Goal: Task Accomplishment & Management: Complete application form

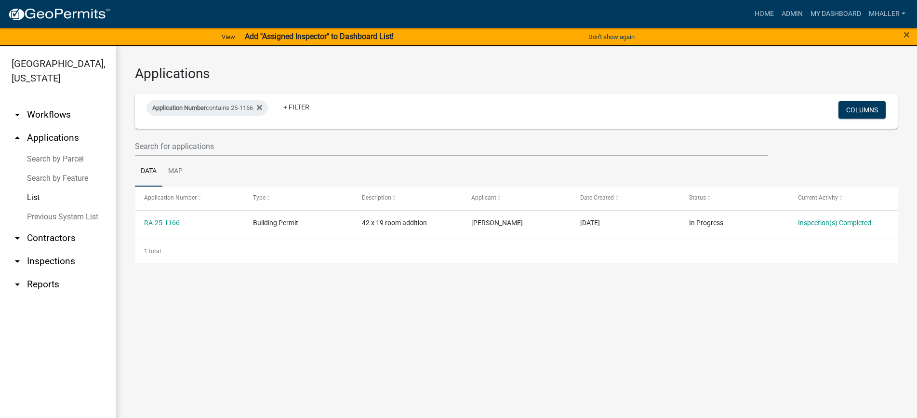
click at [47, 250] on link "arrow_drop_down Inspections" at bounding box center [58, 261] width 116 height 23
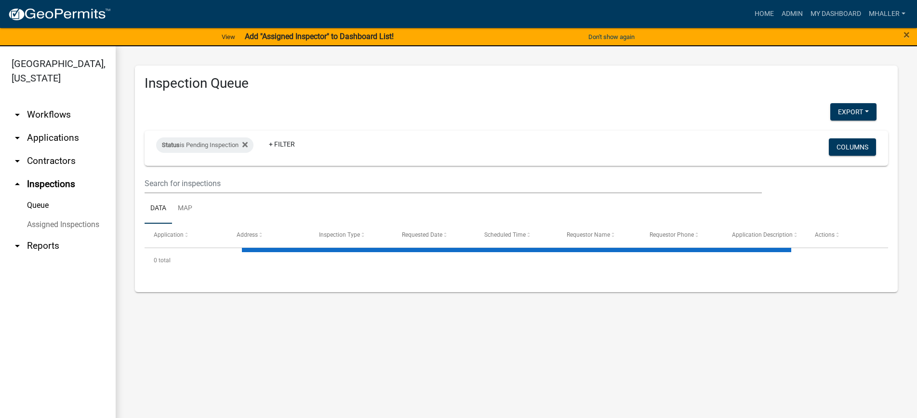
select select "1: 25"
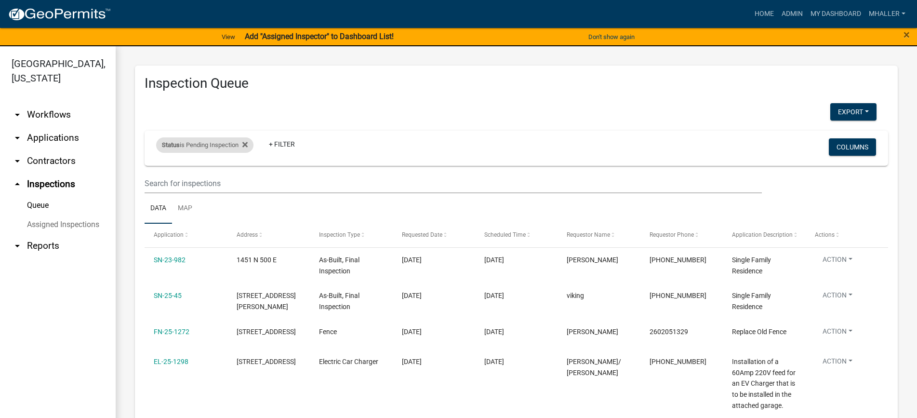
click at [228, 145] on div "Status is Pending Inspection" at bounding box center [204, 144] width 97 height 15
click at [202, 184] on select "Select an option Pending Schedule Pending Inspection Approved Denied Deleted Vo…" at bounding box center [206, 181] width 96 height 20
select select "0"
click at [158, 171] on select "Select an option Pending Schedule Pending Inspection Approved Denied Deleted Vo…" at bounding box center [206, 181] width 96 height 20
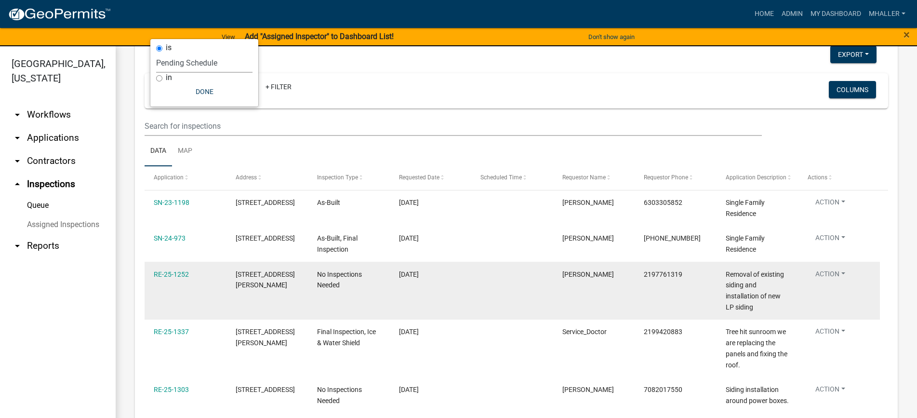
scroll to position [145, 0]
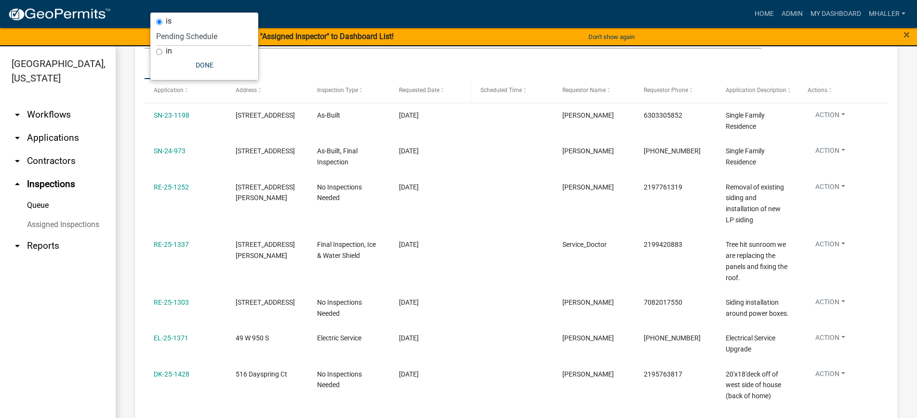
click at [411, 90] on span "Requested Date" at bounding box center [419, 90] width 40 height 7
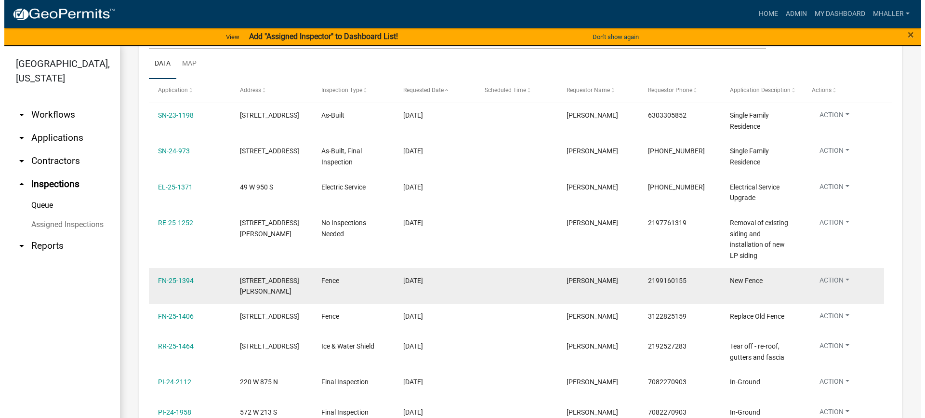
scroll to position [241, 0]
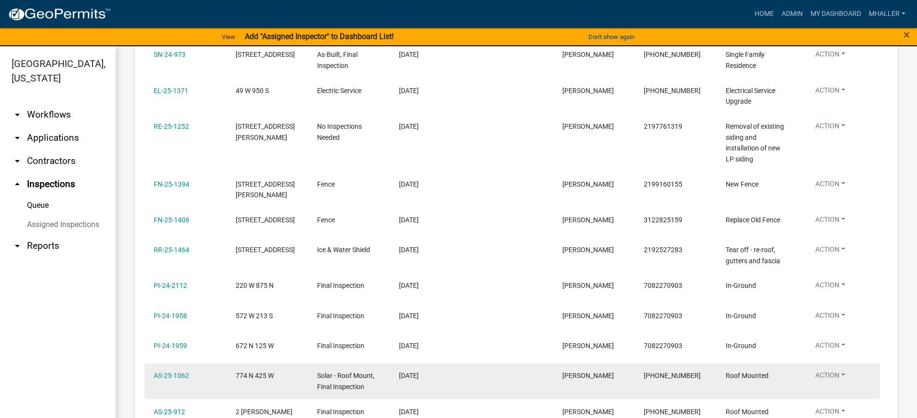
click at [826, 27] on button "Action" at bounding box center [830, 20] width 45 height 14
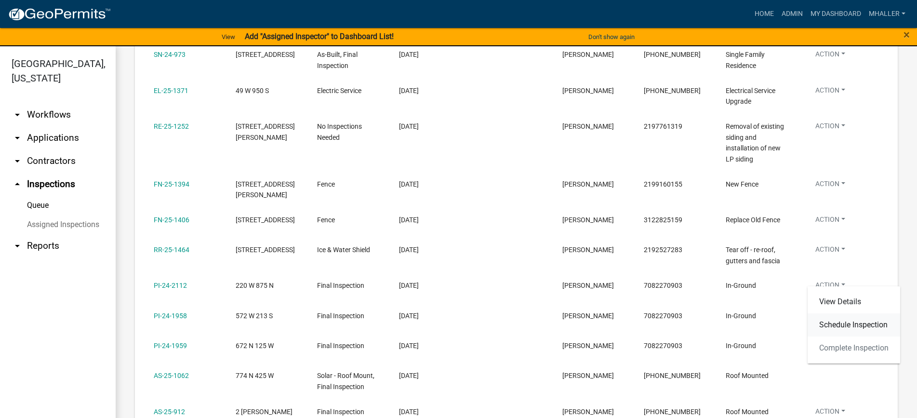
click at [826, 322] on link "Schedule Inspection" at bounding box center [854, 324] width 93 height 23
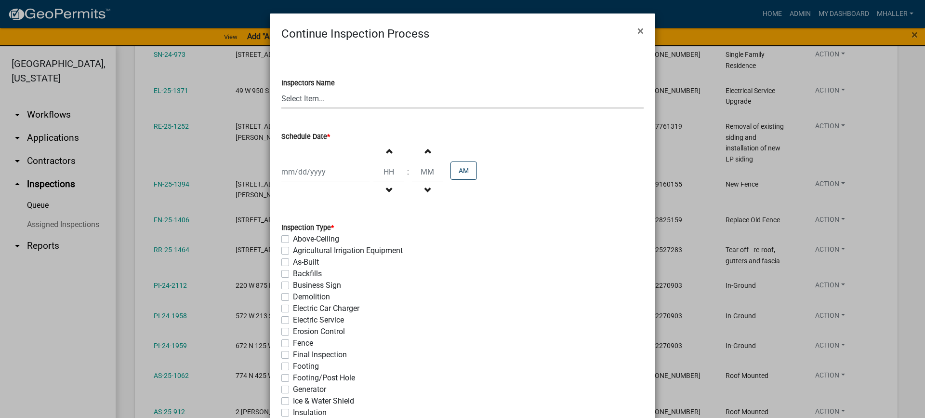
click at [310, 95] on select "Select Item... mhaller ([PERSON_NAME])" at bounding box center [462, 99] width 362 height 20
select select "ca350da2-795e-4cf8-941d-46ff53e354ae"
click at [281, 89] on select "Select Item... mhaller ([PERSON_NAME])" at bounding box center [462, 99] width 362 height 20
click at [316, 167] on div at bounding box center [325, 172] width 88 height 20
select select "8"
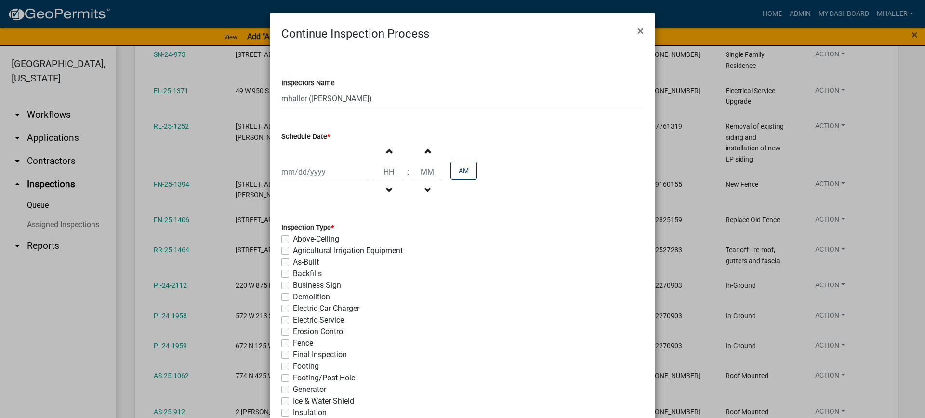
select select "2025"
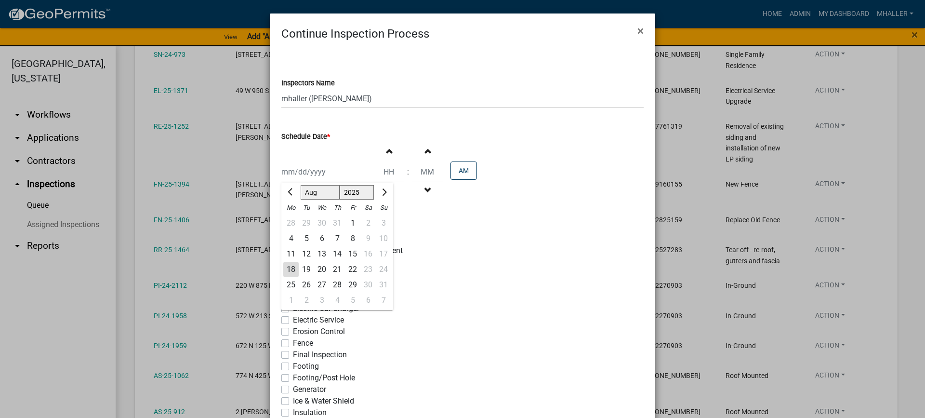
click at [303, 268] on div "19" at bounding box center [306, 269] width 15 height 15
type input "[DATE]"
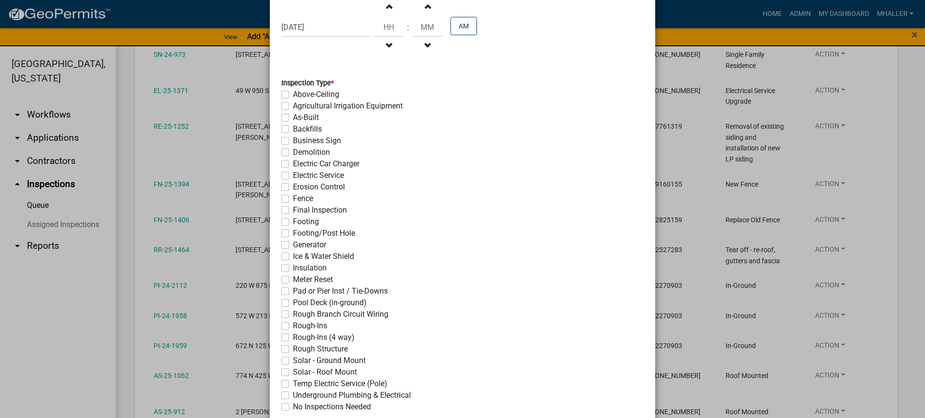
scroll to position [209, 0]
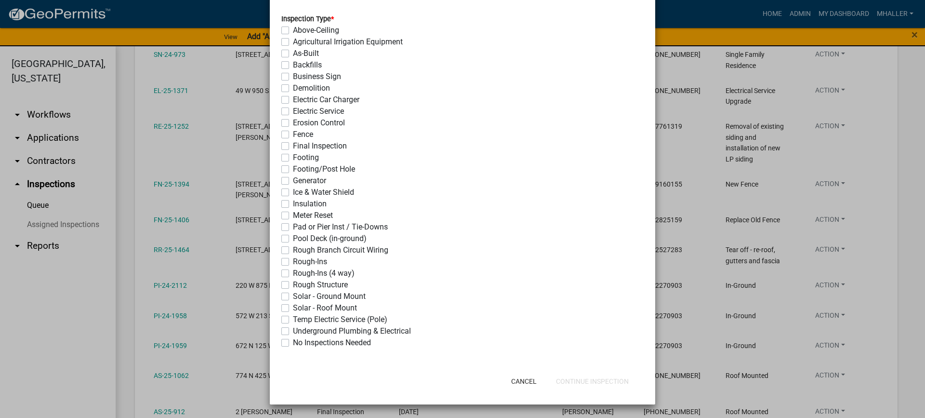
click at [293, 308] on label "Solar - Roof Mount" at bounding box center [325, 308] width 64 height 12
click at [293, 308] on input "Solar - Roof Mount" at bounding box center [296, 305] width 6 height 6
checkbox input "true"
checkbox input "false"
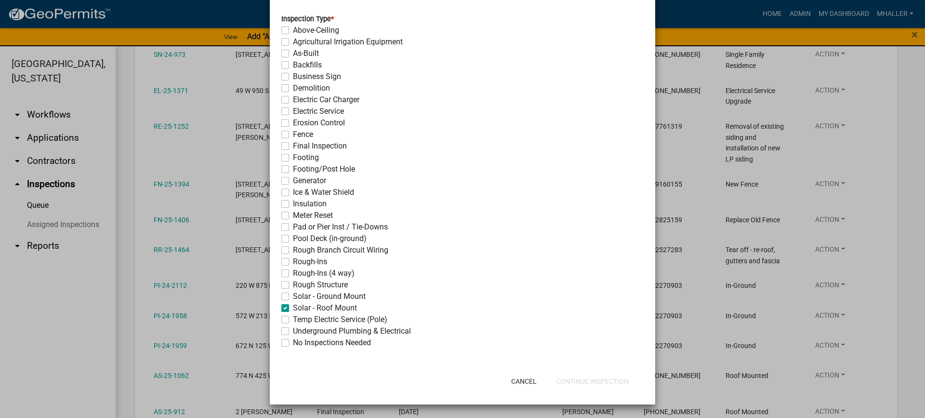
checkbox input "false"
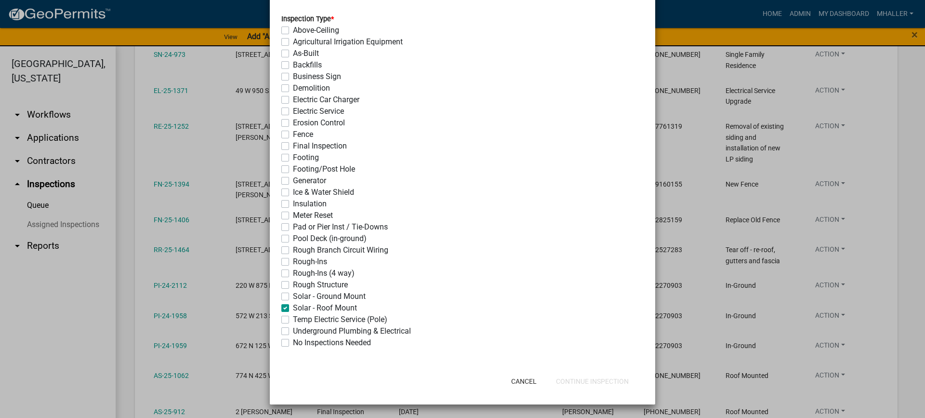
checkbox input "false"
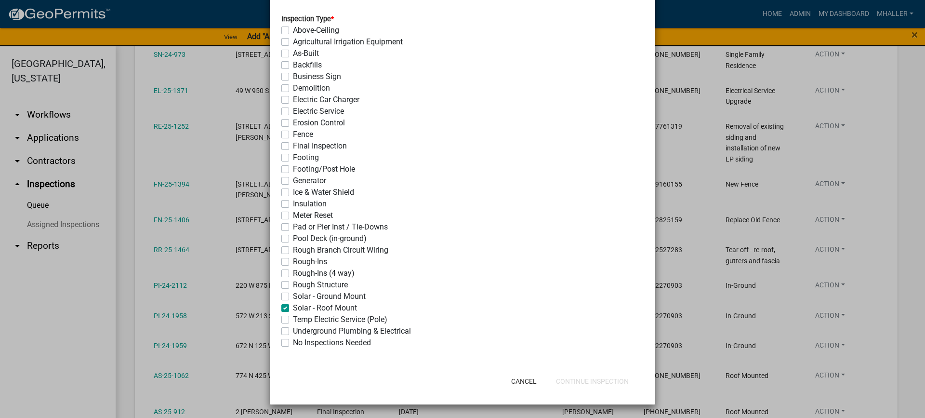
checkbox input "false"
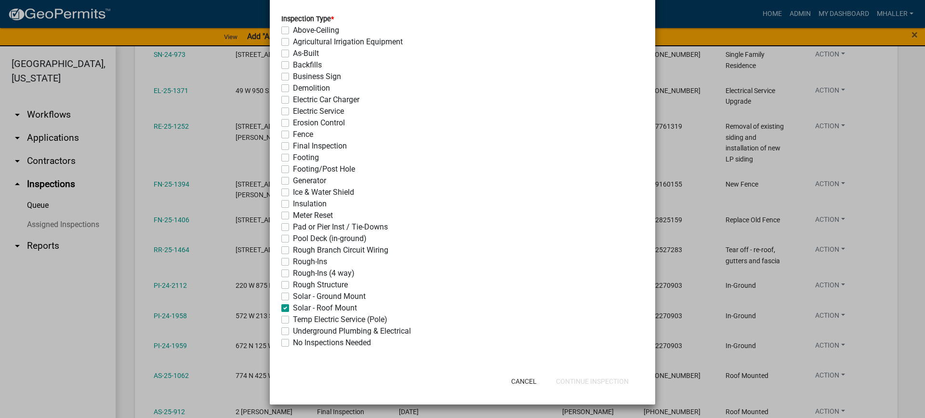
checkbox input "false"
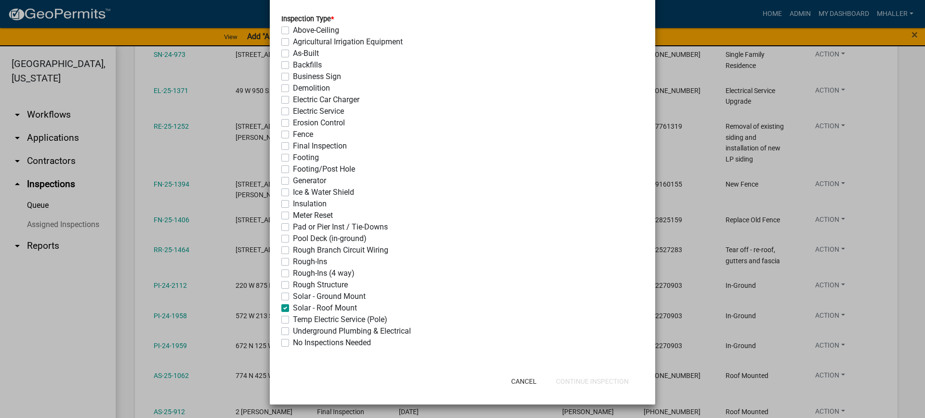
checkbox input "false"
checkbox input "true"
checkbox input "false"
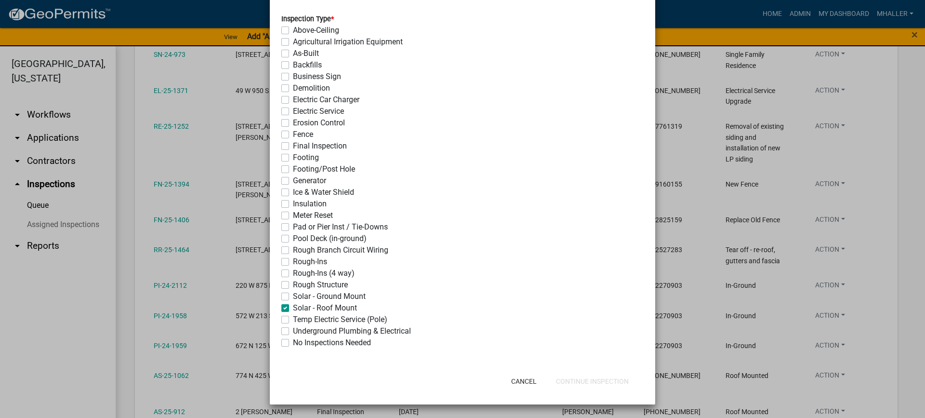
checkbox input "false"
click at [293, 308] on label "Solar - Roof Mount" at bounding box center [325, 308] width 64 height 12
click at [293, 308] on input "Solar - Roof Mount" at bounding box center [296, 305] width 6 height 6
checkbox input "false"
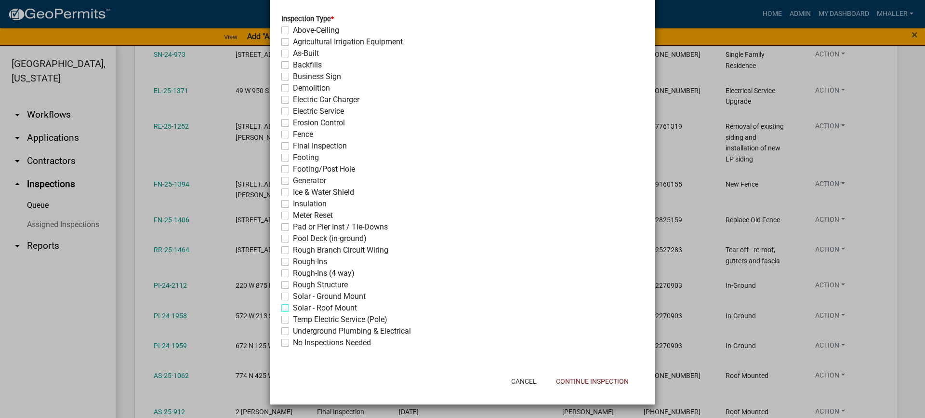
checkbox input "false"
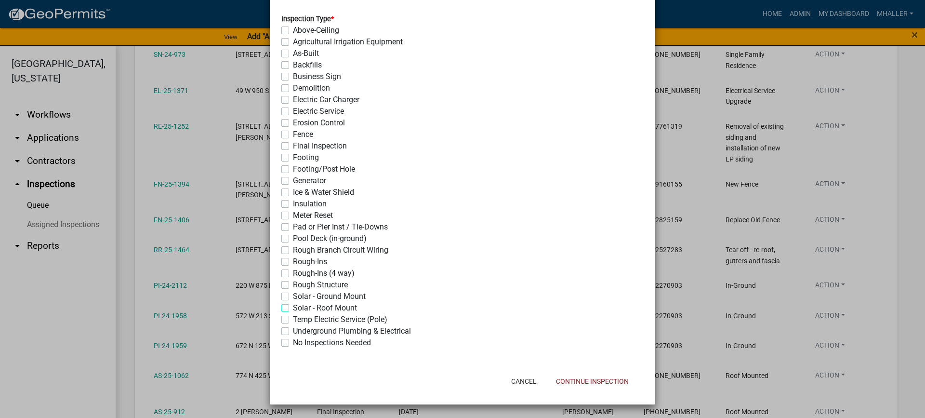
checkbox input "false"
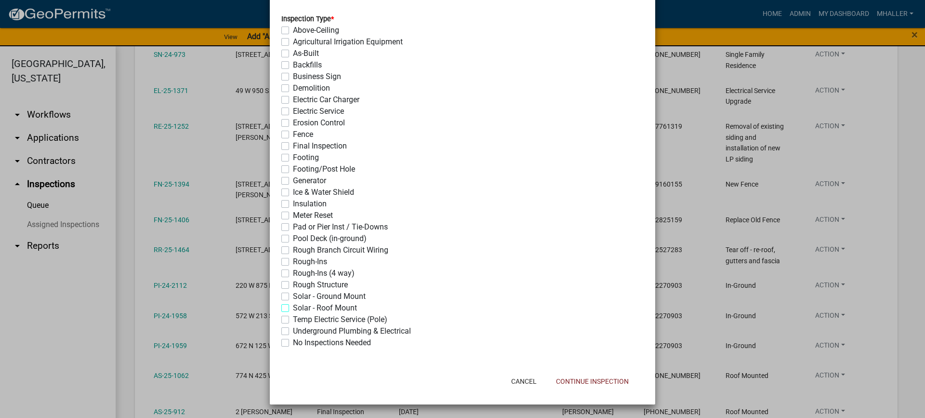
checkbox input "false"
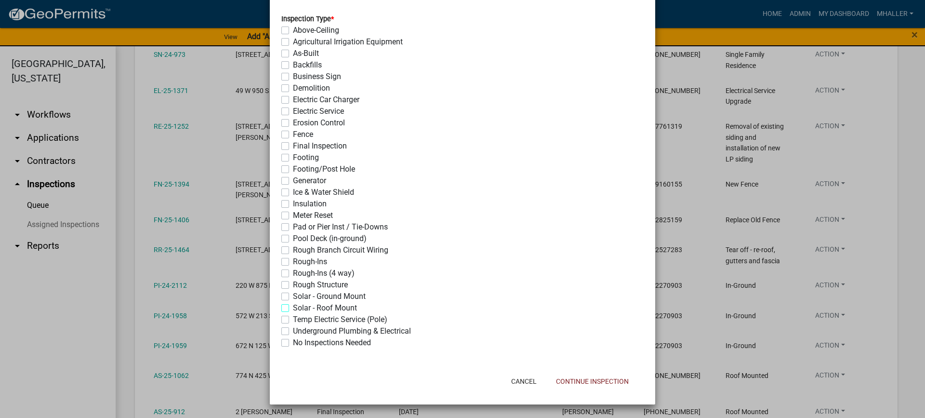
checkbox input "false"
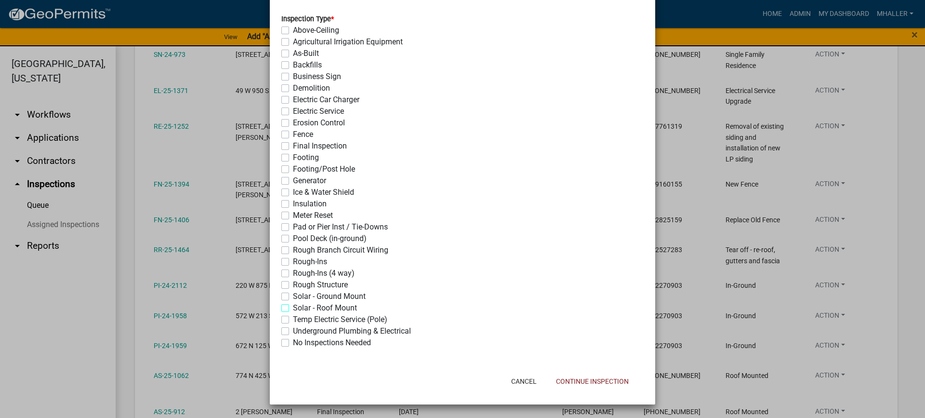
checkbox input "false"
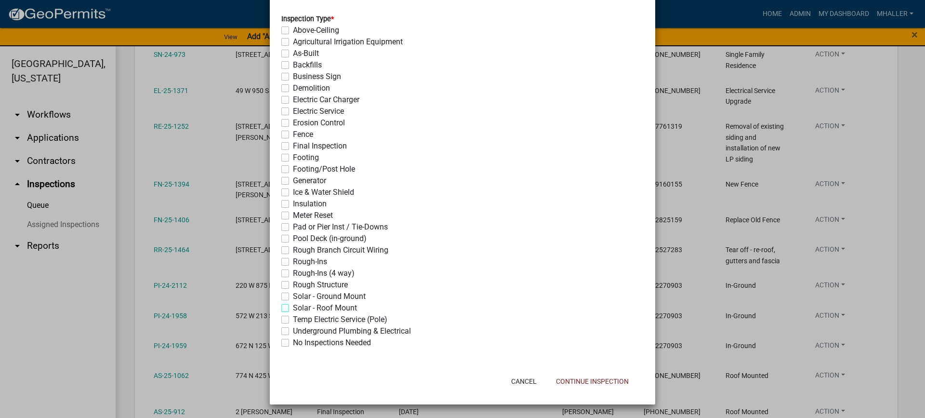
checkbox input "false"
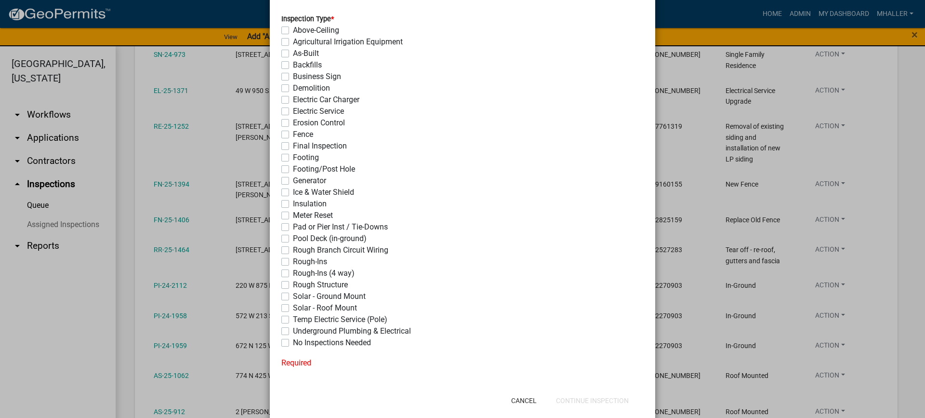
click at [293, 308] on label "Solar - Roof Mount" at bounding box center [325, 308] width 64 height 12
click at [293, 308] on input "Solar - Roof Mount" at bounding box center [296, 305] width 6 height 6
checkbox input "true"
checkbox input "false"
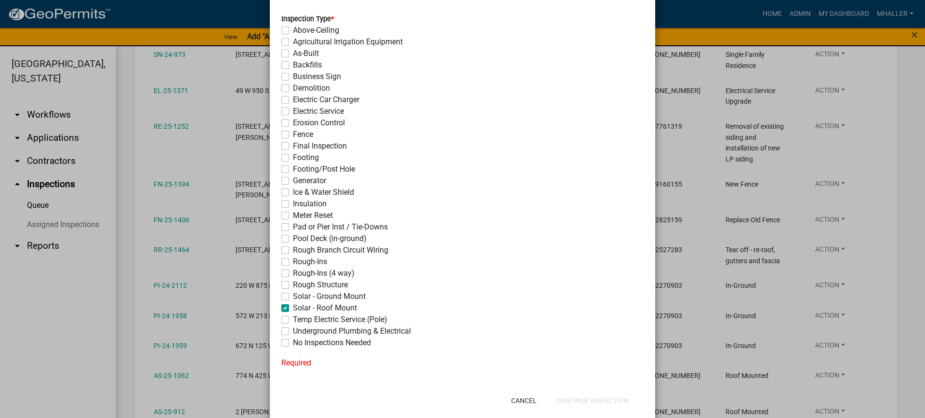
checkbox input "false"
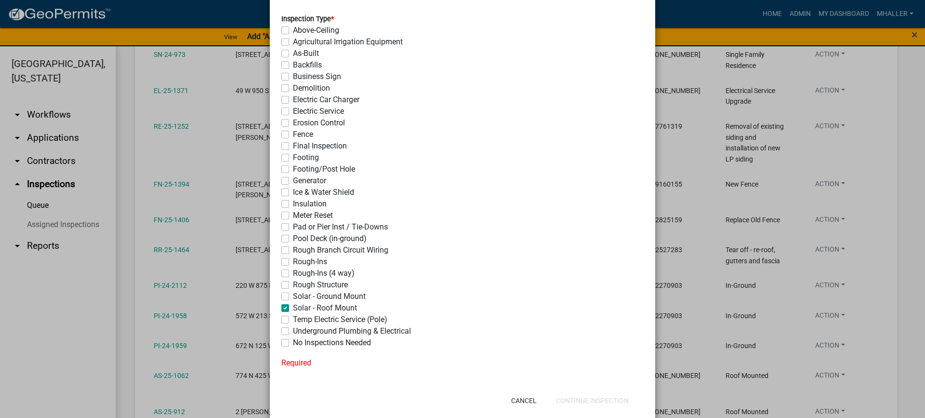
checkbox input "false"
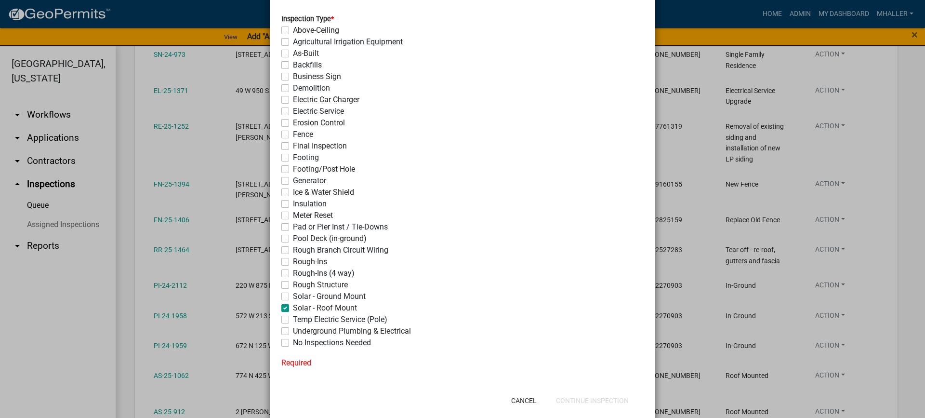
checkbox input "false"
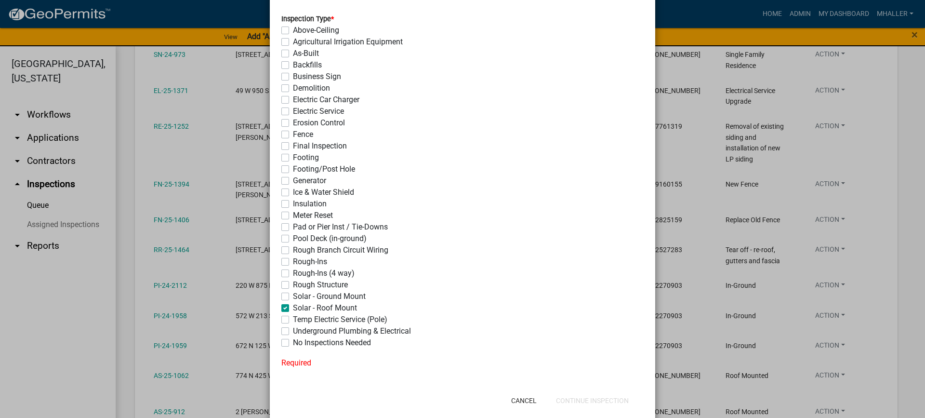
checkbox input "false"
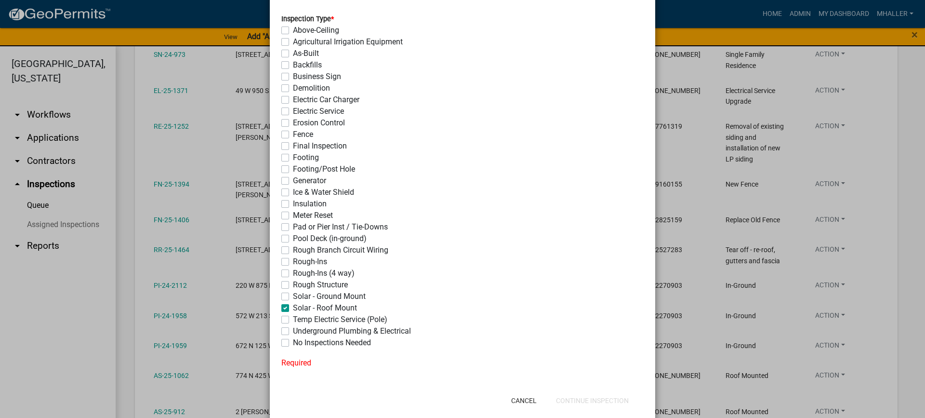
checkbox input "false"
checkbox input "true"
checkbox input "false"
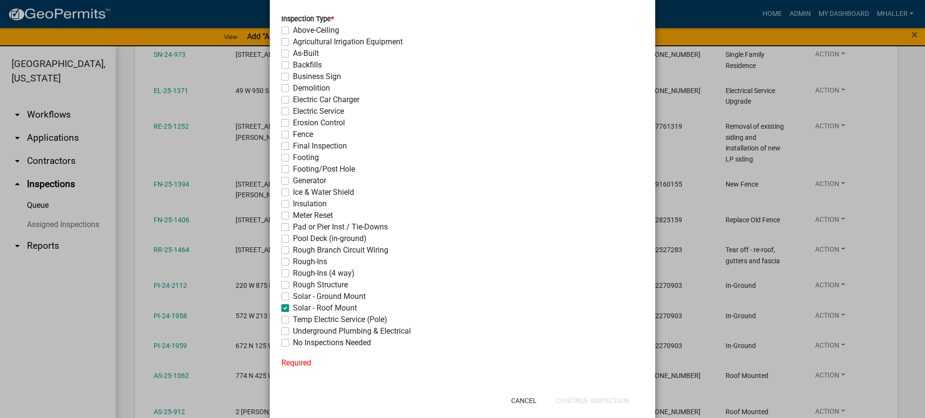
checkbox input "false"
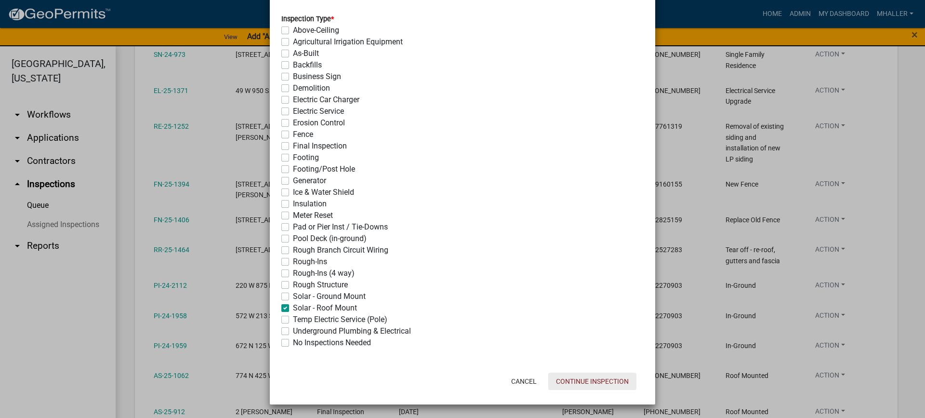
click at [589, 383] on button "Continue Inspection" at bounding box center [593, 381] width 88 height 17
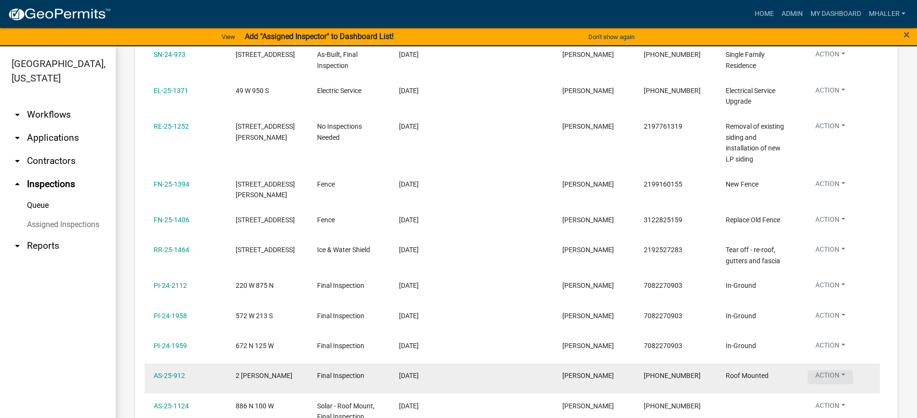
click at [823, 27] on button "Action" at bounding box center [830, 20] width 45 height 14
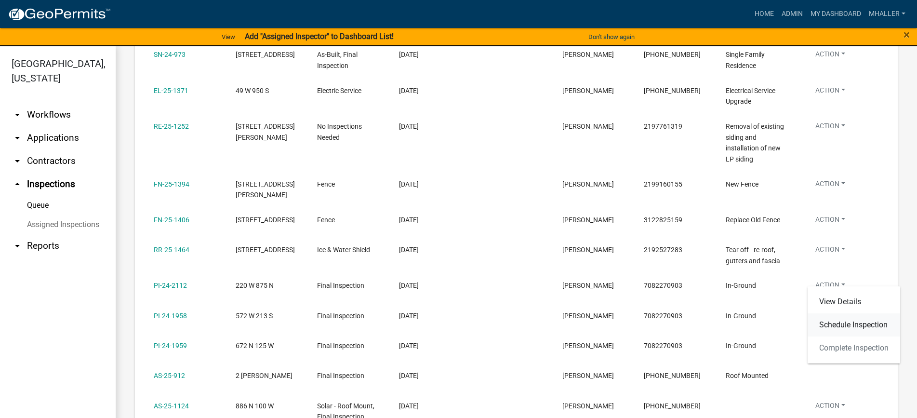
click at [840, 323] on link "Schedule Inspection" at bounding box center [854, 324] width 93 height 23
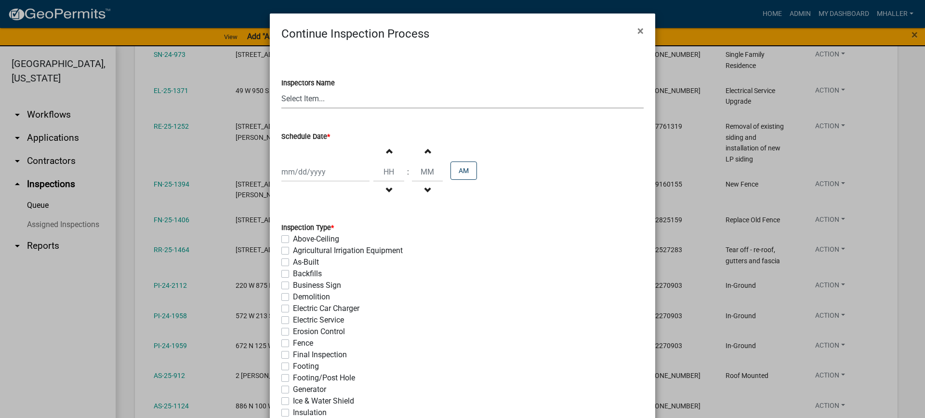
click at [302, 98] on select "Select Item... mhaller ([PERSON_NAME])" at bounding box center [462, 99] width 362 height 20
select select "ca350da2-795e-4cf8-941d-46ff53e354ae"
click at [281, 89] on select "Select Item... mhaller ([PERSON_NAME])" at bounding box center [462, 99] width 362 height 20
click at [317, 165] on div at bounding box center [325, 172] width 88 height 20
select select "8"
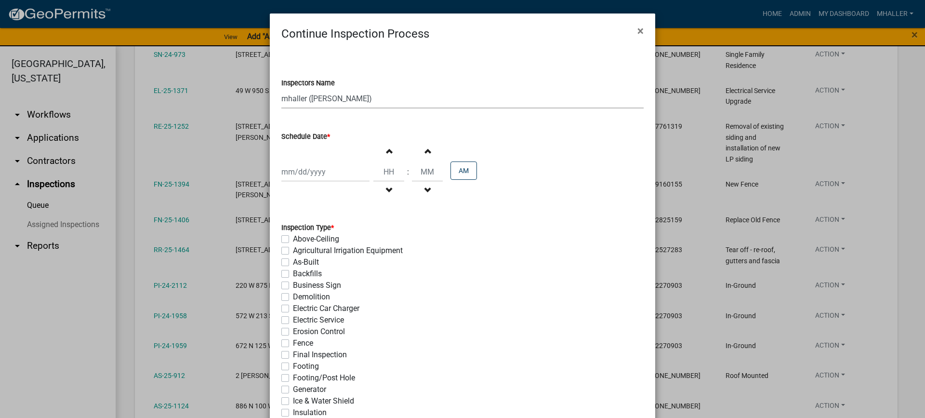
select select "2025"
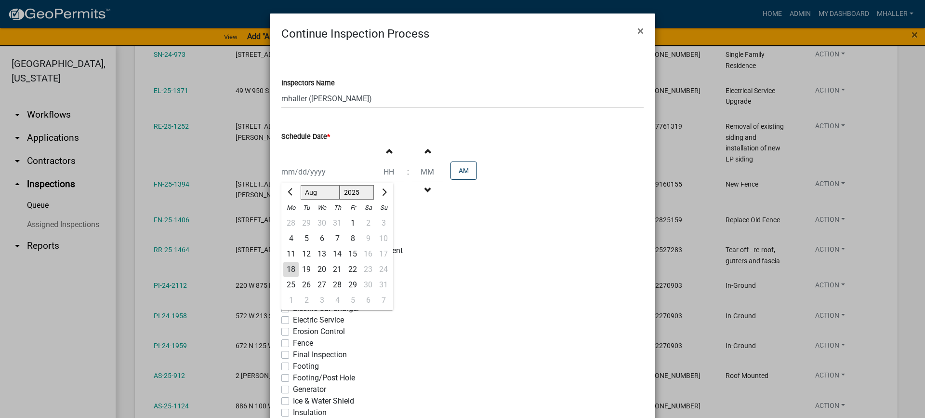
click at [306, 266] on div "19" at bounding box center [306, 269] width 15 height 15
type input "[DATE]"
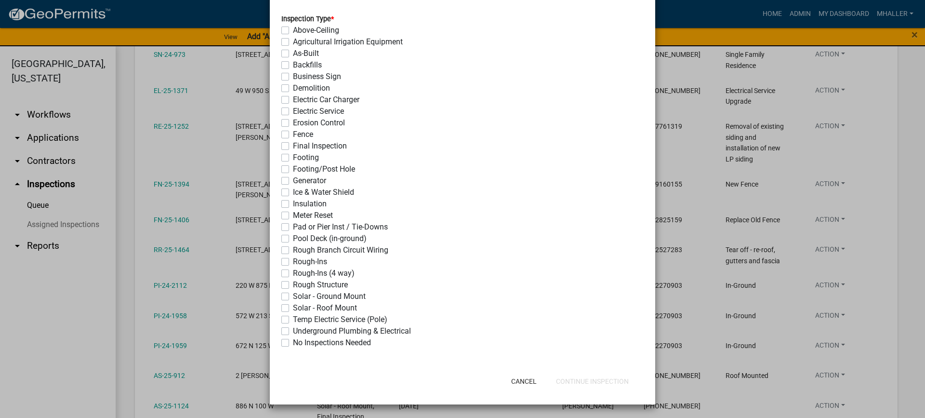
drag, startPoint x: 281, startPoint y: 306, endPoint x: 438, endPoint y: 328, distance: 158.1
click at [293, 307] on label "Solar - Roof Mount" at bounding box center [325, 308] width 64 height 12
click at [293, 307] on input "Solar - Roof Mount" at bounding box center [296, 305] width 6 height 6
checkbox input "true"
checkbox input "false"
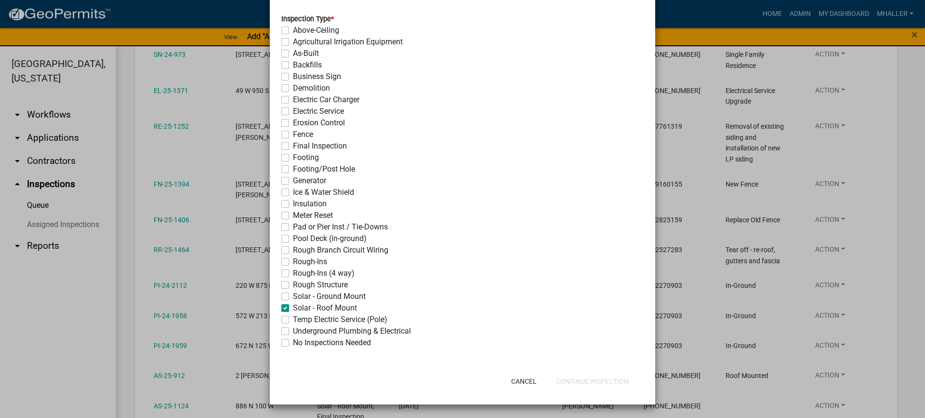
checkbox input "false"
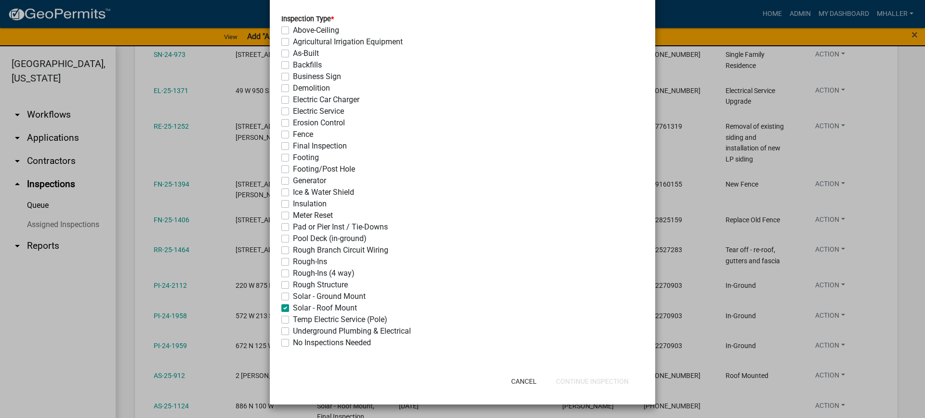
checkbox input "false"
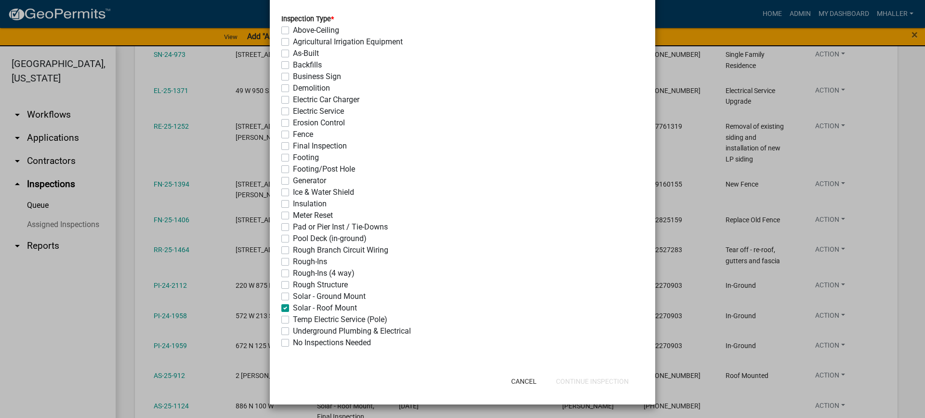
checkbox input "false"
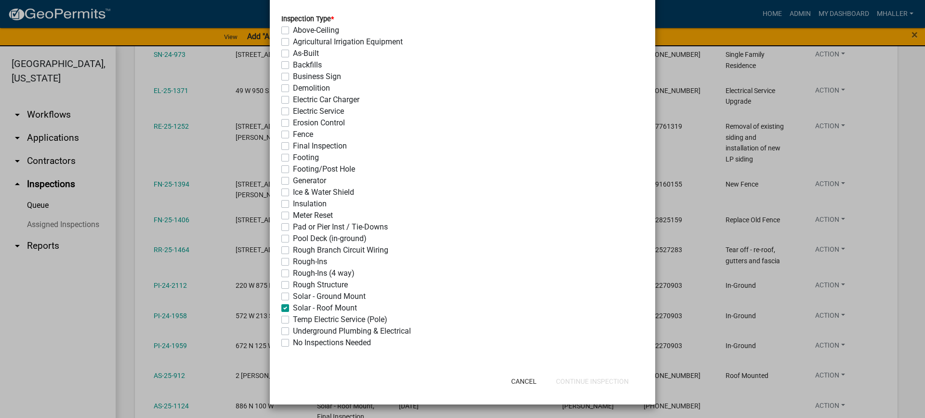
checkbox input "false"
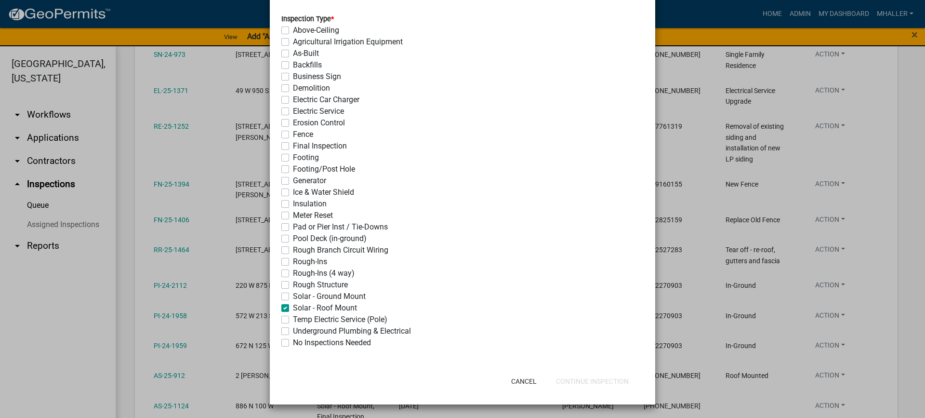
checkbox input "false"
checkbox input "true"
checkbox input "false"
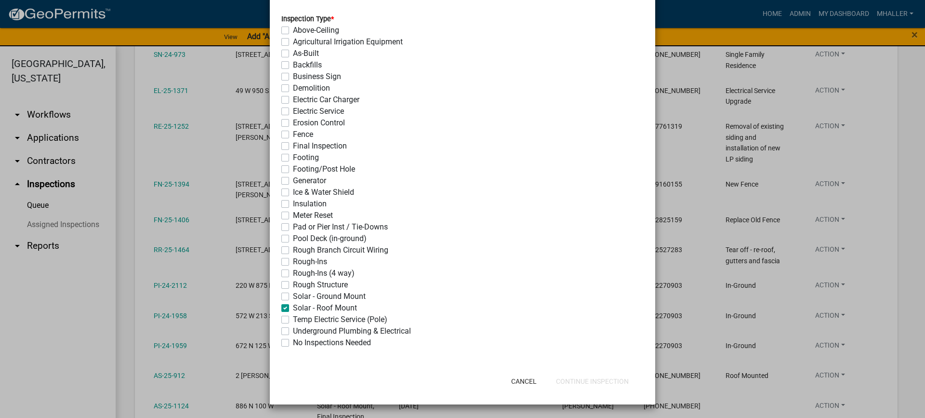
checkbox input "false"
click at [615, 383] on button "Continue Inspection" at bounding box center [593, 381] width 88 height 17
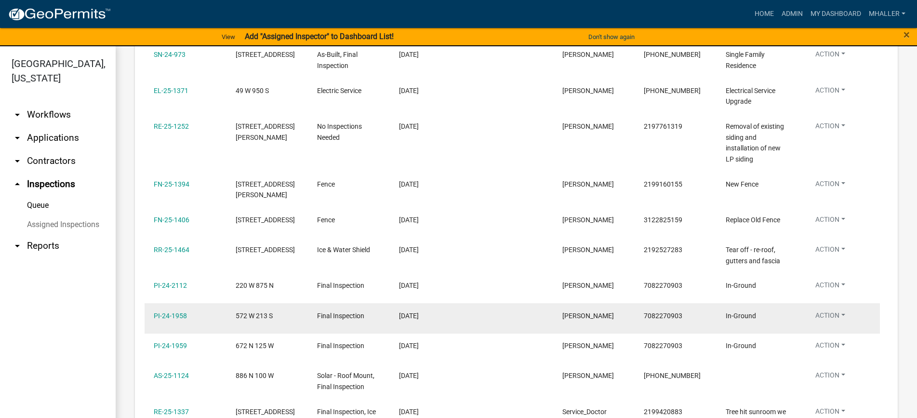
click at [824, 27] on button "Action" at bounding box center [830, 20] width 45 height 14
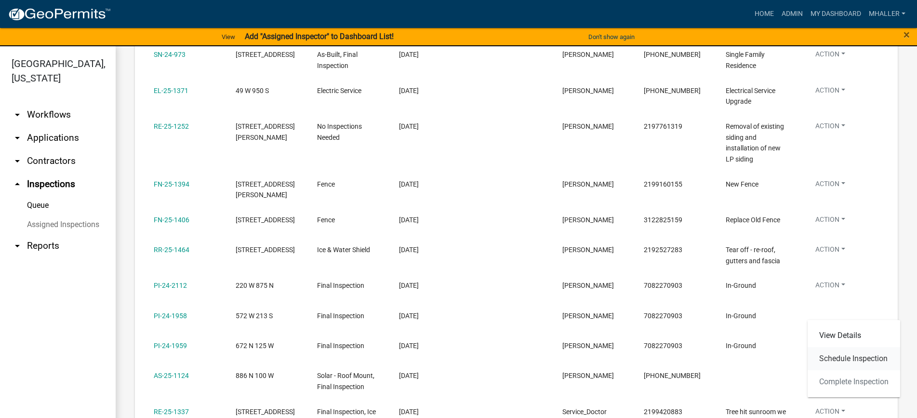
click at [831, 361] on link "Schedule Inspection" at bounding box center [854, 358] width 93 height 23
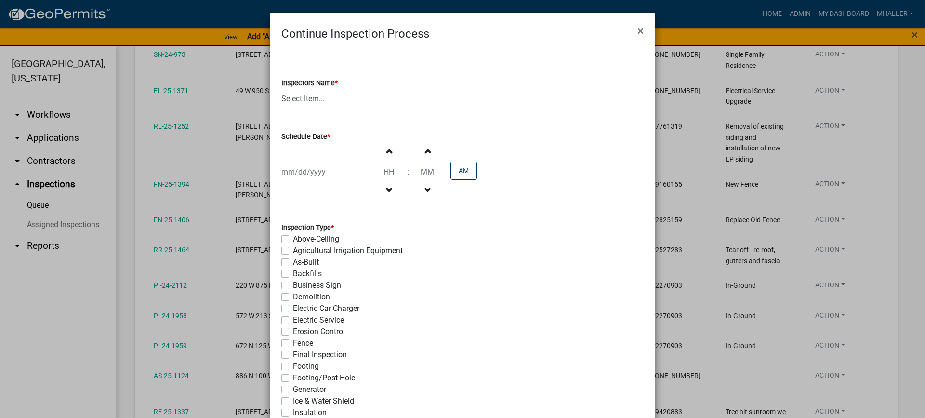
click at [297, 99] on select "Select Item... mhaller ([PERSON_NAME])" at bounding box center [462, 99] width 362 height 20
select select "ca350da2-795e-4cf8-941d-46ff53e354ae"
click at [281, 89] on select "Select Item... mhaller ([PERSON_NAME])" at bounding box center [462, 99] width 362 height 20
select select "8"
select select "2025"
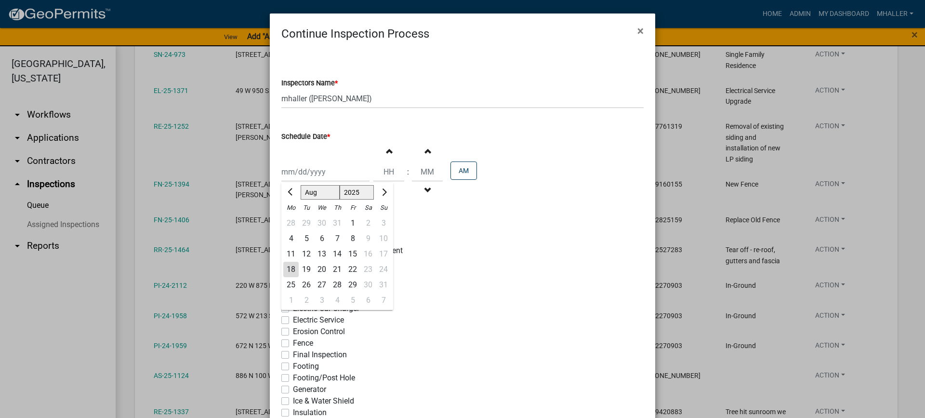
click at [322, 176] on div "[PERSON_NAME] Feb Mar Apr [PERSON_NAME][DATE] Oct Nov [DATE] 1526 1527 1528 152…" at bounding box center [325, 172] width 88 height 20
click at [317, 269] on div "20" at bounding box center [321, 269] width 15 height 15
type input "[DATE]"
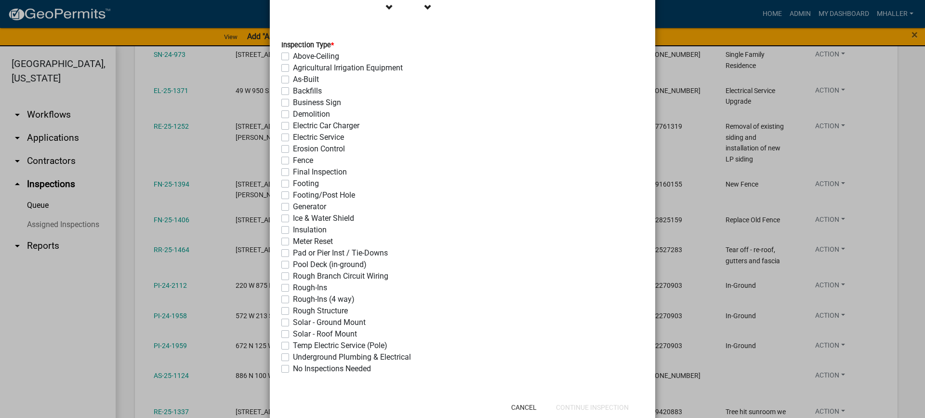
scroll to position [193, 0]
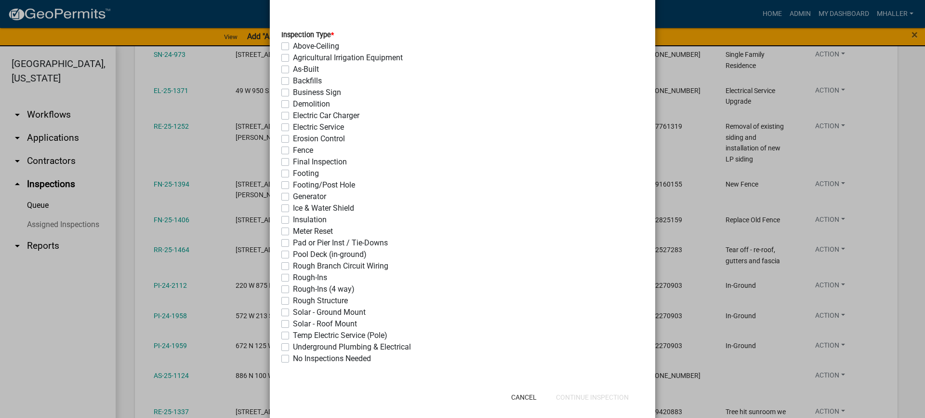
click at [293, 161] on label "Final Inspection" at bounding box center [320, 162] width 54 height 12
click at [293, 161] on input "Final Inspection" at bounding box center [296, 159] width 6 height 6
checkbox input "true"
checkbox input "false"
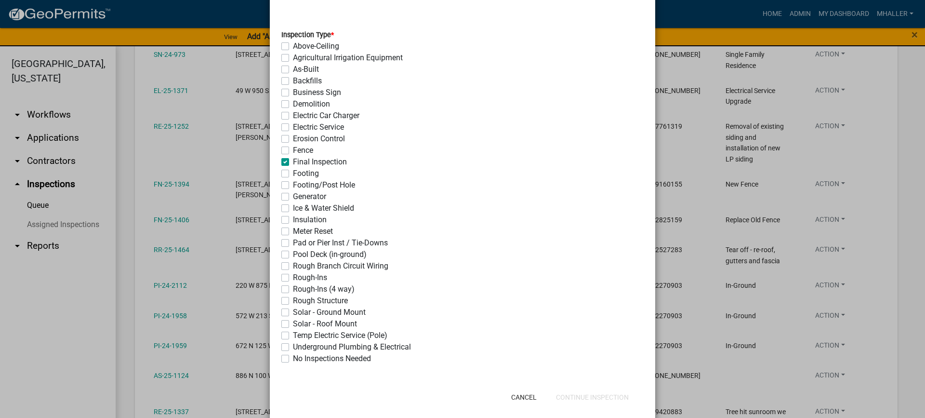
checkbox input "false"
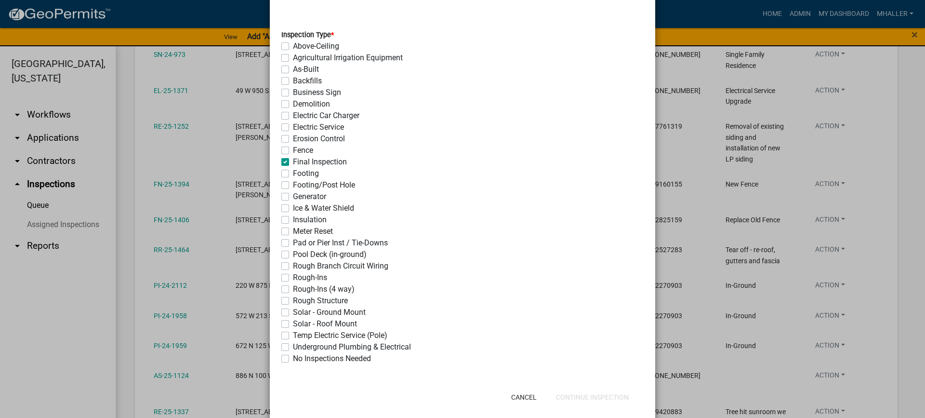
checkbox input "false"
checkbox input "true"
checkbox input "false"
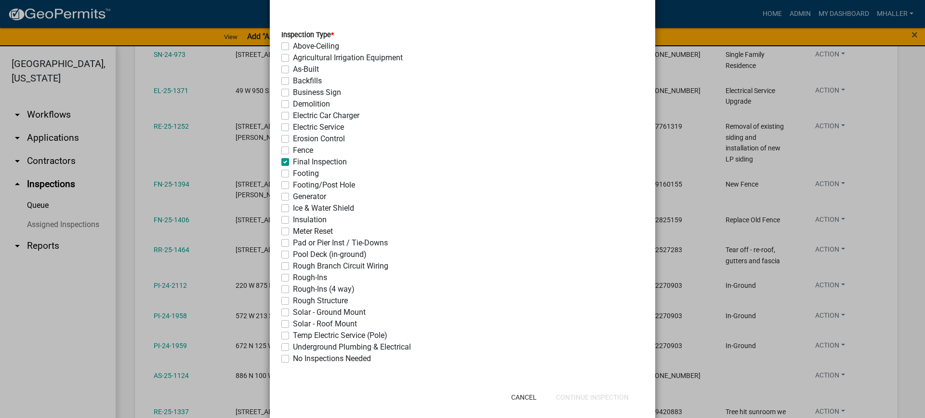
checkbox input "false"
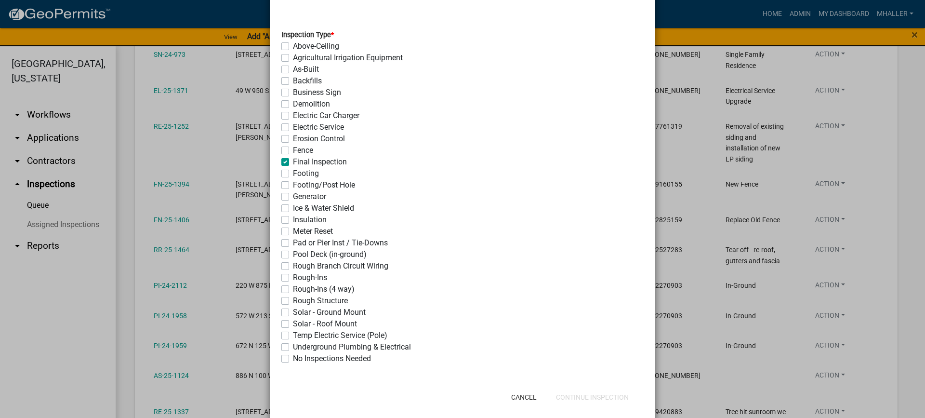
checkbox input "false"
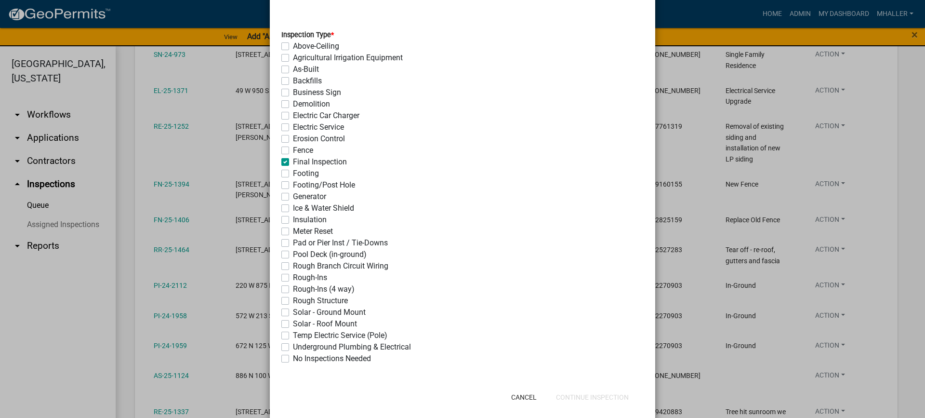
checkbox input "false"
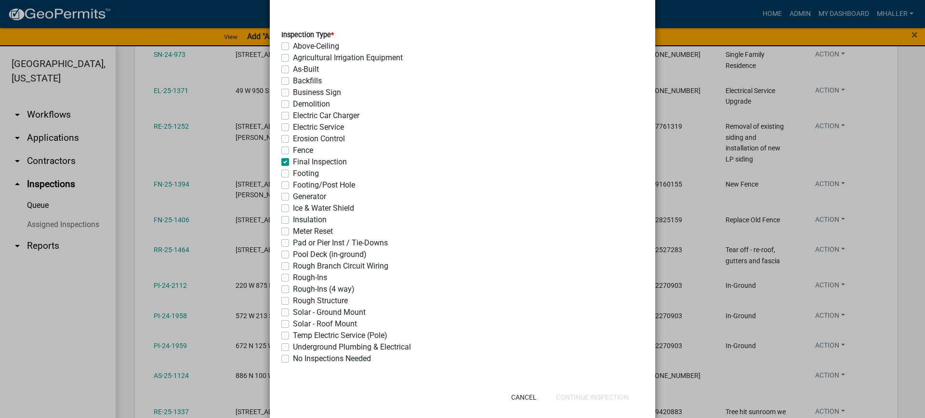
checkbox input "false"
click at [580, 400] on button "Continue Inspection" at bounding box center [593, 396] width 88 height 17
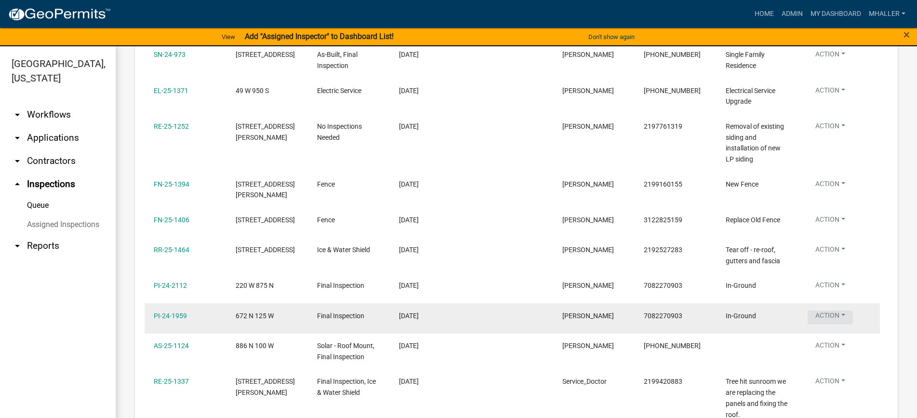
click at [827, 27] on button "Action" at bounding box center [830, 20] width 45 height 14
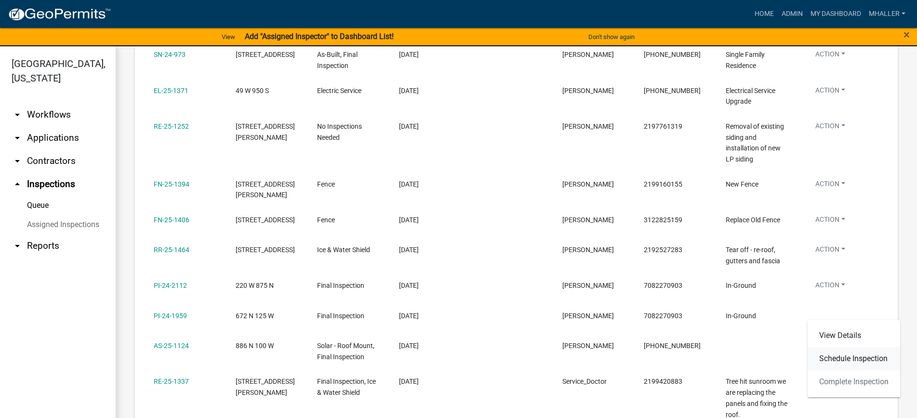
click at [838, 360] on link "Schedule Inspection" at bounding box center [854, 358] width 93 height 23
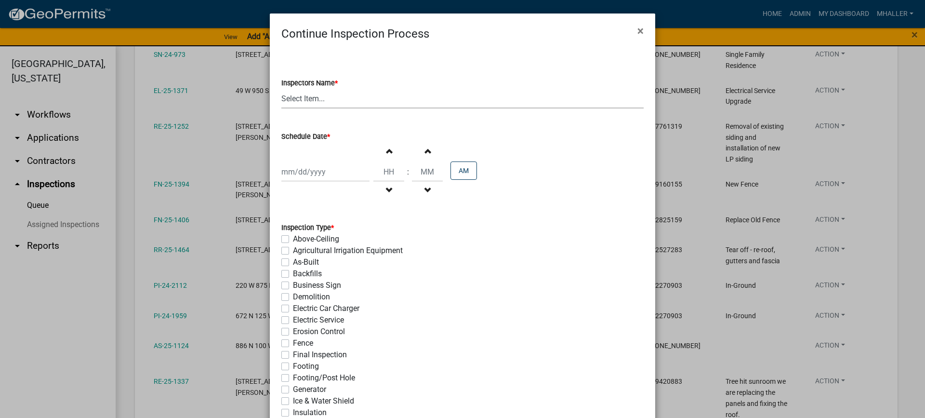
click at [311, 101] on select "Select Item... mhaller ([PERSON_NAME])" at bounding box center [462, 99] width 362 height 20
select select "ca350da2-795e-4cf8-941d-46ff53e354ae"
click at [281, 89] on select "Select Item... mhaller ([PERSON_NAME])" at bounding box center [462, 99] width 362 height 20
click at [319, 170] on div at bounding box center [325, 172] width 88 height 20
select select "8"
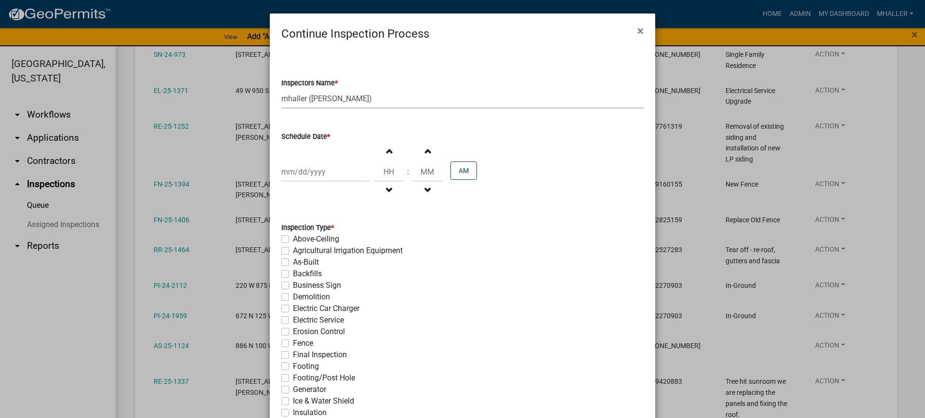
select select "2025"
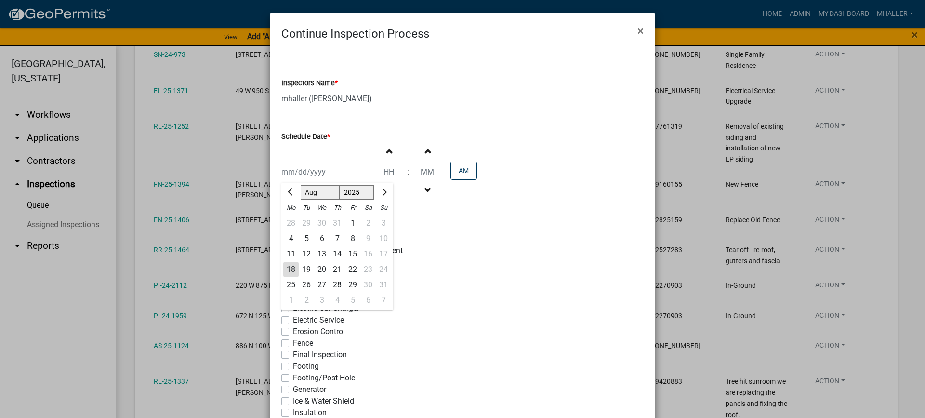
click at [307, 271] on div "19" at bounding box center [306, 269] width 15 height 15
type input "[DATE]"
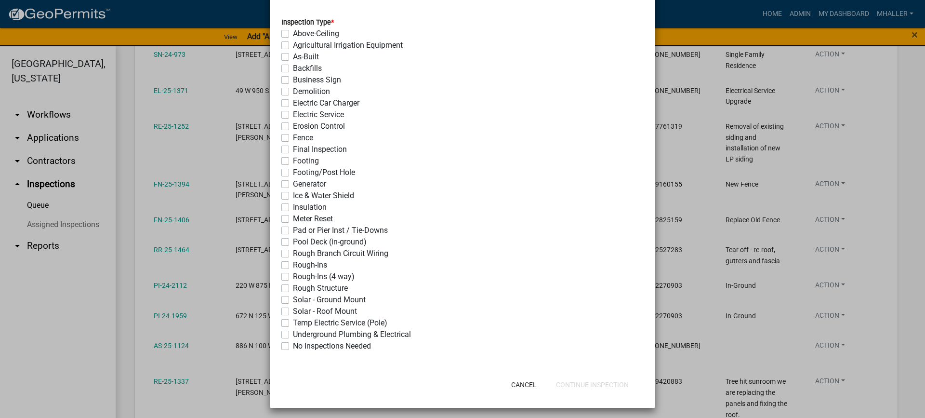
scroll to position [209, 0]
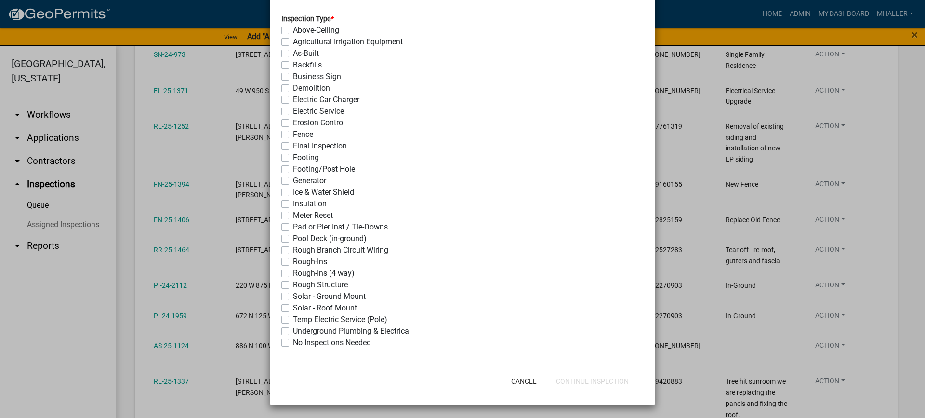
click at [293, 146] on label "Final Inspection" at bounding box center [320, 146] width 54 height 12
click at [293, 146] on input "Final Inspection" at bounding box center [296, 143] width 6 height 6
checkbox input "true"
checkbox input "false"
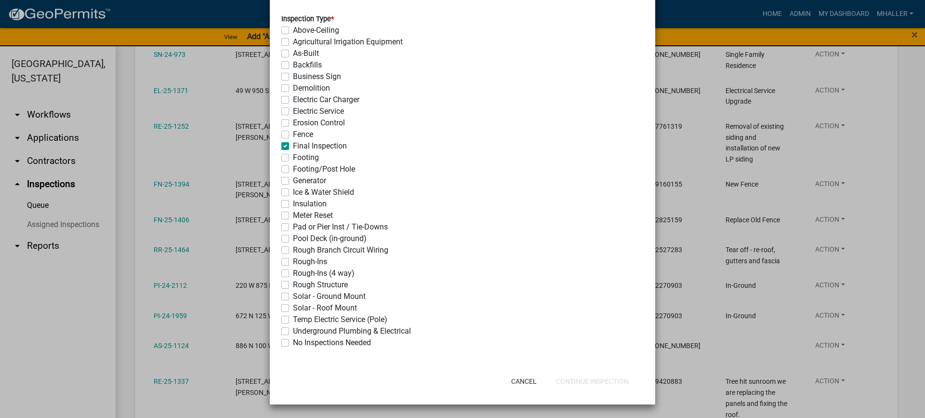
checkbox input "false"
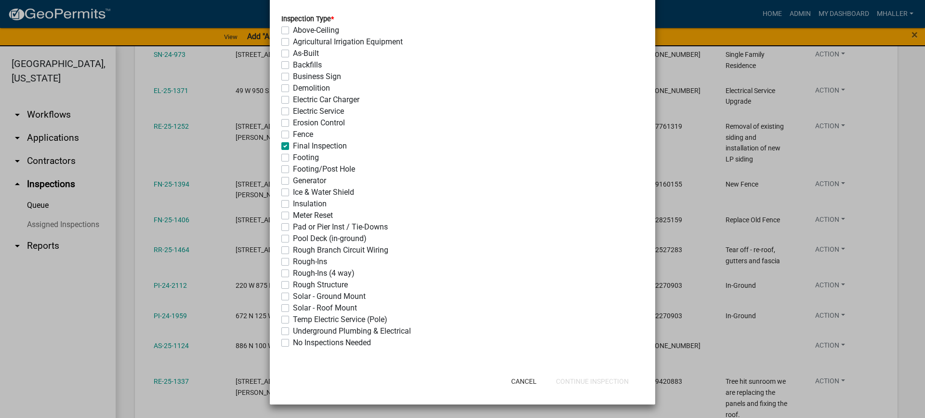
checkbox input "false"
checkbox input "true"
checkbox input "false"
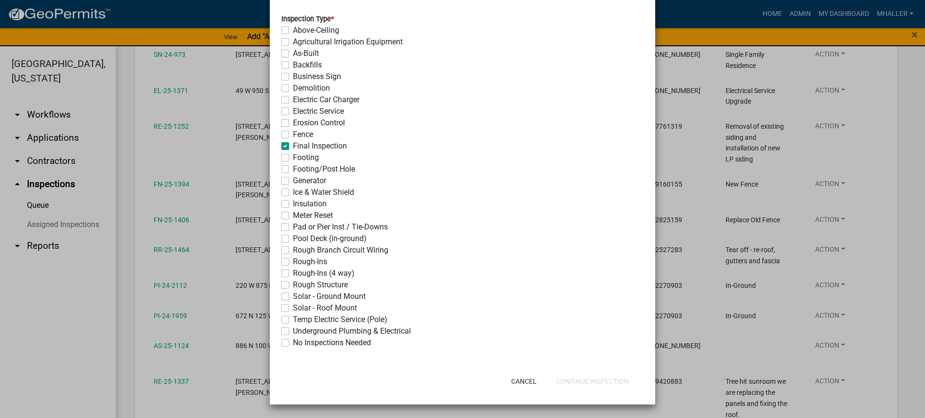
checkbox input "false"
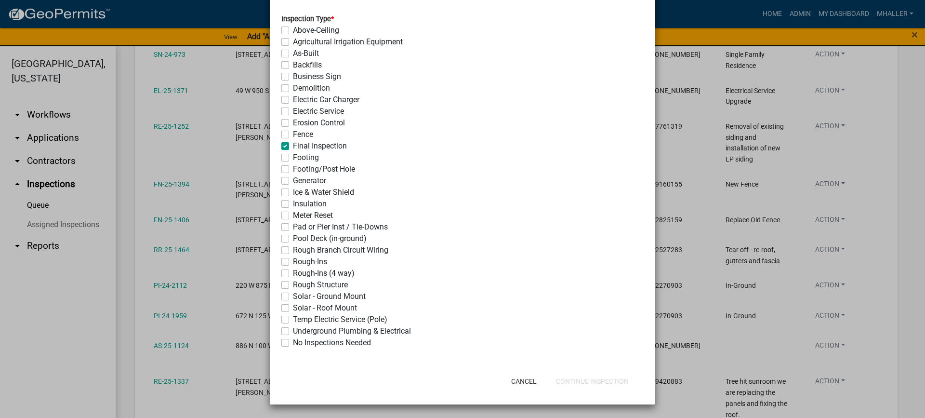
checkbox input "false"
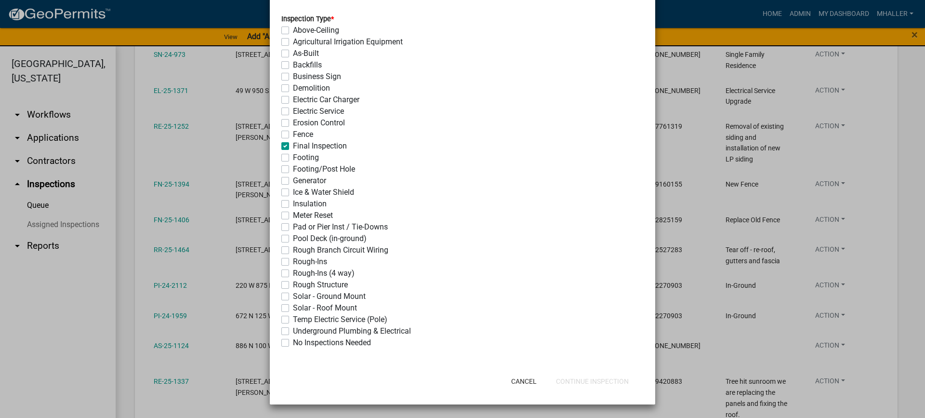
checkbox input "false"
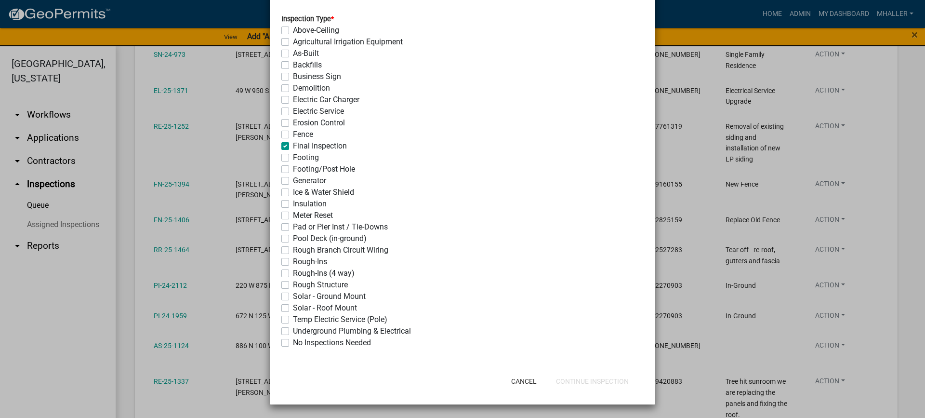
checkbox input "false"
click at [566, 380] on button "Continue Inspection" at bounding box center [593, 381] width 88 height 17
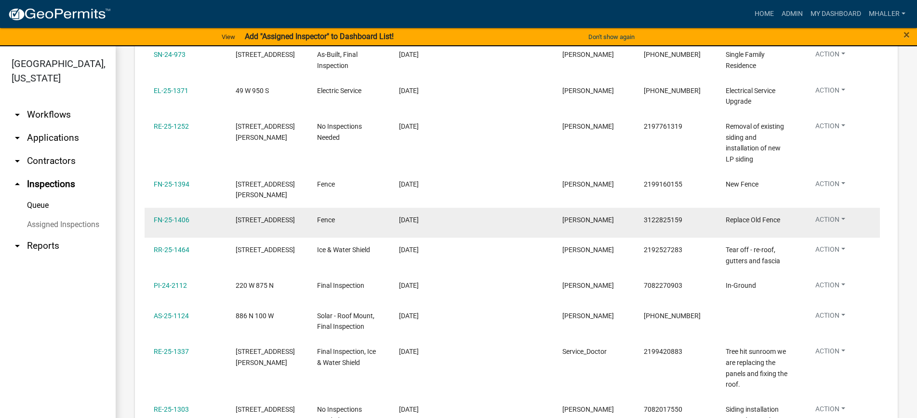
click at [833, 63] on button "Action" at bounding box center [830, 56] width 45 height 14
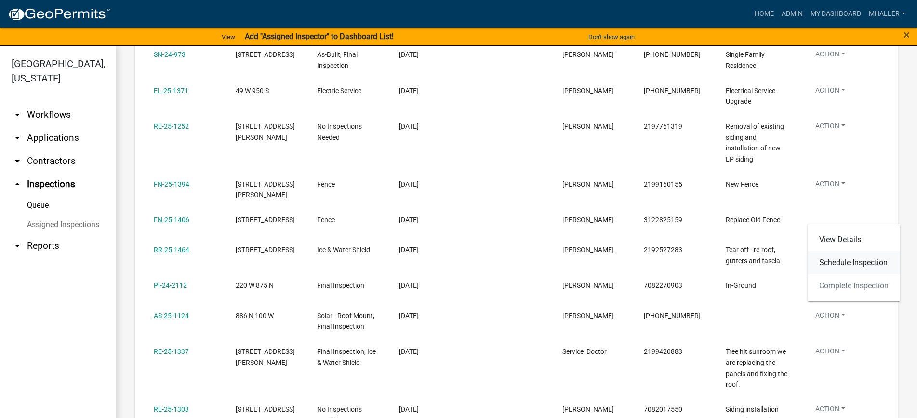
click at [851, 264] on link "Schedule Inspection" at bounding box center [854, 262] width 93 height 23
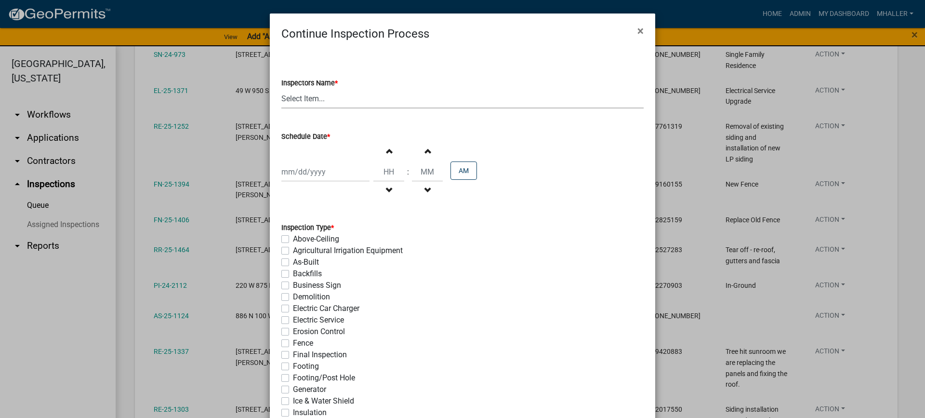
click at [308, 100] on select "Select Item... mhaller ([PERSON_NAME])" at bounding box center [462, 99] width 362 height 20
select select "ca350da2-795e-4cf8-941d-46ff53e354ae"
click at [281, 89] on select "Select Item... mhaller ([PERSON_NAME])" at bounding box center [462, 99] width 362 height 20
click at [322, 168] on div at bounding box center [325, 172] width 88 height 20
select select "8"
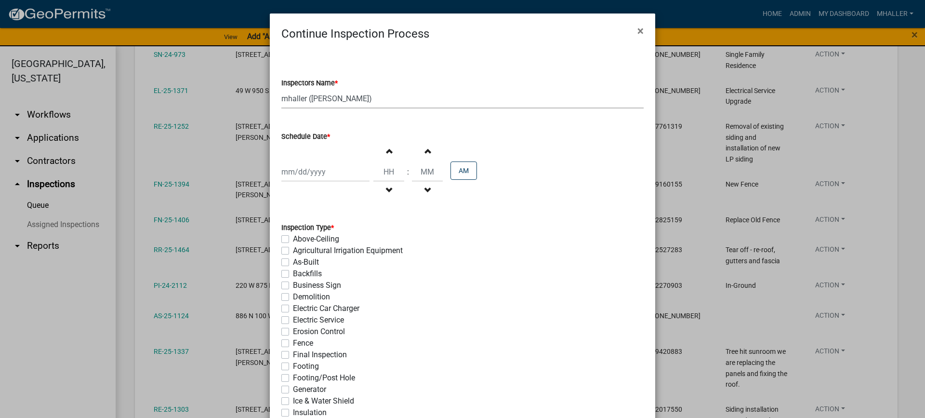
select select "2025"
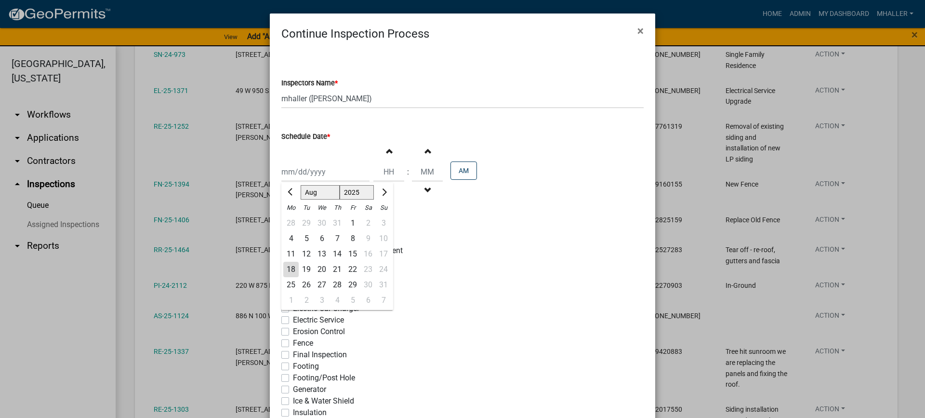
click at [305, 269] on div "19" at bounding box center [306, 269] width 15 height 15
type input "[DATE]"
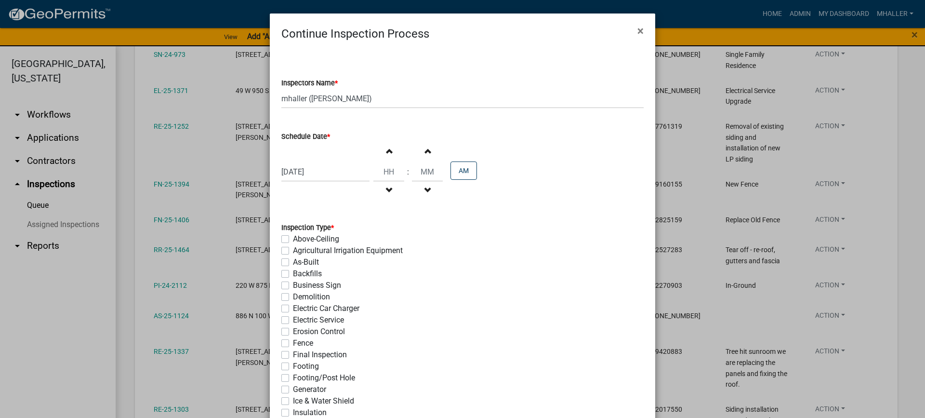
click at [293, 344] on label "Fence" at bounding box center [303, 343] width 20 height 12
click at [293, 344] on input "Fence" at bounding box center [296, 340] width 6 height 6
checkbox input "true"
checkbox input "false"
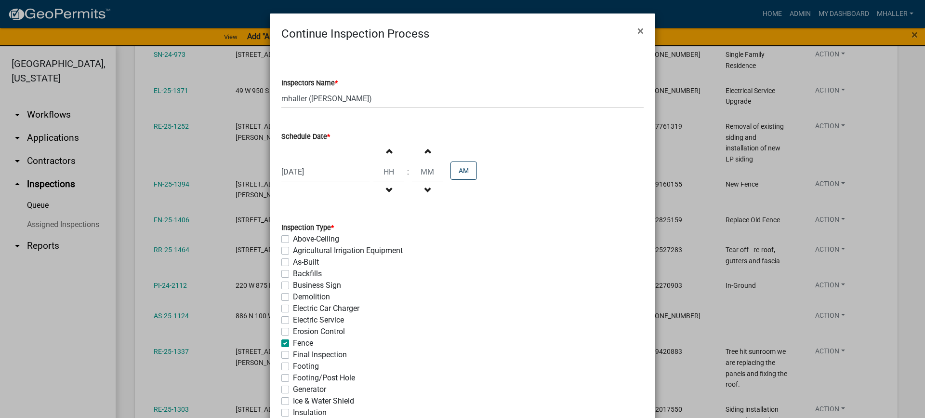
checkbox input "false"
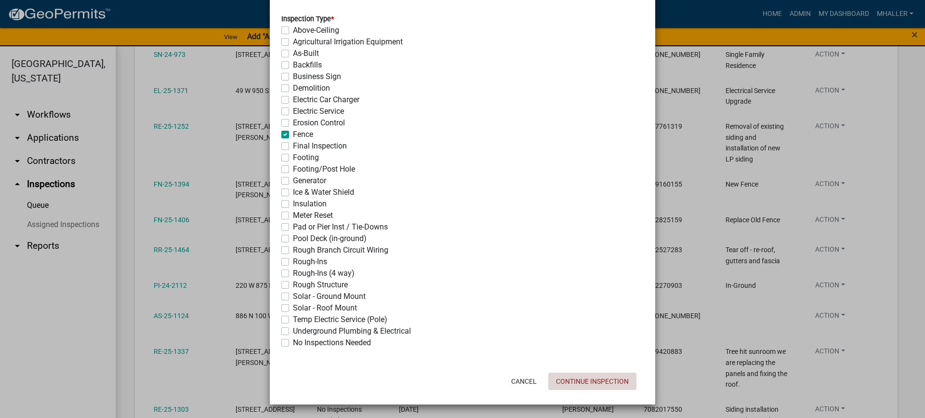
click at [569, 378] on button "Continue Inspection" at bounding box center [593, 381] width 88 height 17
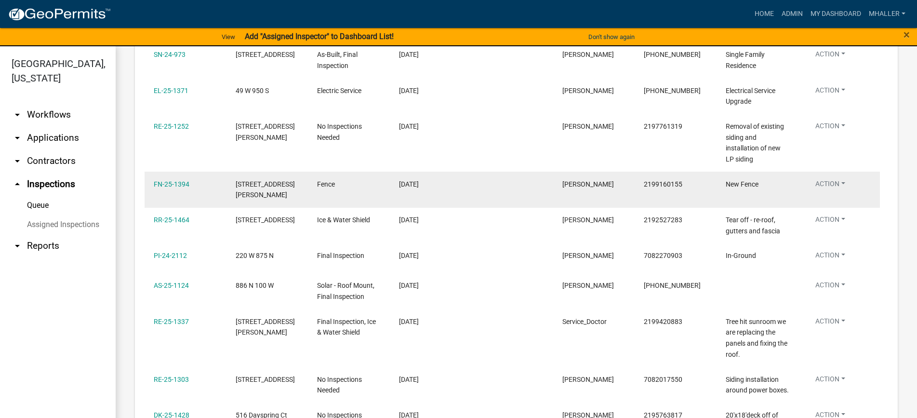
click at [832, 27] on button "Action" at bounding box center [830, 20] width 45 height 14
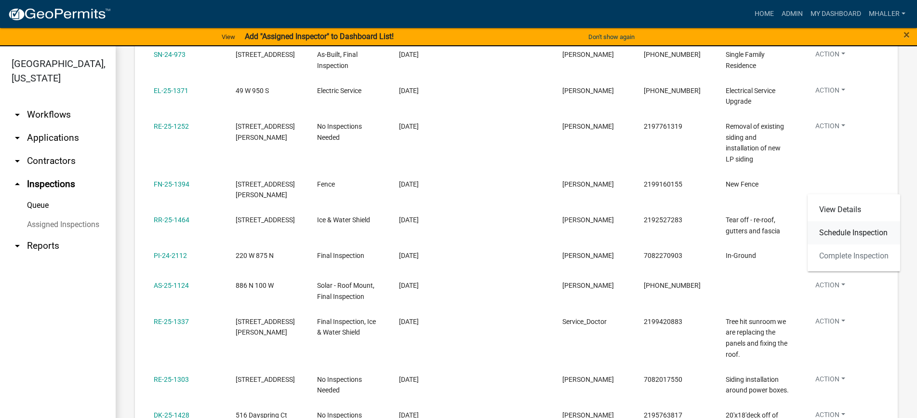
click at [849, 234] on link "Schedule Inspection" at bounding box center [854, 232] width 93 height 23
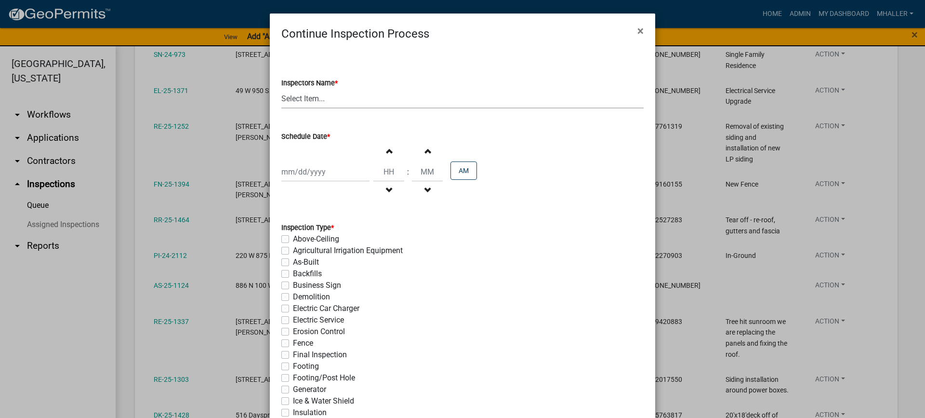
click at [306, 95] on select "Select Item... mhaller ([PERSON_NAME])" at bounding box center [462, 99] width 362 height 20
click at [281, 89] on select "Select Item... mhaller ([PERSON_NAME])" at bounding box center [462, 99] width 362 height 20
click at [317, 170] on div at bounding box center [325, 172] width 88 height 20
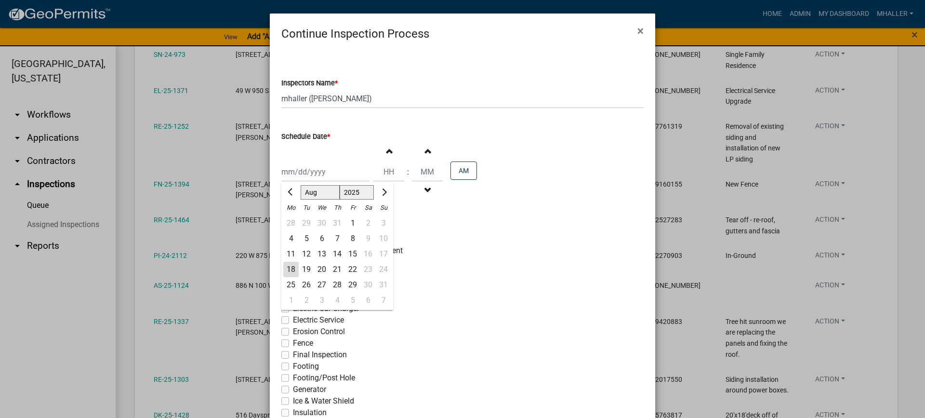
click at [303, 268] on div "19" at bounding box center [306, 269] width 15 height 15
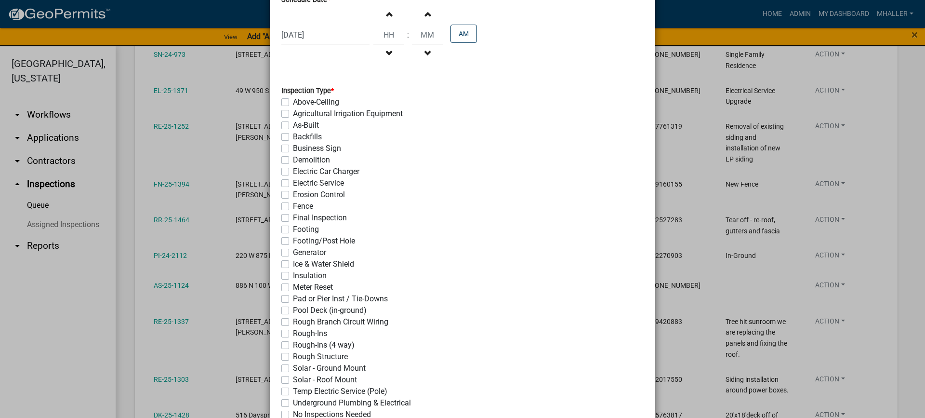
scroll to position [145, 0]
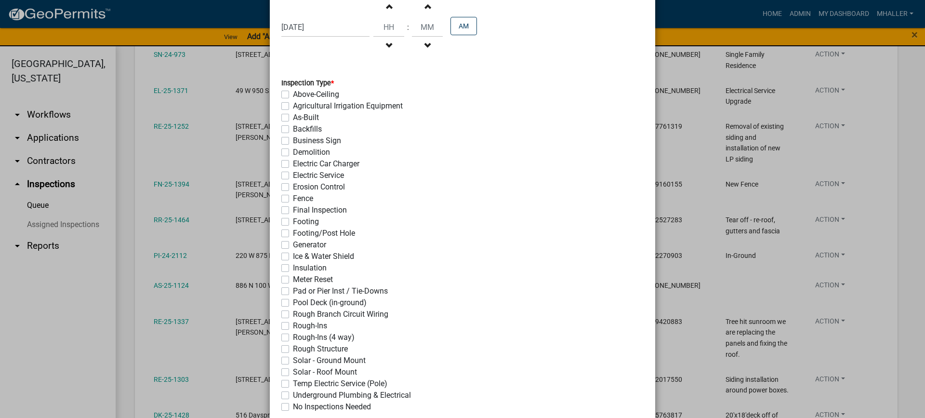
click at [293, 197] on label "Fence" at bounding box center [303, 199] width 20 height 12
click at [293, 197] on input "Fence" at bounding box center [296, 196] width 6 height 6
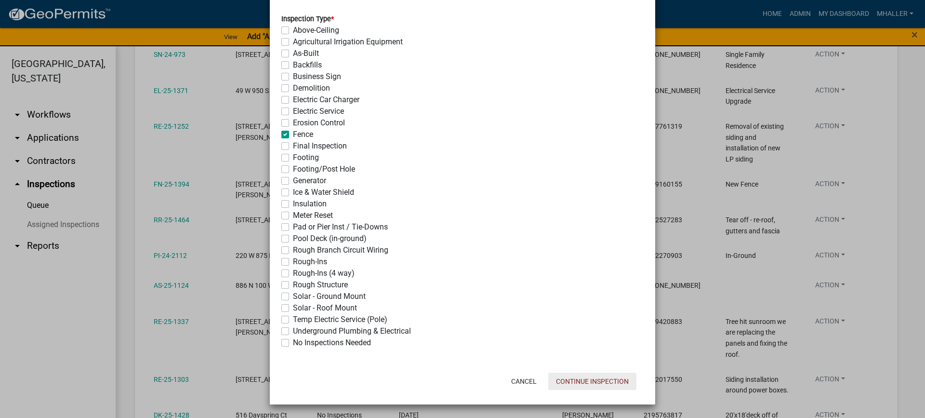
click at [564, 378] on button "Continue Inspection" at bounding box center [593, 381] width 88 height 17
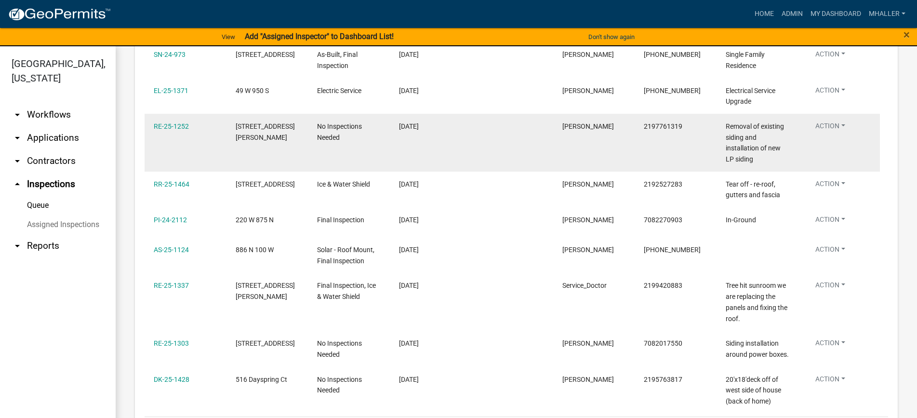
click at [834, 63] on button "Action" at bounding box center [830, 56] width 45 height 14
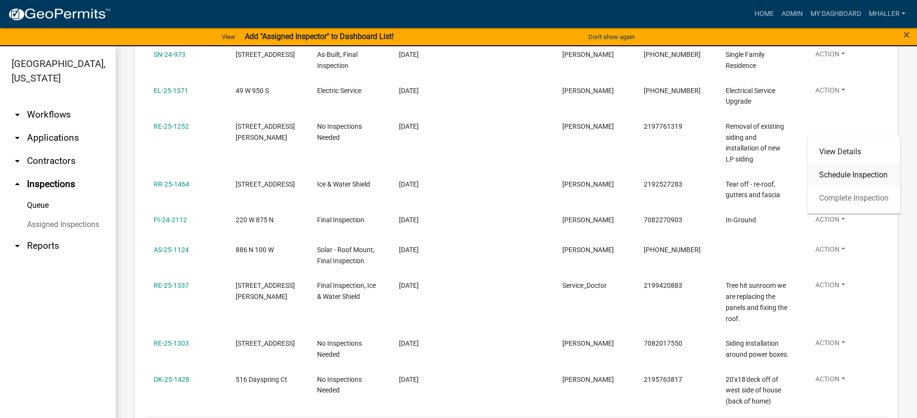
click at [833, 173] on link "Schedule Inspection" at bounding box center [854, 174] width 93 height 23
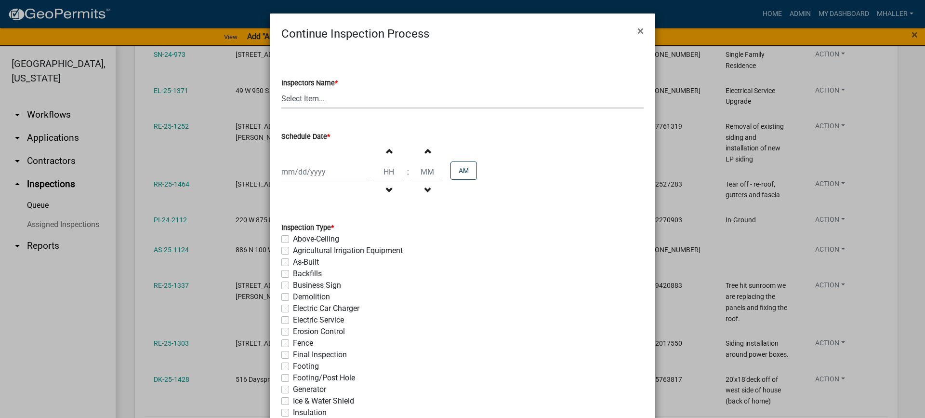
click at [308, 98] on select "Select Item... mhaller ([PERSON_NAME])" at bounding box center [462, 99] width 362 height 20
click at [281, 89] on select "Select Item... mhaller ([PERSON_NAME])" at bounding box center [462, 99] width 362 height 20
click at [314, 168] on div at bounding box center [325, 172] width 88 height 20
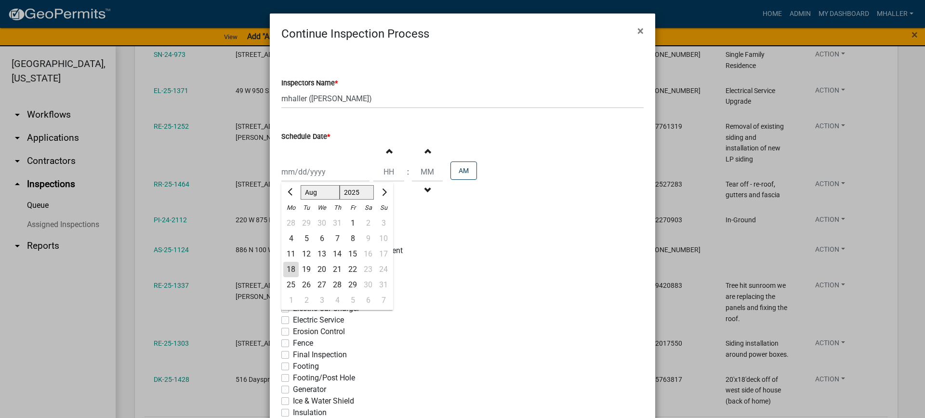
click at [300, 268] on div "19" at bounding box center [306, 269] width 15 height 15
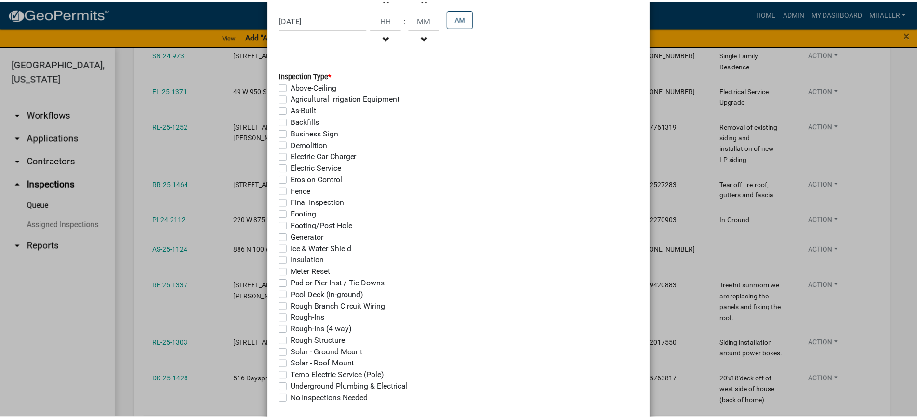
scroll to position [193, 0]
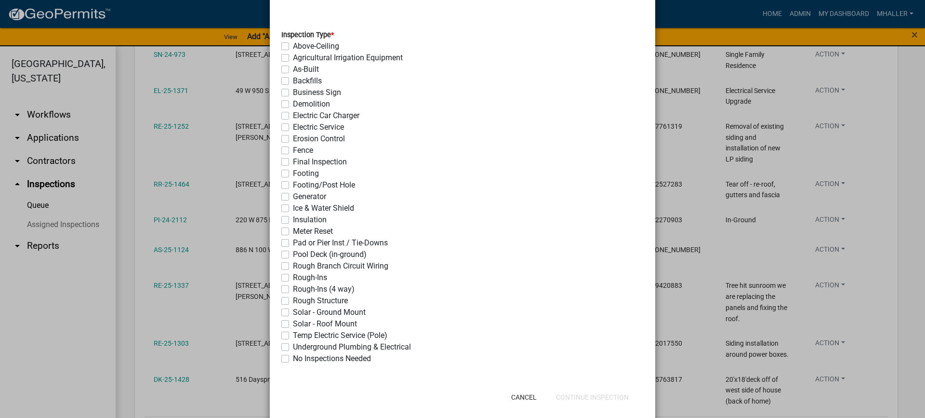
click at [293, 162] on label "Final Inspection" at bounding box center [320, 162] width 54 height 12
click at [293, 162] on input "Final Inspection" at bounding box center [296, 159] width 6 height 6
click at [572, 399] on button "Continue Inspection" at bounding box center [593, 396] width 88 height 17
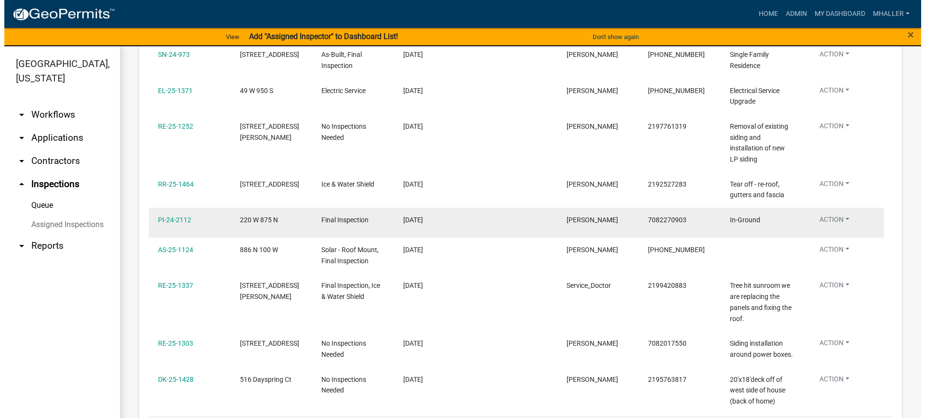
scroll to position [234, 0]
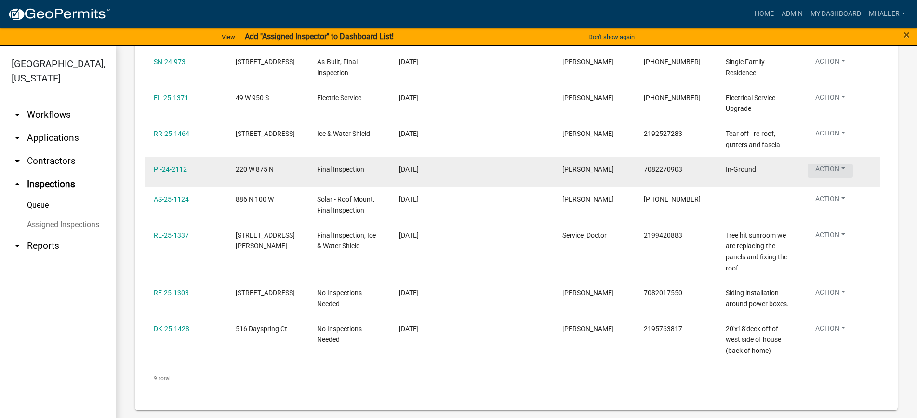
click at [828, 35] on button "Action" at bounding box center [830, 28] width 45 height 14
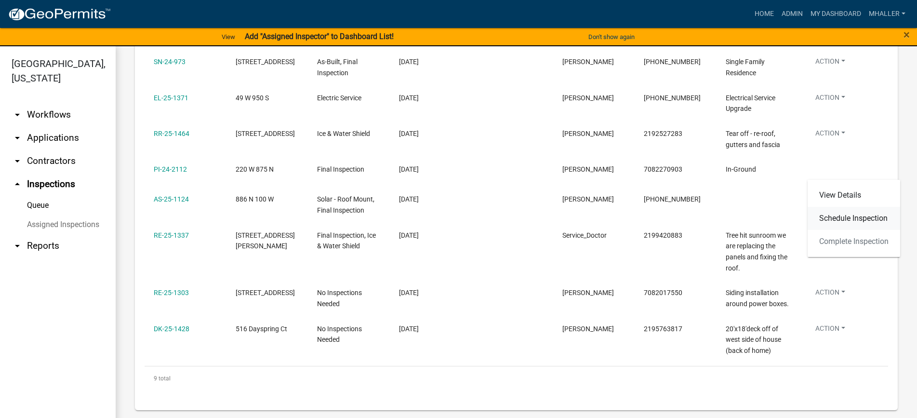
click at [837, 219] on link "Schedule Inspection" at bounding box center [854, 218] width 93 height 23
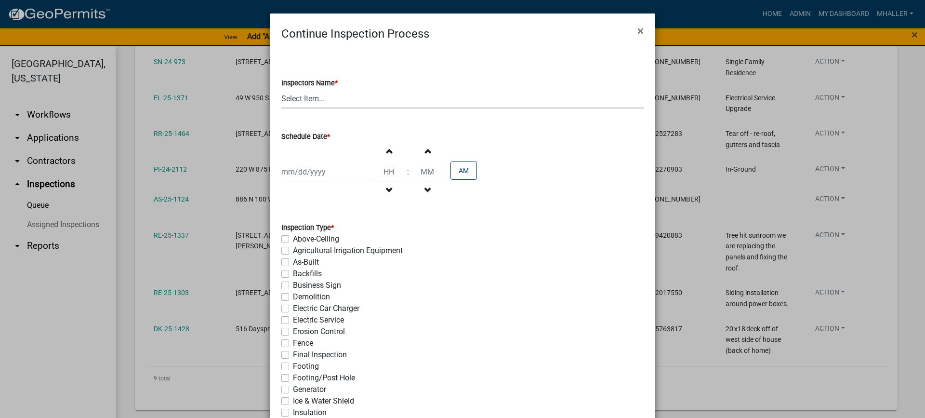
click at [298, 98] on select "Select Item... mhaller ([PERSON_NAME])" at bounding box center [462, 99] width 362 height 20
click at [281, 89] on select "Select Item... mhaller ([PERSON_NAME])" at bounding box center [462, 99] width 362 height 20
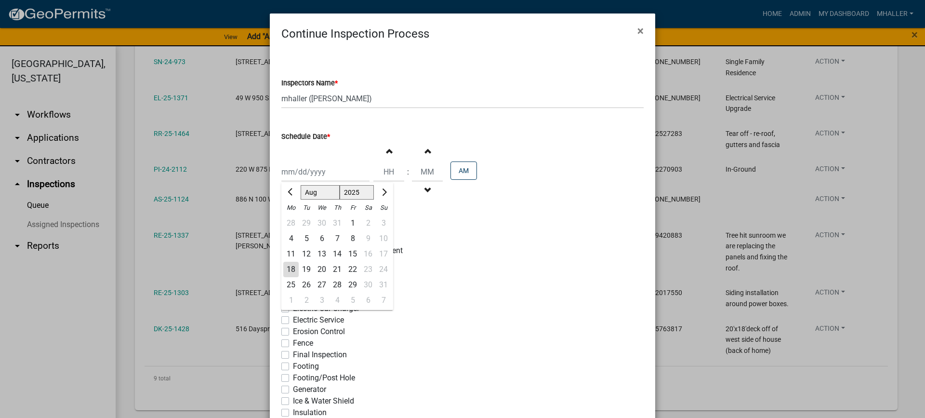
click at [323, 170] on div "[PERSON_NAME] Feb Mar Apr [PERSON_NAME][DATE] Oct Nov [DATE] 1526 1527 1528 152…" at bounding box center [325, 172] width 88 height 20
click at [303, 268] on div "19" at bounding box center [306, 269] width 15 height 15
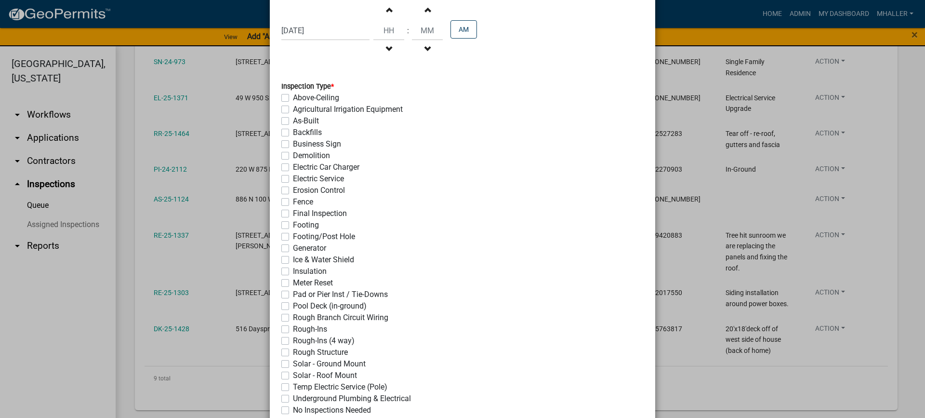
scroll to position [145, 0]
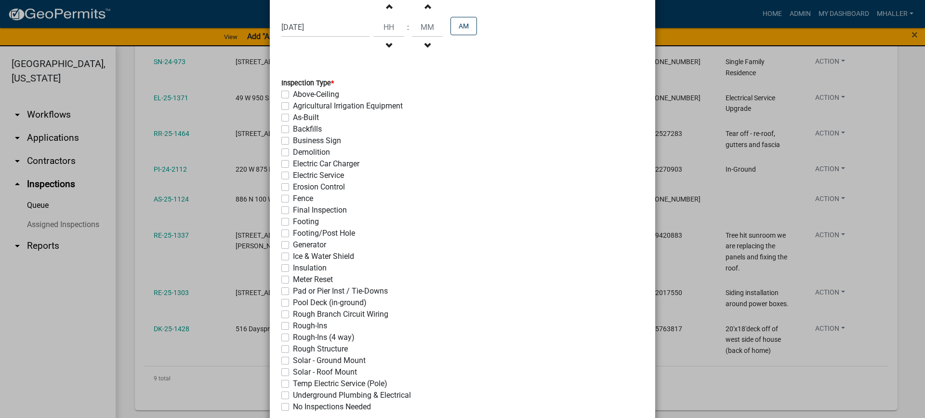
click at [293, 210] on label "Final Inspection" at bounding box center [320, 210] width 54 height 12
click at [293, 210] on input "Final Inspection" at bounding box center [296, 207] width 6 height 6
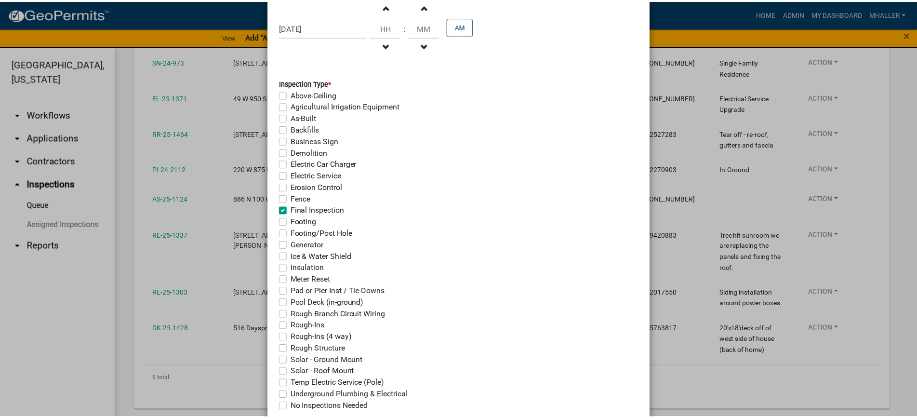
scroll to position [209, 0]
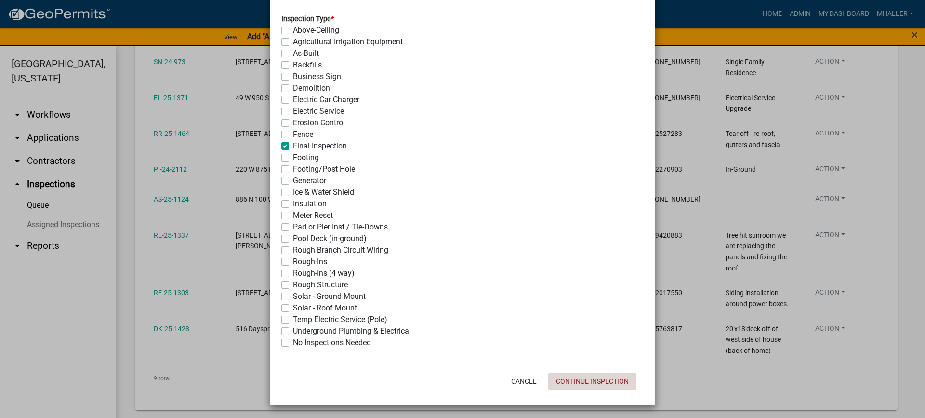
click at [555, 383] on button "Continue Inspection" at bounding box center [593, 381] width 88 height 17
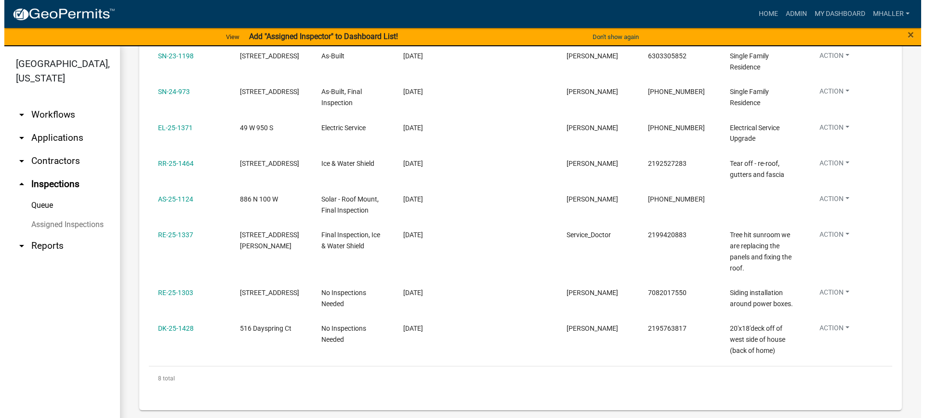
scroll to position [204, 0]
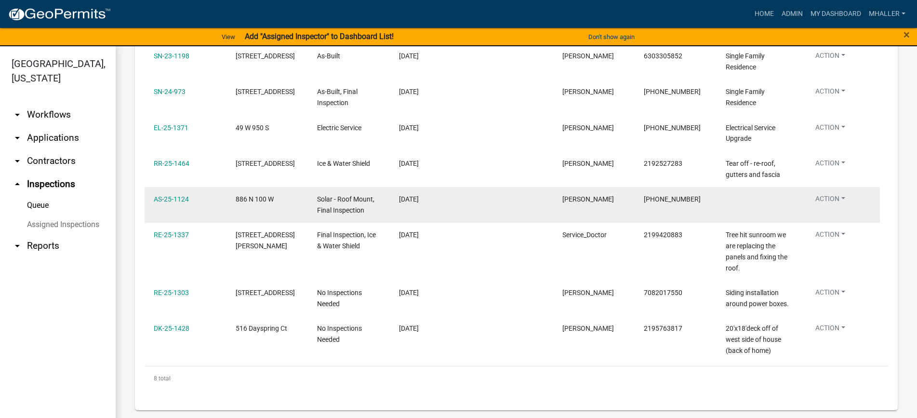
click at [828, 65] on button "Action" at bounding box center [830, 58] width 45 height 14
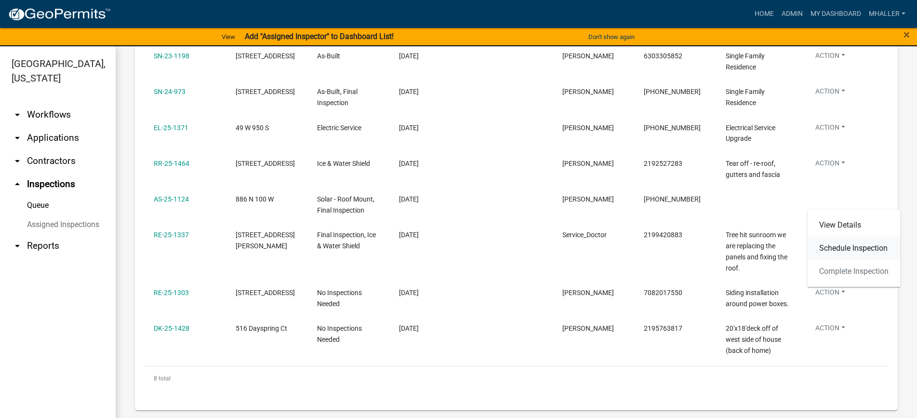
click at [821, 248] on link "Schedule Inspection" at bounding box center [854, 248] width 93 height 23
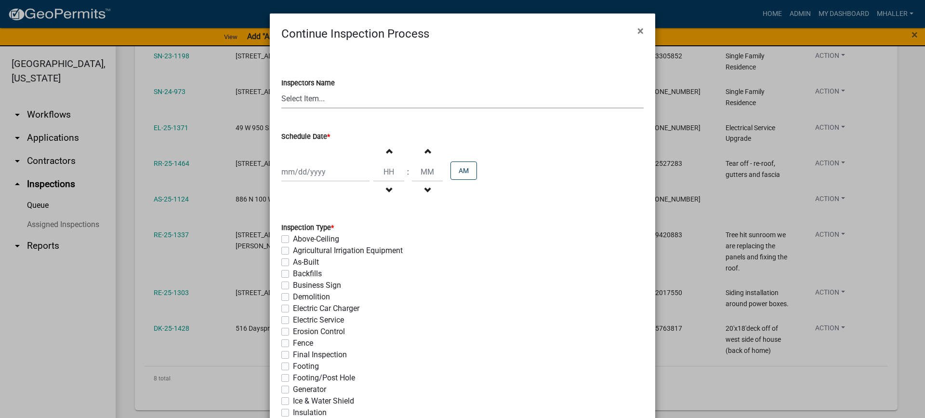
click at [300, 100] on select "Select Item... mhaller ([PERSON_NAME])" at bounding box center [462, 99] width 362 height 20
click at [281, 89] on select "Select Item... mhaller ([PERSON_NAME])" at bounding box center [462, 99] width 362 height 20
click at [310, 168] on div at bounding box center [325, 172] width 88 height 20
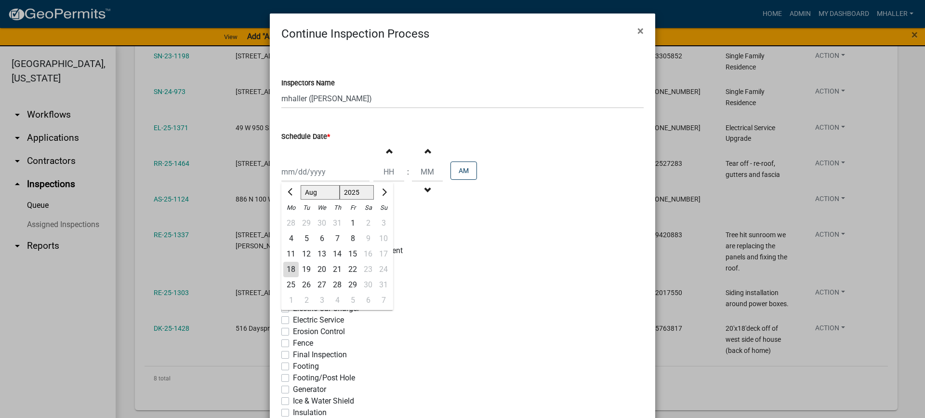
click at [302, 270] on div "19" at bounding box center [306, 269] width 15 height 15
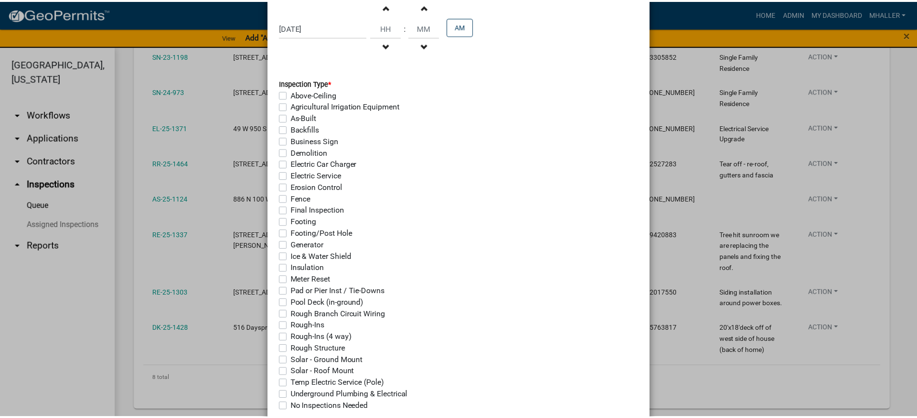
scroll to position [209, 0]
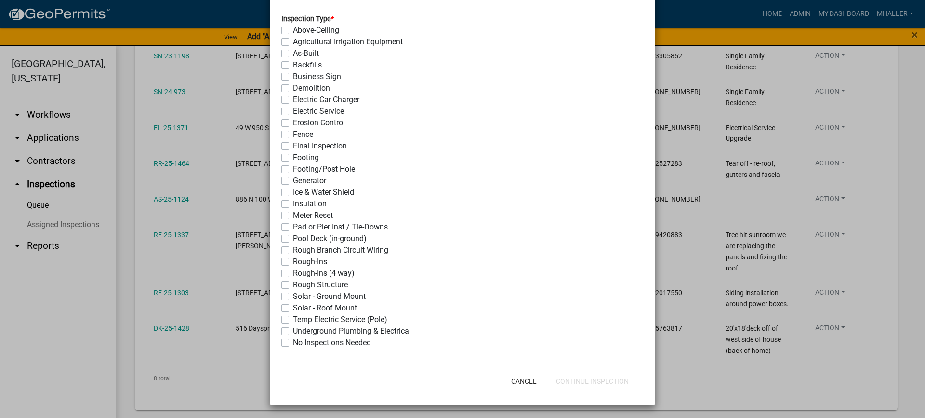
click at [293, 308] on label "Solar - Roof Mount" at bounding box center [325, 308] width 64 height 12
click at [293, 308] on input "Solar - Roof Mount" at bounding box center [296, 305] width 6 height 6
click at [573, 379] on button "Continue Inspection" at bounding box center [593, 381] width 88 height 17
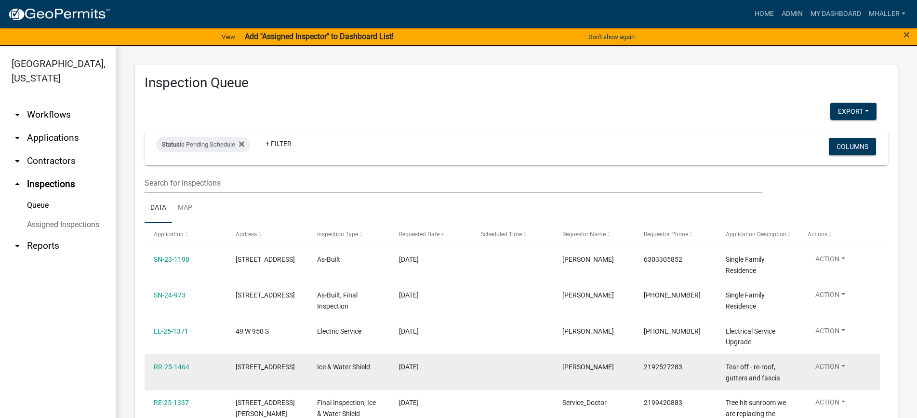
scroll to position [0, 0]
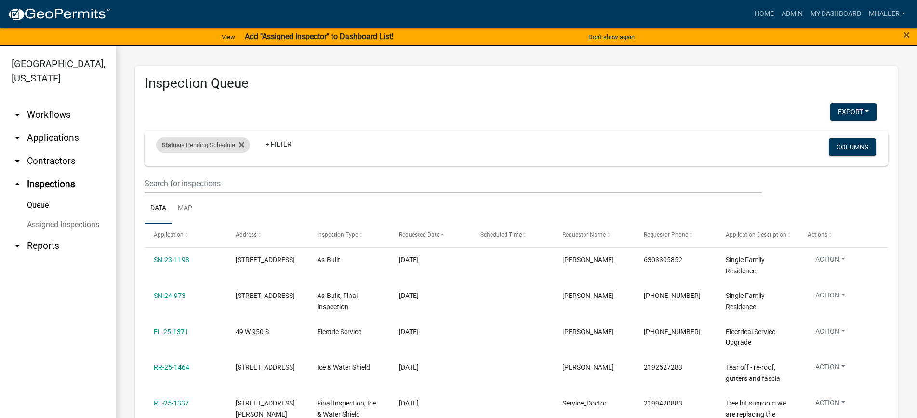
click at [197, 145] on div "Status is Pending Schedule" at bounding box center [203, 144] width 94 height 15
click at [194, 176] on select "Select an option Pending Schedule Pending Inspection Approved Denied Deleted Vo…" at bounding box center [204, 181] width 96 height 20
click at [158, 171] on select "Select an option Pending Schedule Pending Inspection Approved Denied Deleted Vo…" at bounding box center [204, 181] width 96 height 20
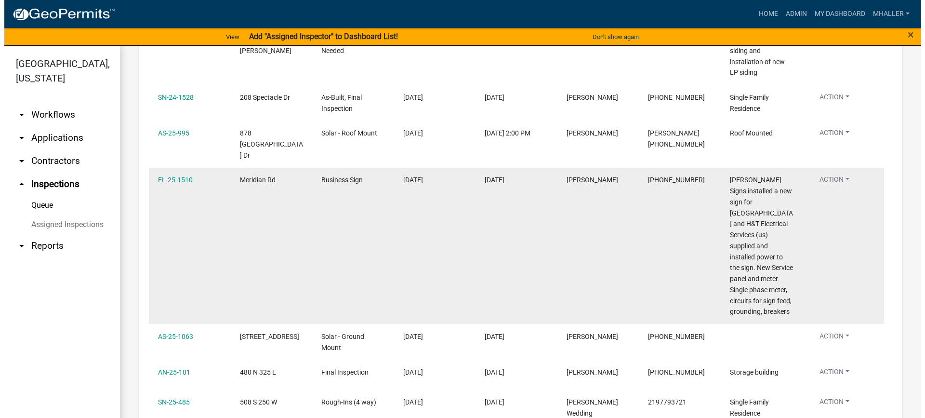
scroll to position [675, 0]
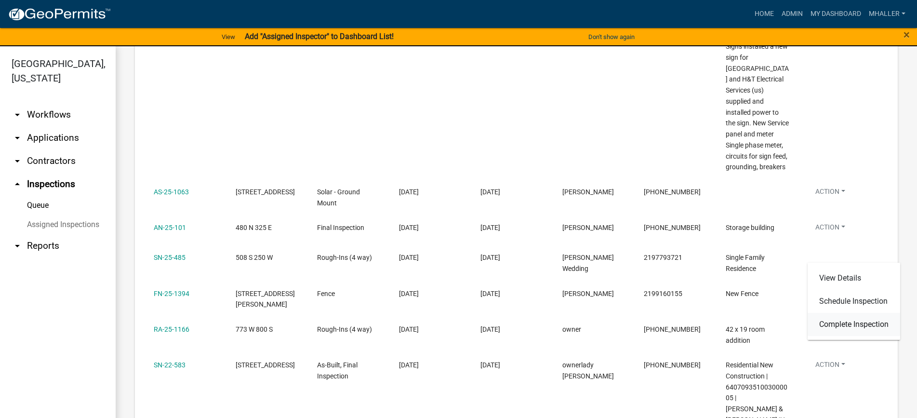
click at [839, 324] on link "Complete Inspection" at bounding box center [854, 324] width 93 height 23
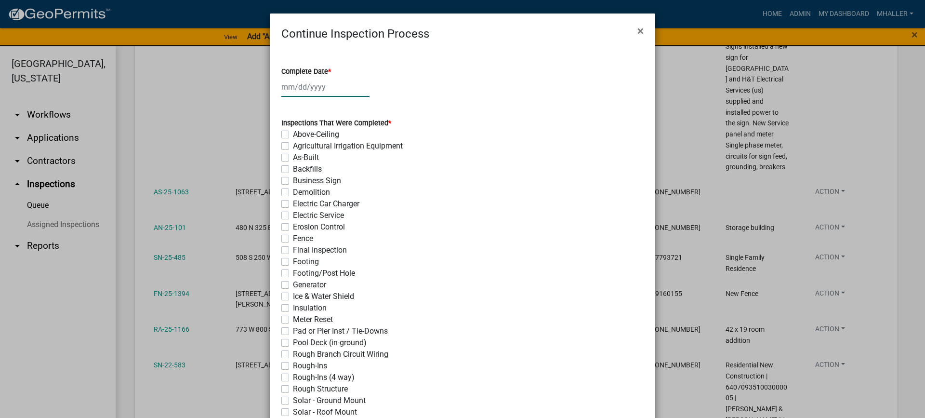
click at [308, 84] on div at bounding box center [325, 87] width 88 height 20
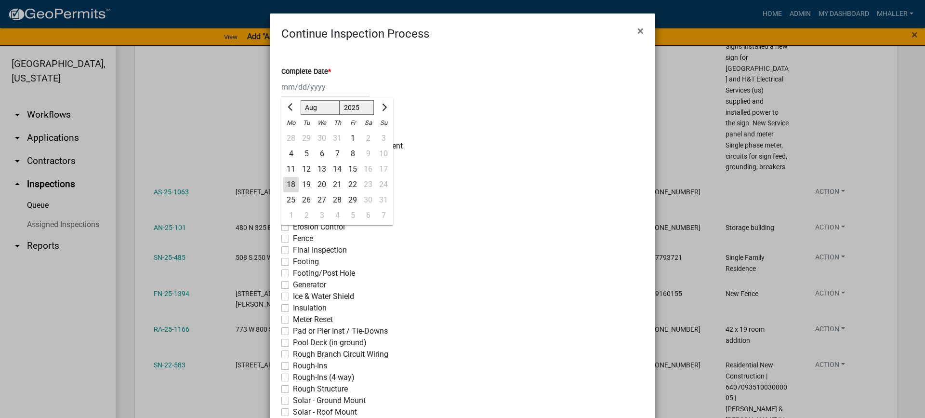
click at [291, 186] on div "18" at bounding box center [290, 184] width 15 height 15
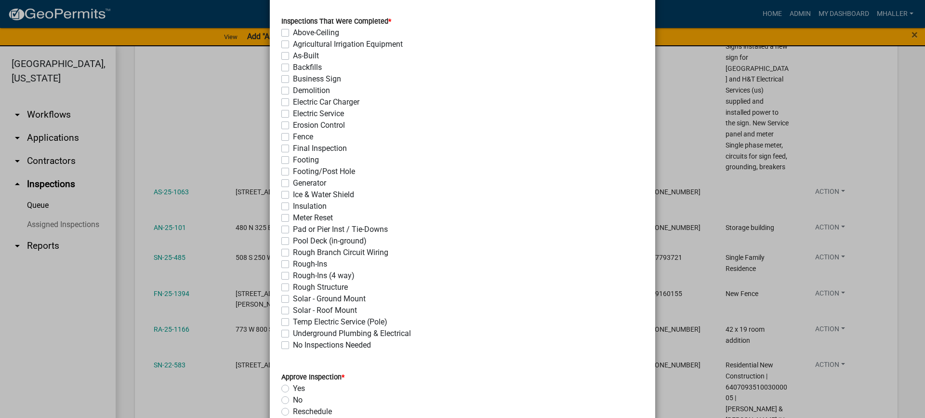
scroll to position [193, 0]
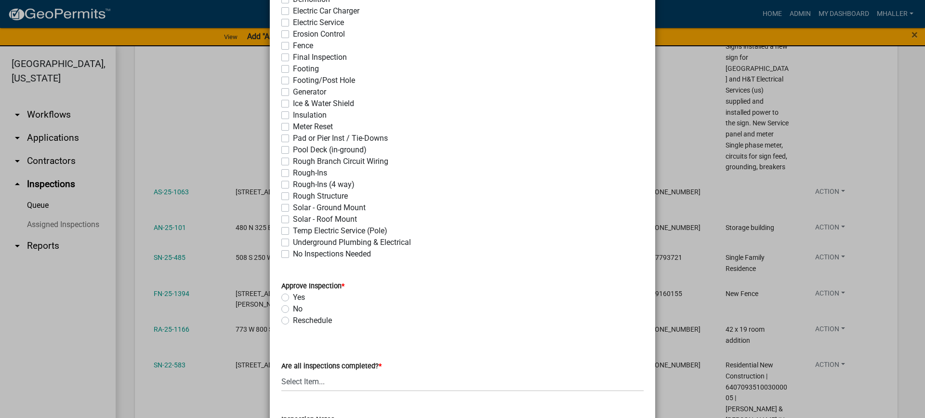
click at [293, 182] on label "Rough-Ins (4 way)" at bounding box center [324, 185] width 62 height 12
click at [293, 182] on input "Rough-Ins (4 way)" at bounding box center [296, 182] width 6 height 6
click at [293, 298] on label "Yes" at bounding box center [299, 298] width 12 height 12
click at [293, 298] on input "Yes" at bounding box center [296, 295] width 6 height 6
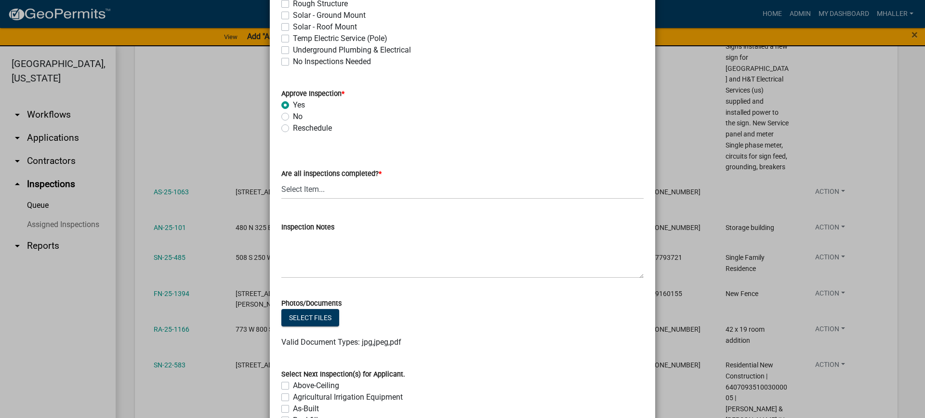
scroll to position [386, 0]
click at [313, 189] on select "Select Item... Yes - All Inspections Have Been Completed No - More Inspections …" at bounding box center [462, 189] width 362 height 20
click at [281, 179] on select "Select Item... Yes - All Inspections Have Been Completed No - More Inspections …" at bounding box center [462, 189] width 362 height 20
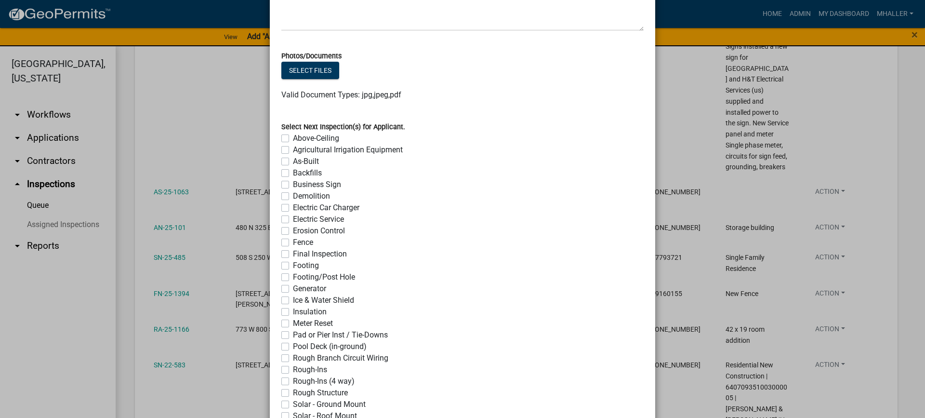
scroll to position [740, 0]
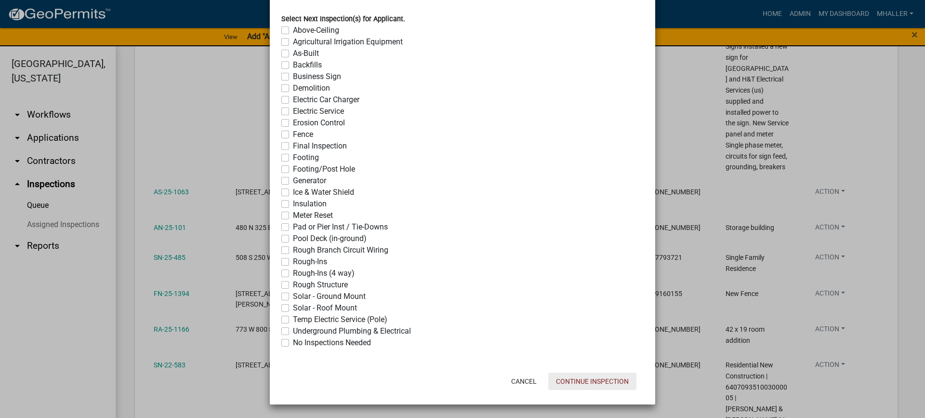
click at [600, 379] on button "Continue Inspection" at bounding box center [593, 381] width 88 height 17
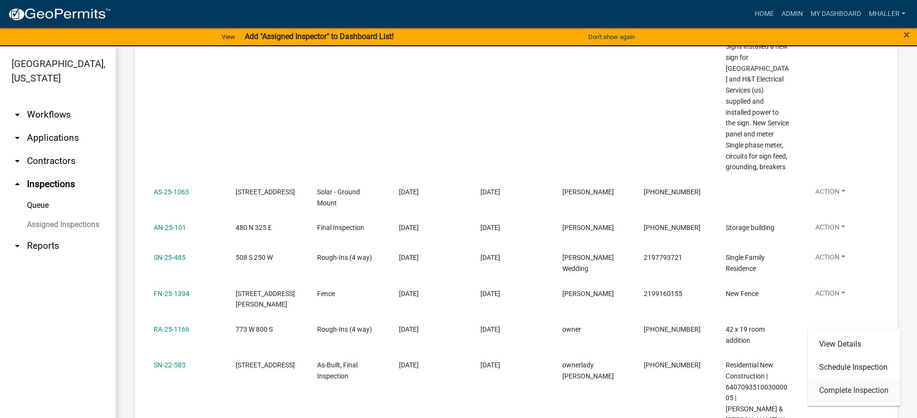
click at [842, 391] on link "Complete Inspection" at bounding box center [854, 390] width 93 height 23
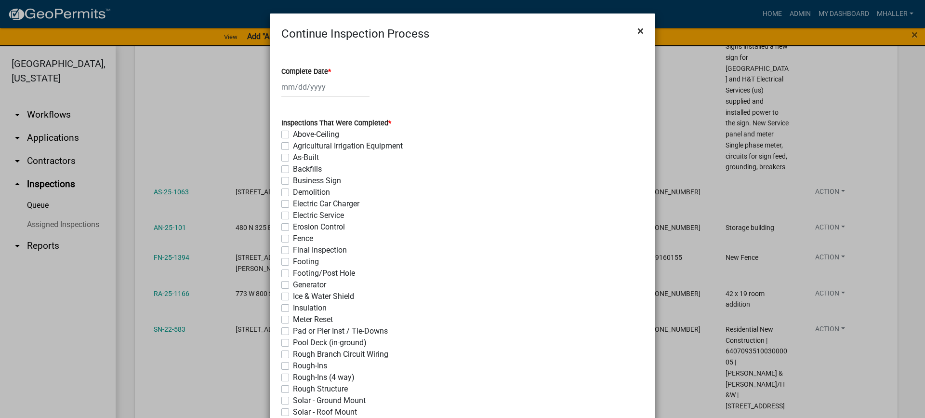
click at [638, 30] on span "×" at bounding box center [641, 30] width 6 height 13
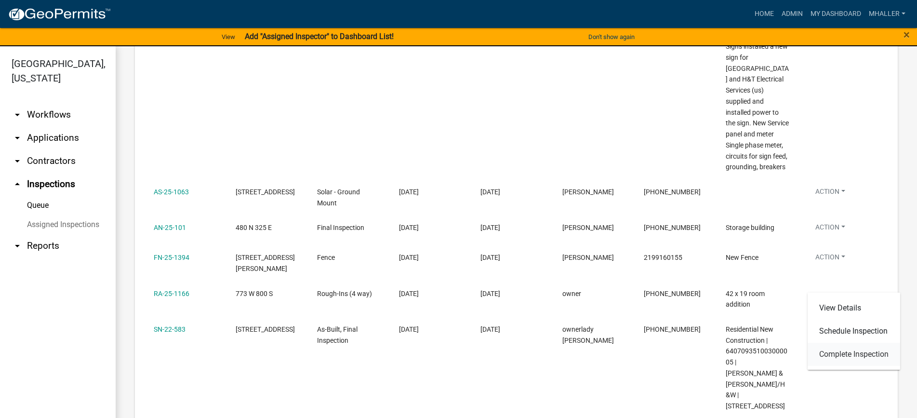
click at [833, 357] on link "Complete Inspection" at bounding box center [854, 354] width 93 height 23
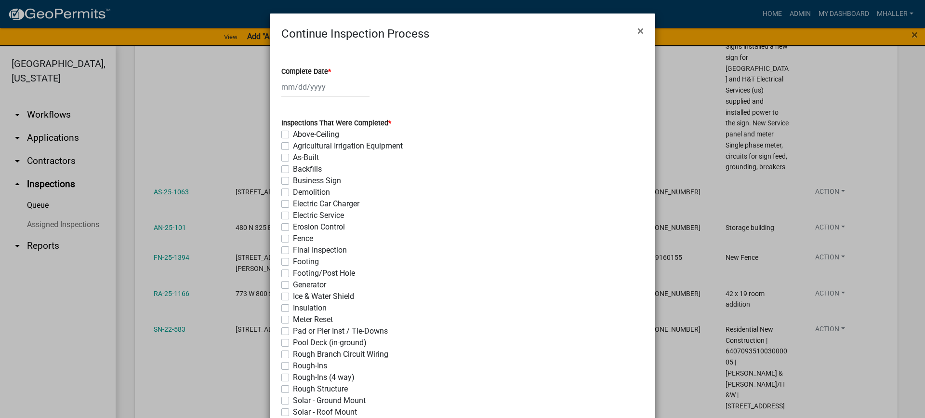
click at [311, 85] on div at bounding box center [325, 87] width 88 height 20
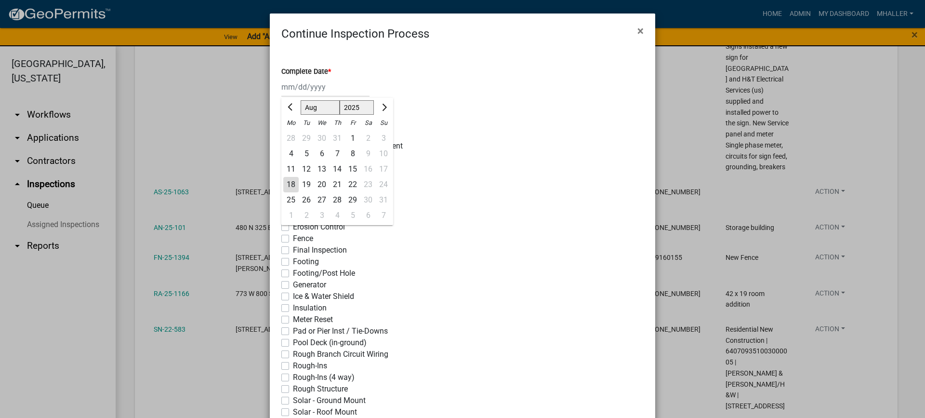
click at [286, 185] on div "18" at bounding box center [290, 184] width 15 height 15
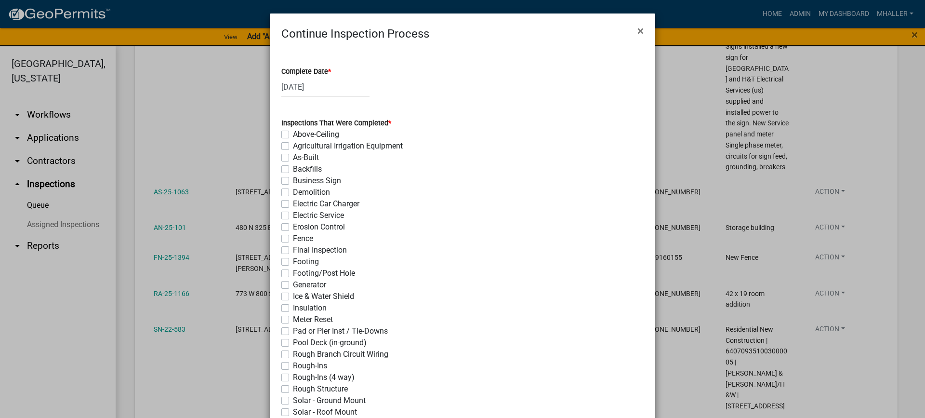
click at [293, 377] on label "Rough-Ins (4 way)" at bounding box center [324, 378] width 62 height 12
click at [293, 377] on input "Rough-Ins (4 way)" at bounding box center [296, 375] width 6 height 6
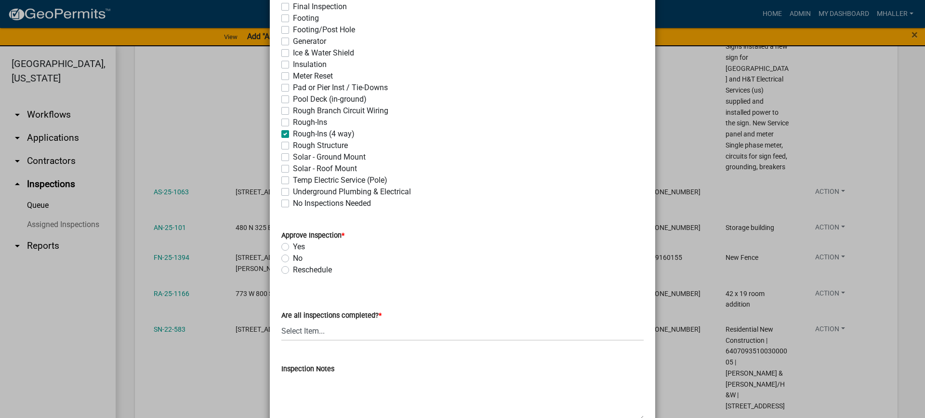
scroll to position [289, 0]
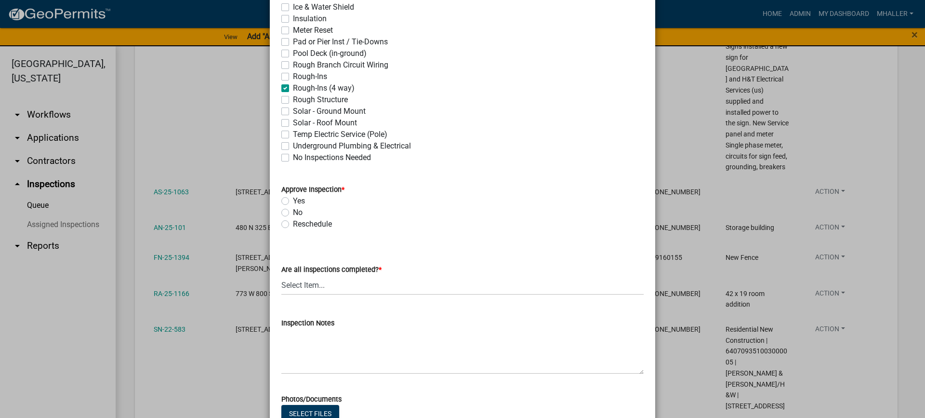
click at [293, 200] on label "Yes" at bounding box center [299, 201] width 12 height 12
click at [293, 200] on input "Yes" at bounding box center [296, 198] width 6 height 6
click at [337, 287] on select "Select Item... Yes - All Inspections Have Been Completed No - More Inspections …" at bounding box center [462, 285] width 362 height 20
click at [281, 275] on select "Select Item... Yes - All Inspections Have Been Completed No - More Inspections …" at bounding box center [462, 285] width 362 height 20
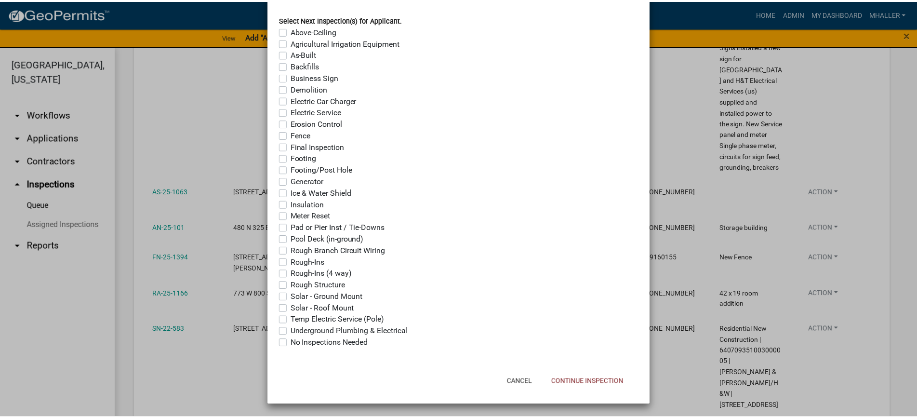
scroll to position [740, 0]
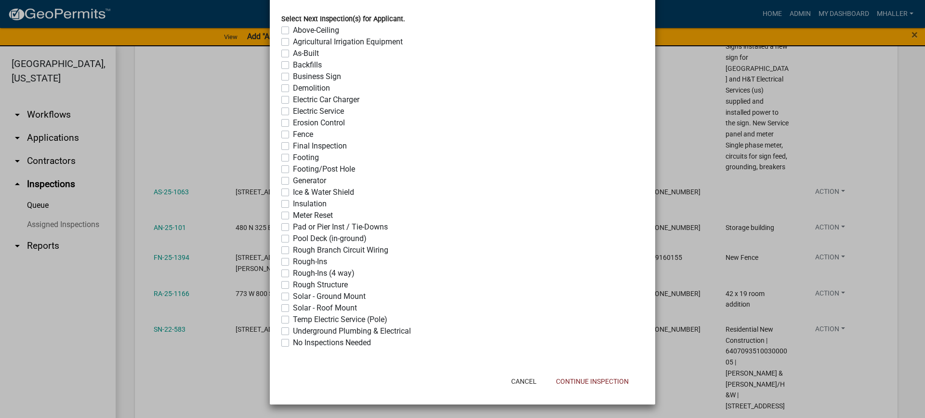
click at [293, 147] on label "Final Inspection" at bounding box center [320, 146] width 54 height 12
click at [293, 147] on input "Final Inspection" at bounding box center [296, 143] width 6 height 6
click at [595, 381] on button "Continue Inspection" at bounding box center [593, 381] width 88 height 17
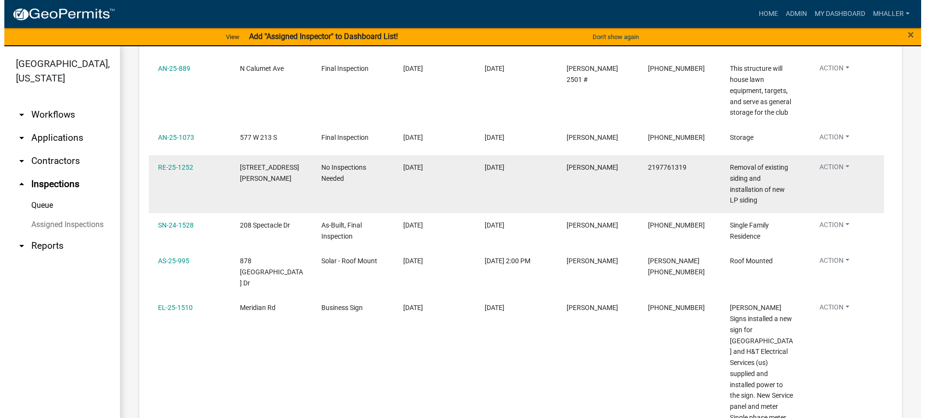
scroll to position [386, 0]
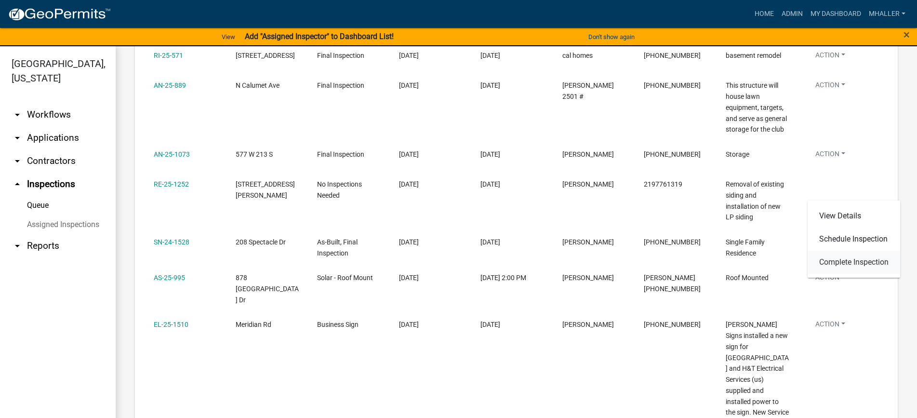
click at [826, 264] on link "Complete Inspection" at bounding box center [854, 262] width 93 height 23
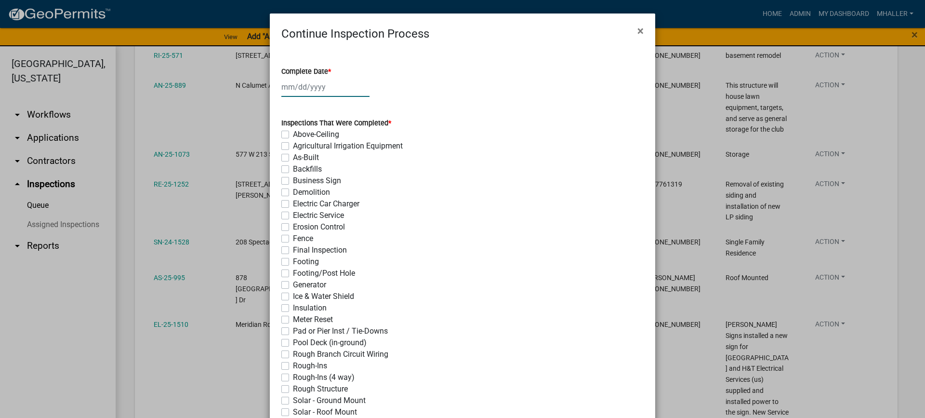
click at [296, 83] on div at bounding box center [325, 87] width 88 height 20
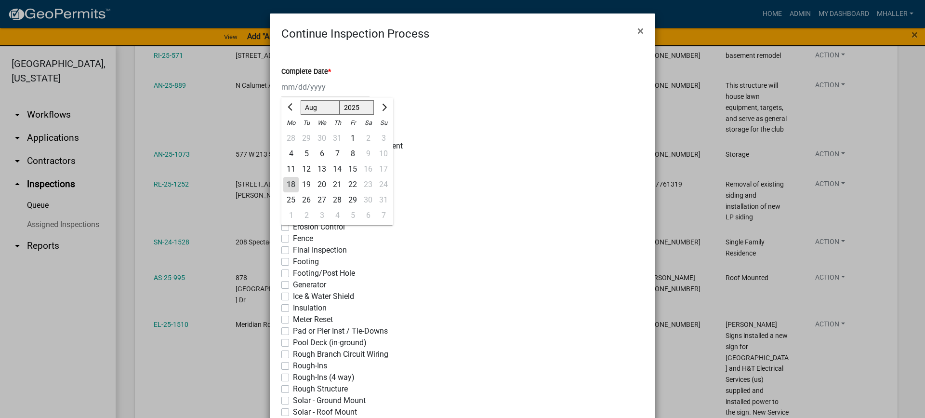
click at [288, 182] on div "18" at bounding box center [290, 184] width 15 height 15
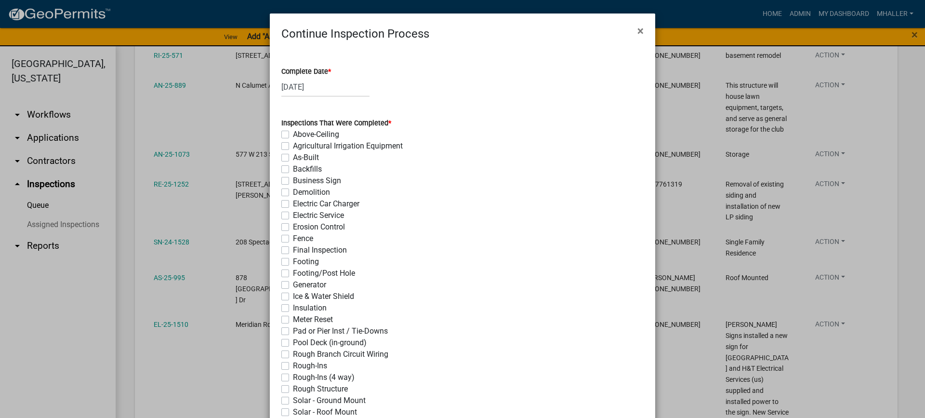
click at [293, 252] on label "Final Inspection" at bounding box center [320, 250] width 54 height 12
click at [293, 251] on input "Final Inspection" at bounding box center [296, 247] width 6 height 6
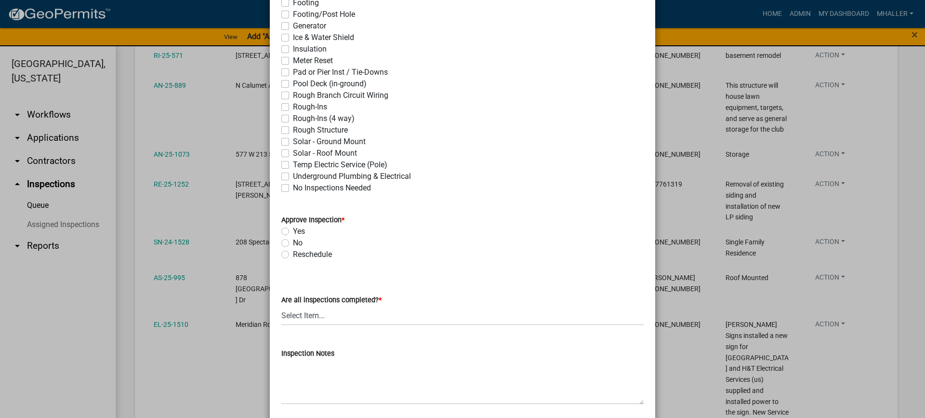
scroll to position [337, 0]
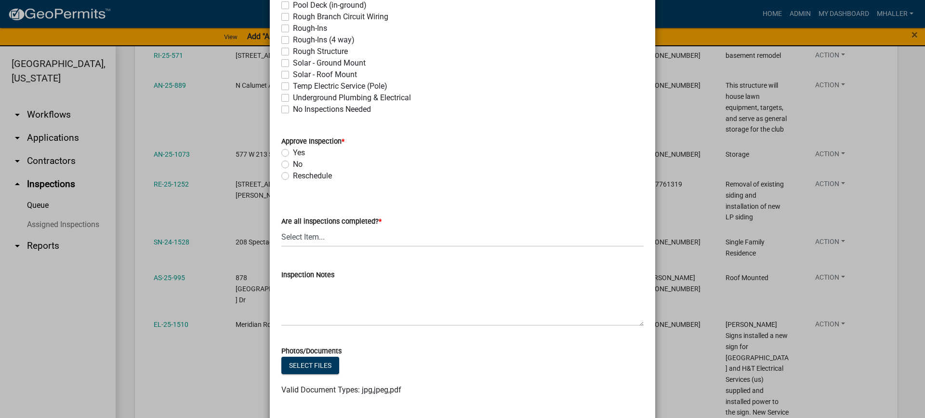
click at [293, 154] on label "Yes" at bounding box center [299, 153] width 12 height 12
click at [293, 153] on input "Yes" at bounding box center [296, 150] width 6 height 6
click at [344, 238] on select "Select Item... Yes - All Inspections Have Been Completed No - More Inspections …" at bounding box center [462, 237] width 362 height 20
click at [281, 227] on select "Select Item... Yes - All Inspections Have Been Completed No - More Inspections …" at bounding box center [462, 237] width 362 height 20
click at [341, 296] on textarea "Inspection Notes" at bounding box center [462, 303] width 362 height 45
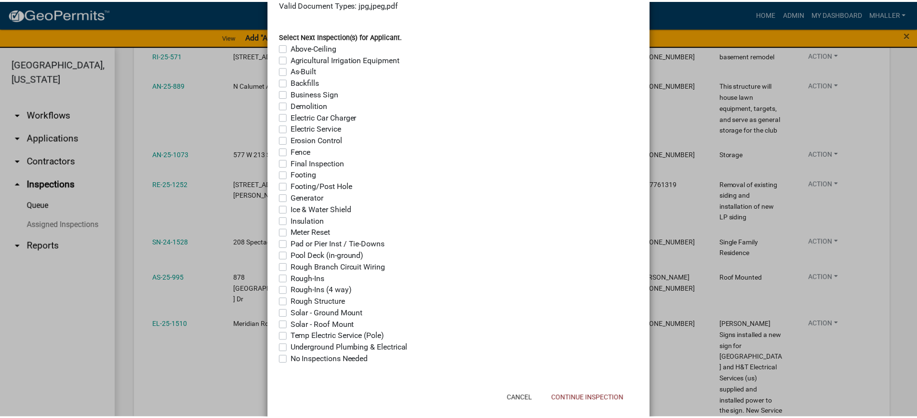
scroll to position [740, 0]
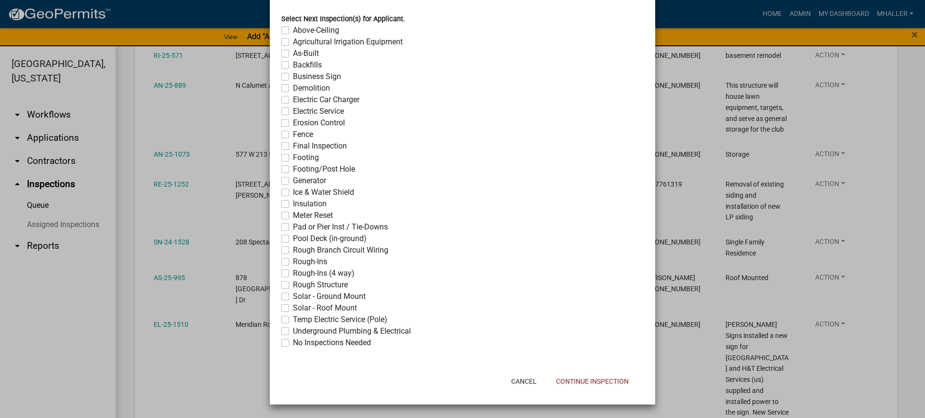
click at [293, 342] on label "No Inspections Needed" at bounding box center [332, 343] width 78 height 12
click at [293, 342] on input "No Inspections Needed" at bounding box center [296, 340] width 6 height 6
click at [607, 381] on button "Continue Inspection" at bounding box center [593, 381] width 88 height 17
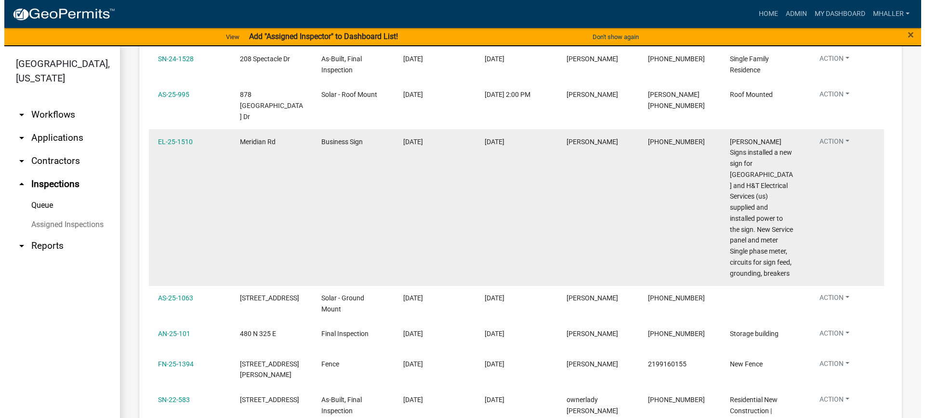
scroll to position [578, 0]
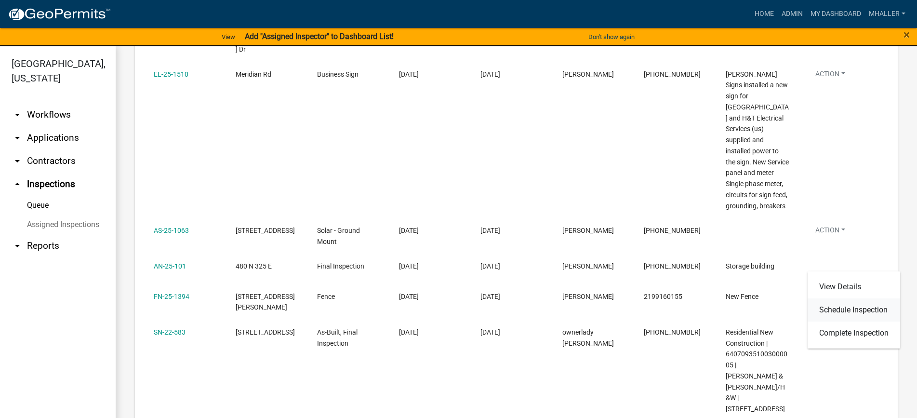
click at [828, 310] on link "Schedule Inspection" at bounding box center [854, 309] width 93 height 23
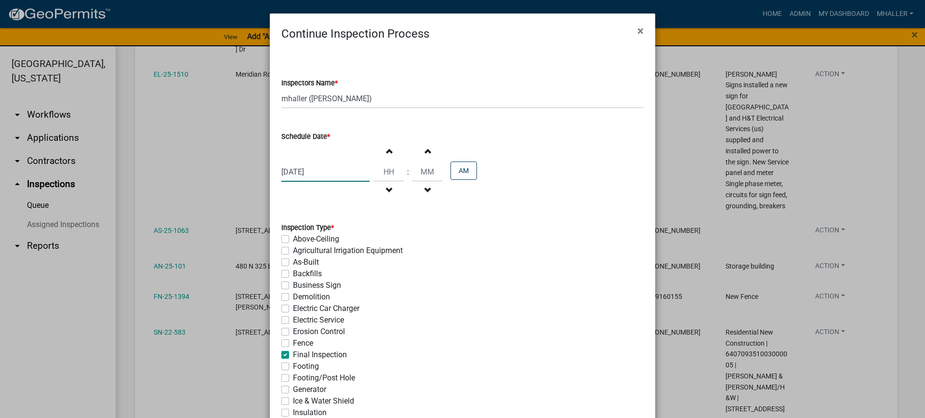
click at [309, 171] on div "[DATE]" at bounding box center [325, 172] width 88 height 20
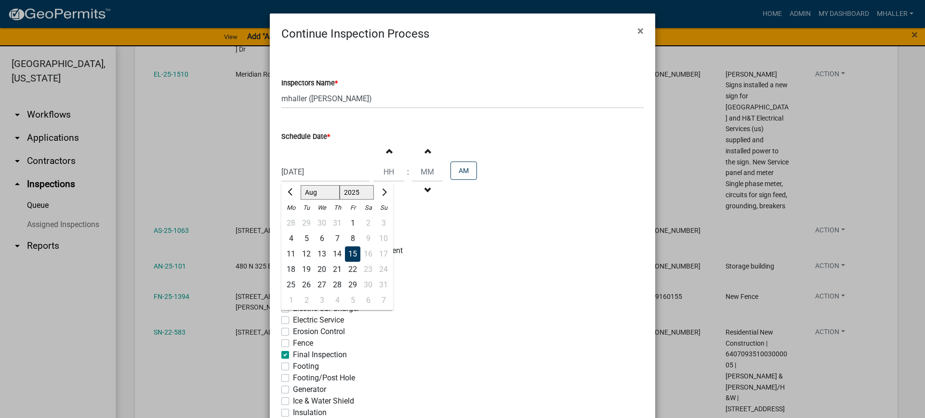
click at [304, 267] on div "19" at bounding box center [306, 269] width 15 height 15
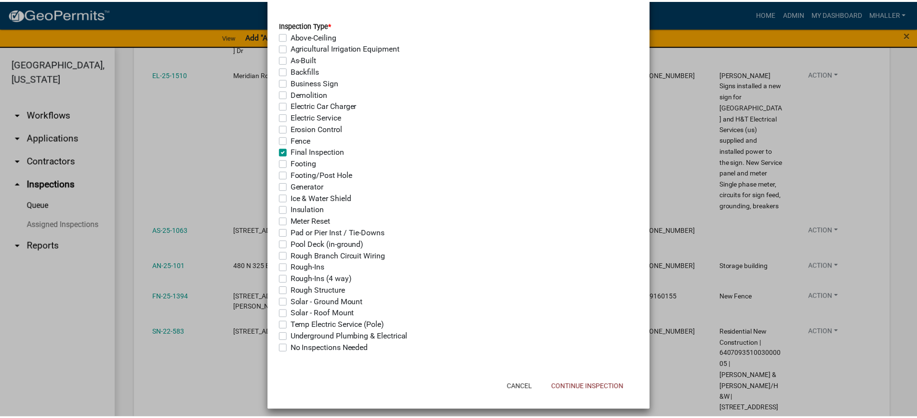
scroll to position [209, 0]
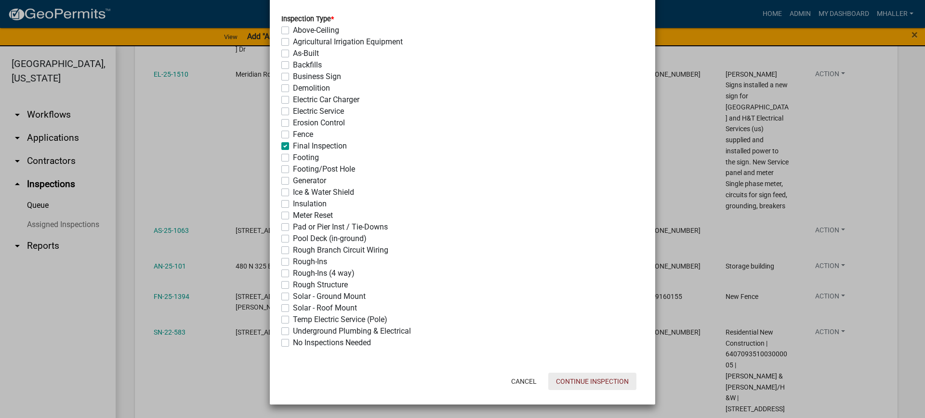
click at [572, 379] on button "Continue Inspection" at bounding box center [593, 381] width 88 height 17
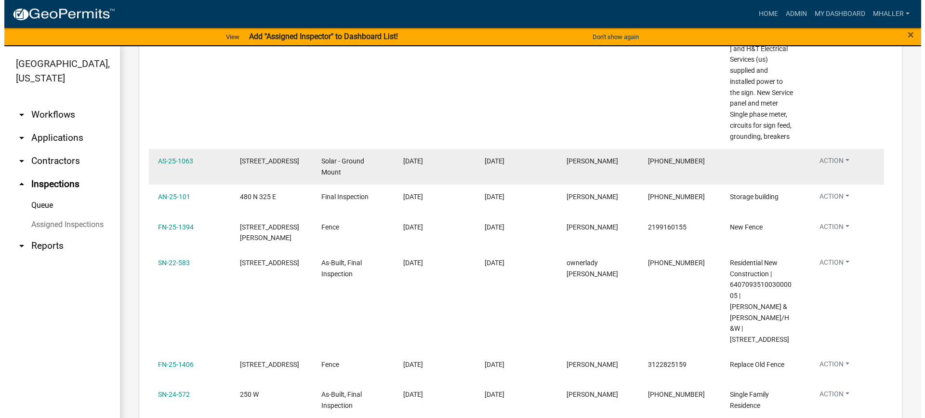
scroll to position [624, 0]
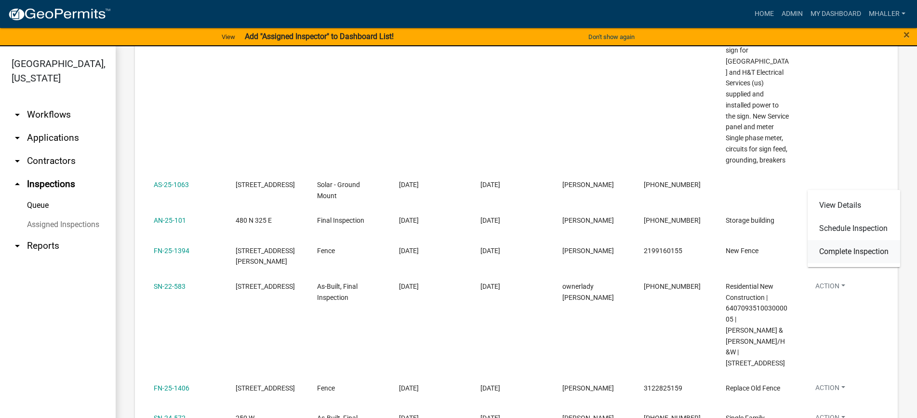
click at [833, 249] on link "Complete Inspection" at bounding box center [854, 251] width 93 height 23
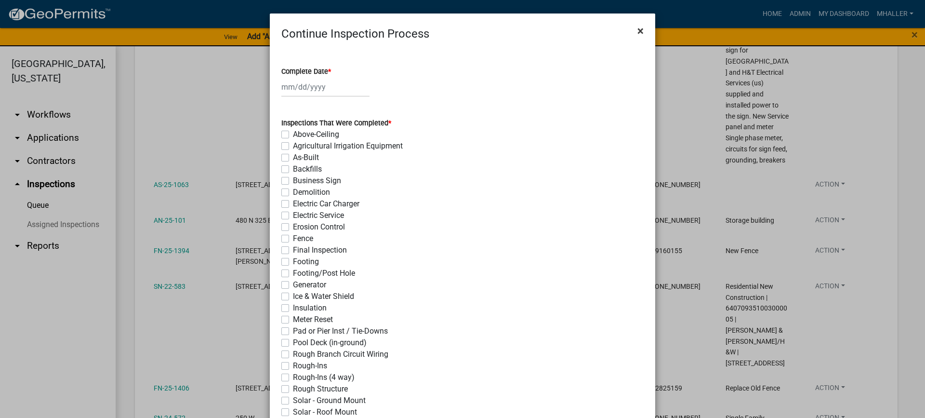
click at [638, 31] on span "×" at bounding box center [641, 30] width 6 height 13
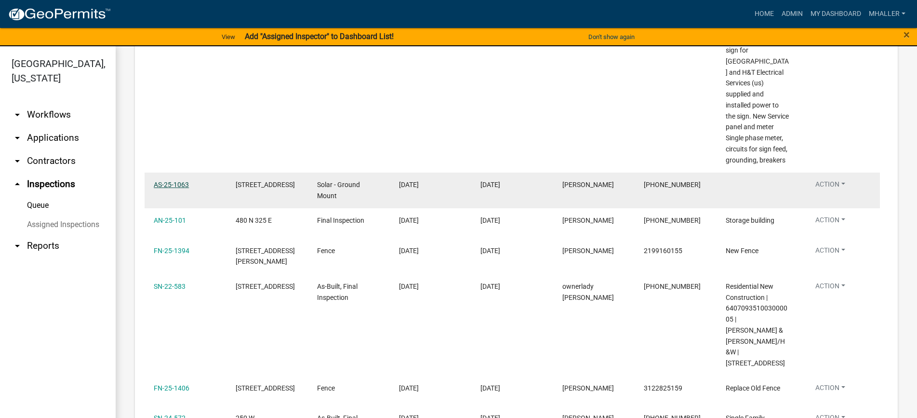
click at [158, 182] on link "AS-25-1063" at bounding box center [171, 185] width 35 height 8
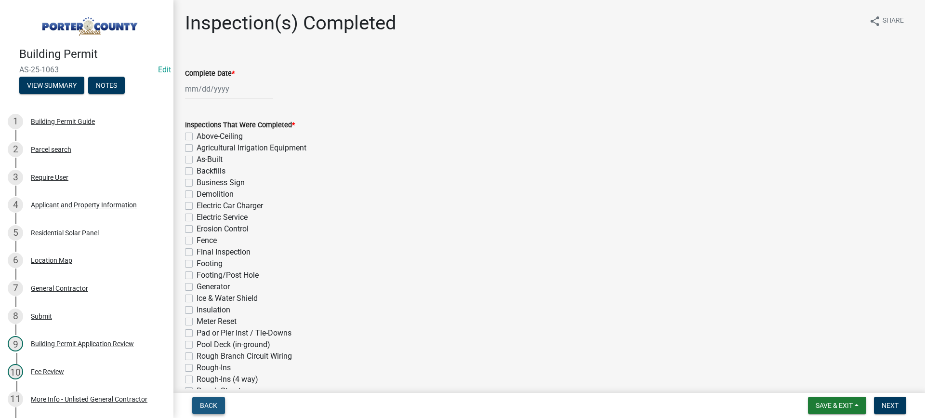
click at [207, 403] on span "Back" at bounding box center [208, 405] width 17 height 8
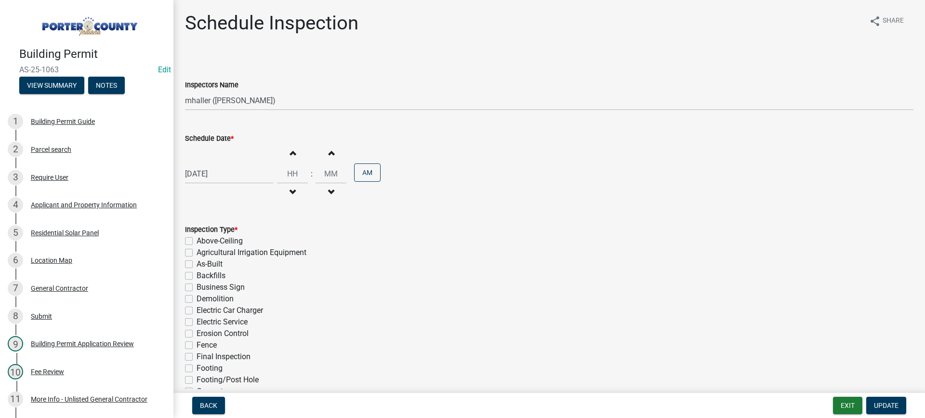
click at [223, 173] on div "[DATE]" at bounding box center [229, 174] width 88 height 20
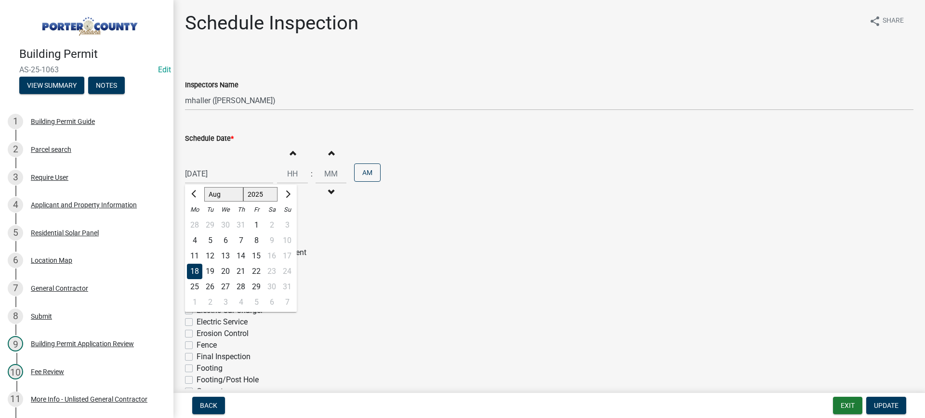
click at [228, 271] on div "20" at bounding box center [225, 271] width 15 height 15
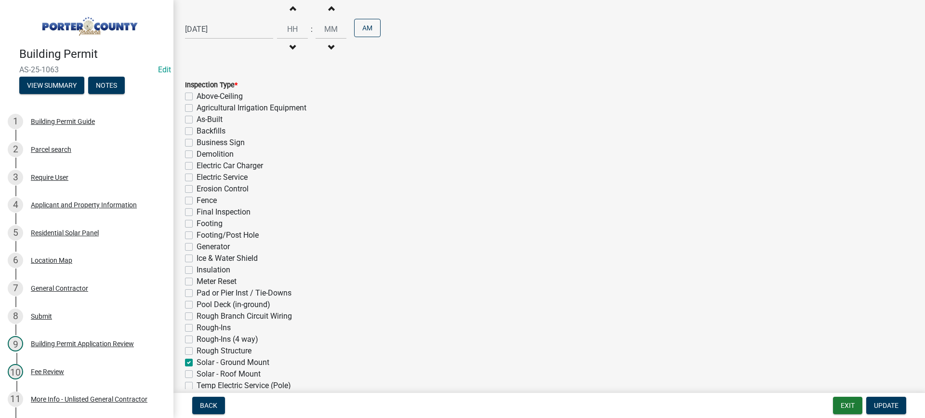
scroll to position [216, 0]
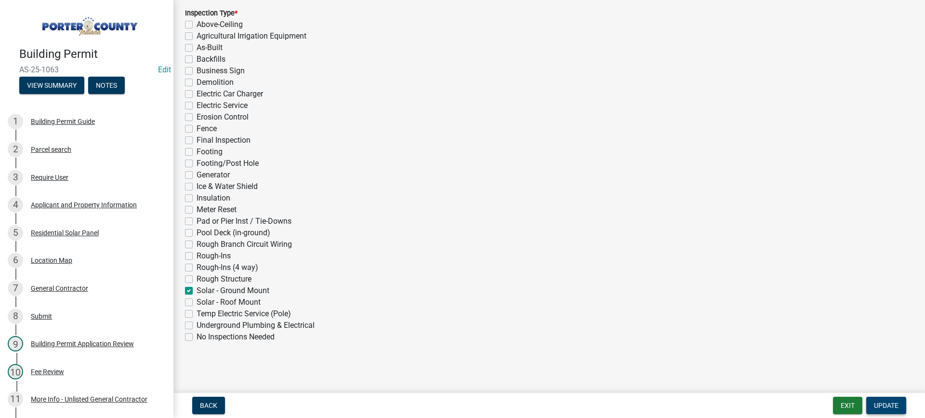
click at [882, 405] on span "Update" at bounding box center [886, 405] width 25 height 8
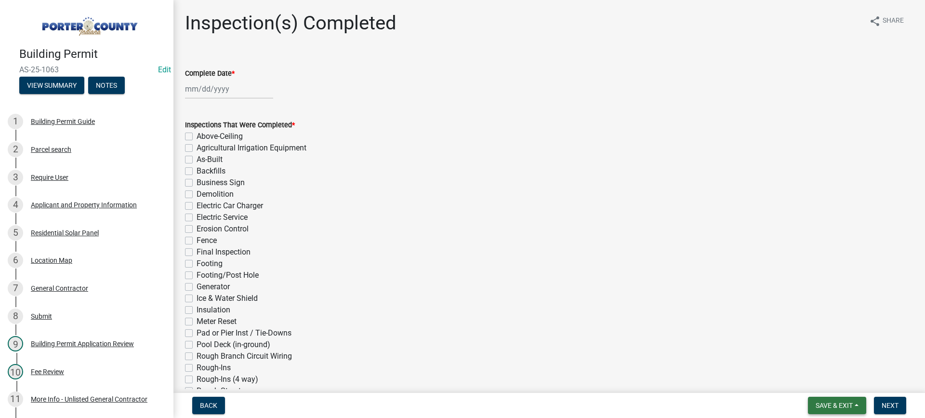
click at [848, 404] on span "Save & Exit" at bounding box center [834, 405] width 37 height 8
click at [838, 377] on button "Save & Exit" at bounding box center [827, 380] width 77 height 23
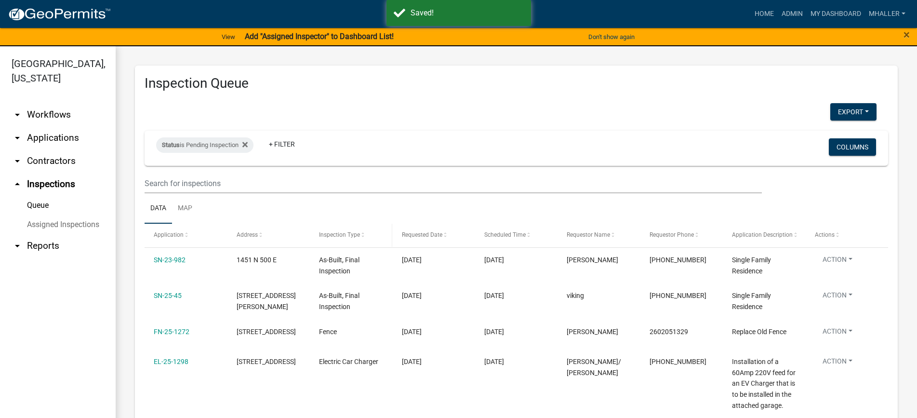
click at [339, 234] on span "Inspection Type" at bounding box center [339, 234] width 41 height 7
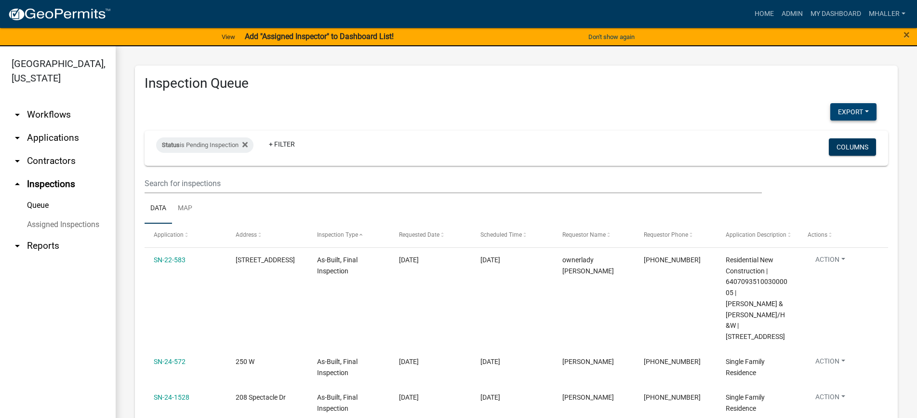
click at [846, 110] on button "Export" at bounding box center [853, 111] width 46 height 17
click at [711, 142] on div "Status is Pending Inspection + Filter Columns" at bounding box center [516, 148] width 735 height 35
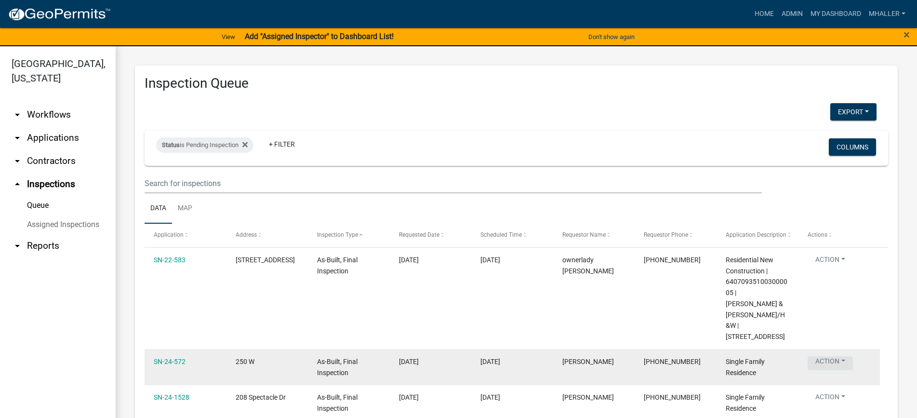
click at [829, 356] on button "Action" at bounding box center [830, 363] width 45 height 14
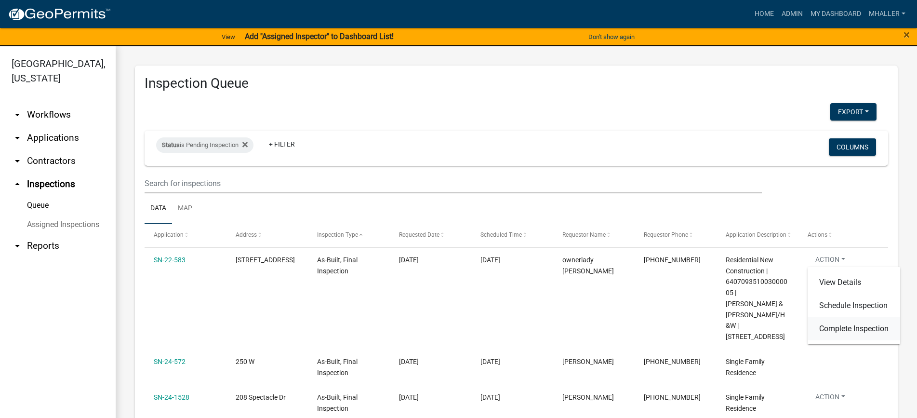
click at [833, 328] on link "Complete Inspection" at bounding box center [854, 328] width 93 height 23
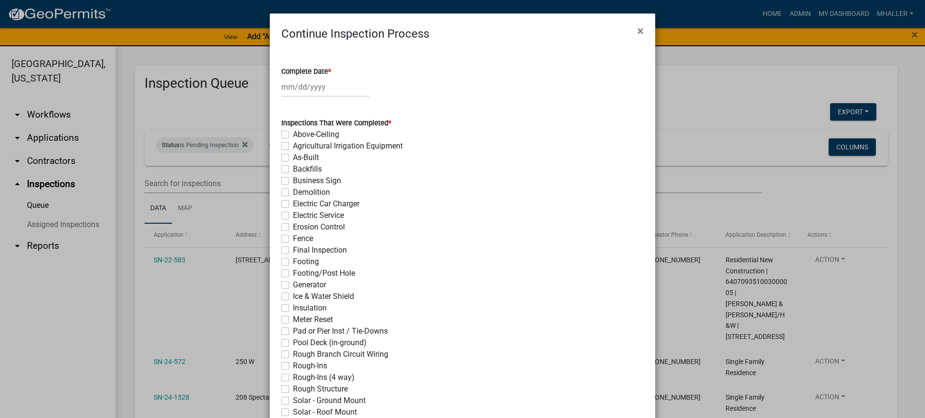
click at [307, 85] on div at bounding box center [325, 87] width 88 height 20
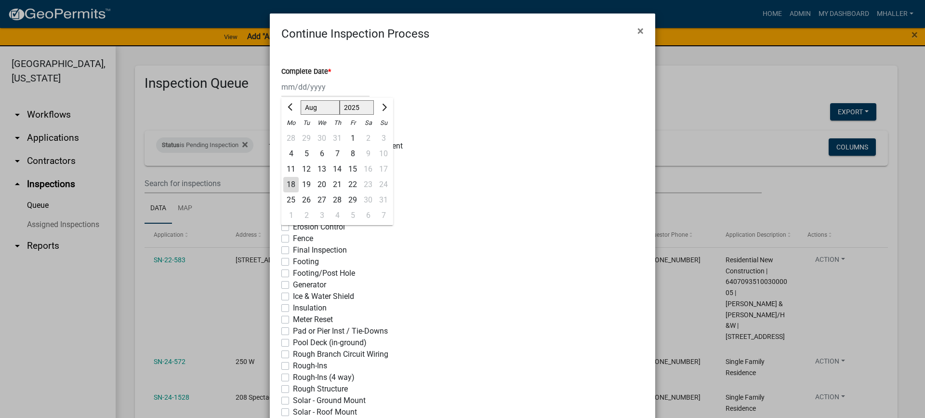
click at [288, 185] on div "18" at bounding box center [290, 184] width 15 height 15
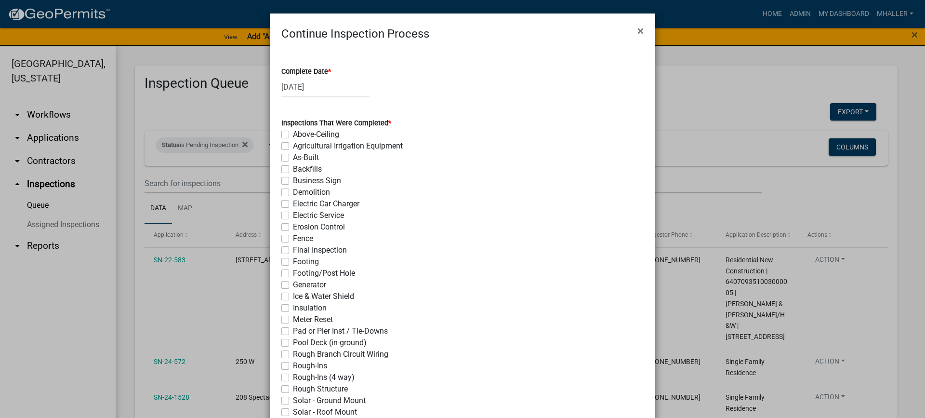
click at [293, 159] on label "As-Built" at bounding box center [306, 158] width 26 height 12
click at [293, 158] on input "As-Built" at bounding box center [296, 155] width 6 height 6
click at [293, 253] on label "Final Inspection" at bounding box center [320, 250] width 54 height 12
click at [293, 251] on input "Final Inspection" at bounding box center [296, 247] width 6 height 6
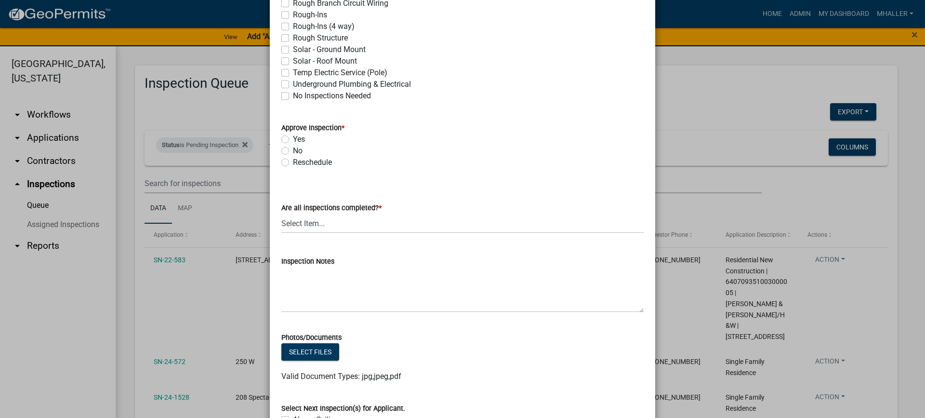
scroll to position [386, 0]
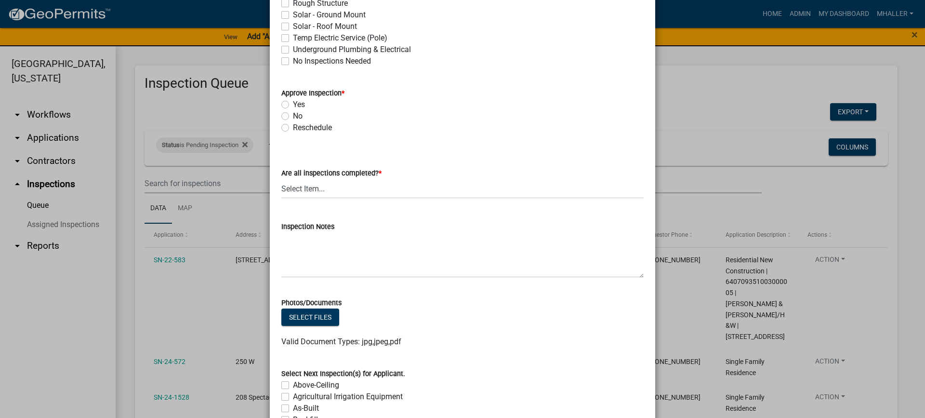
click at [293, 103] on label "Yes" at bounding box center [299, 105] width 12 height 12
click at [293, 103] on input "Yes" at bounding box center [296, 102] width 6 height 6
click at [346, 194] on select "Select Item... Yes - All Inspections Have Been Completed No - More Inspections …" at bounding box center [462, 189] width 362 height 20
click at [281, 179] on select "Select Item... Yes - All Inspections Have Been Completed No - More Inspections …" at bounding box center [462, 189] width 362 height 20
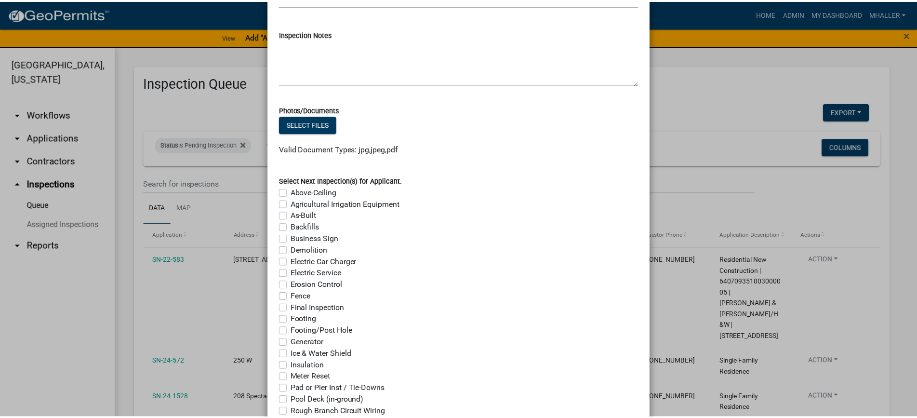
scroll to position [740, 0]
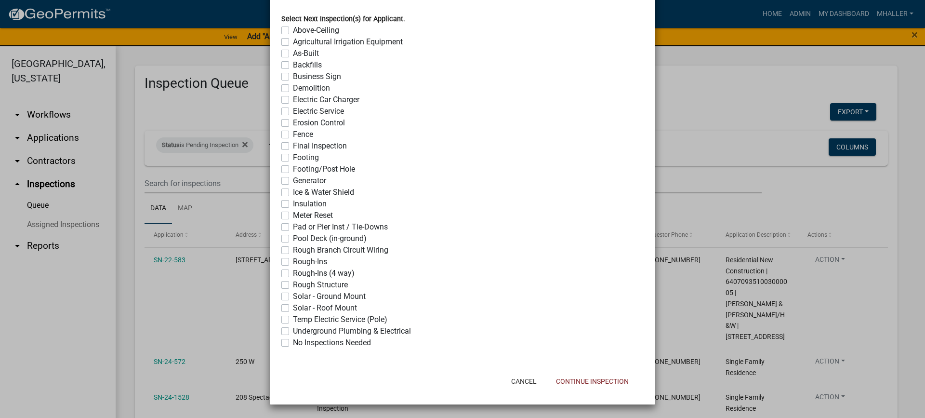
click at [293, 343] on label "No Inspections Needed" at bounding box center [332, 343] width 78 height 12
click at [293, 343] on input "No Inspections Needed" at bounding box center [296, 340] width 6 height 6
click at [587, 380] on button "Continue Inspection" at bounding box center [593, 381] width 88 height 17
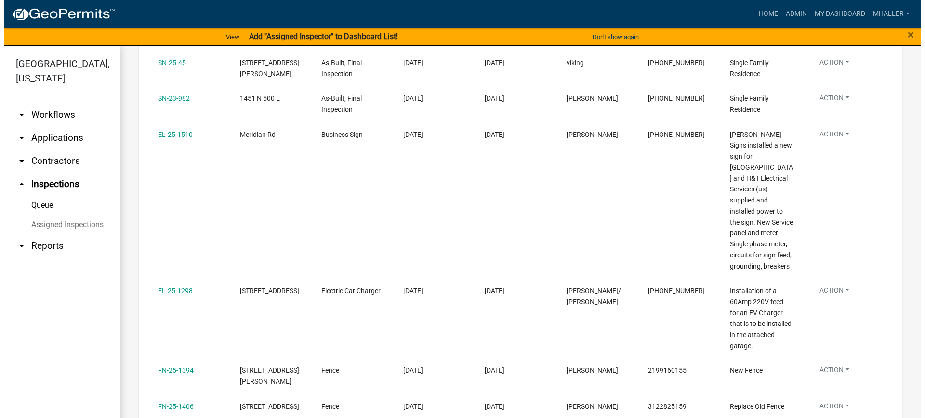
scroll to position [337, 0]
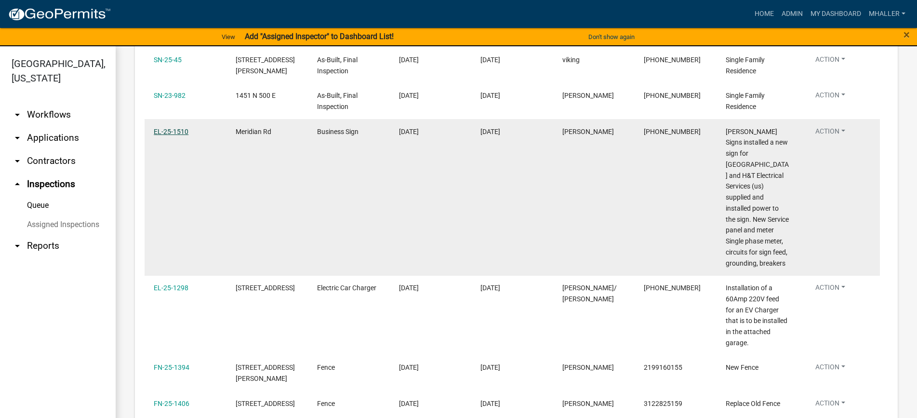
click at [169, 128] on link "EL-25-1510" at bounding box center [171, 132] width 35 height 8
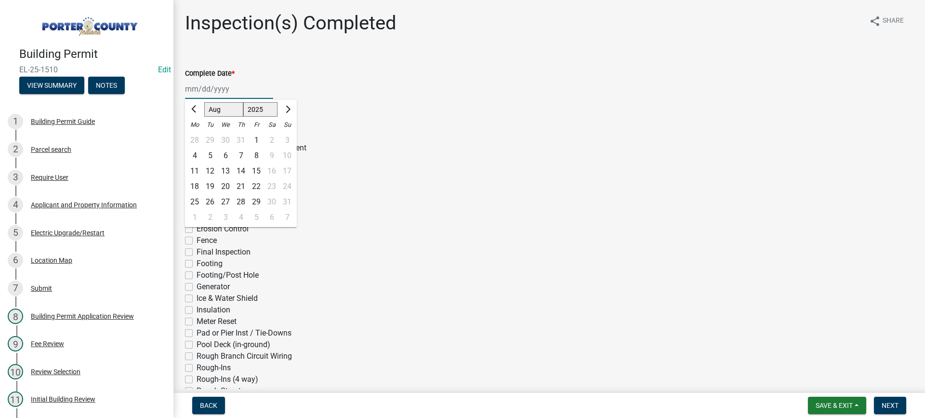
click at [209, 86] on div "[PERSON_NAME] Feb Mar Apr [PERSON_NAME][DATE] Oct Nov [DATE] 1526 1527 1528 152…" at bounding box center [229, 89] width 88 height 20
click at [194, 187] on div "18" at bounding box center [194, 186] width 15 height 15
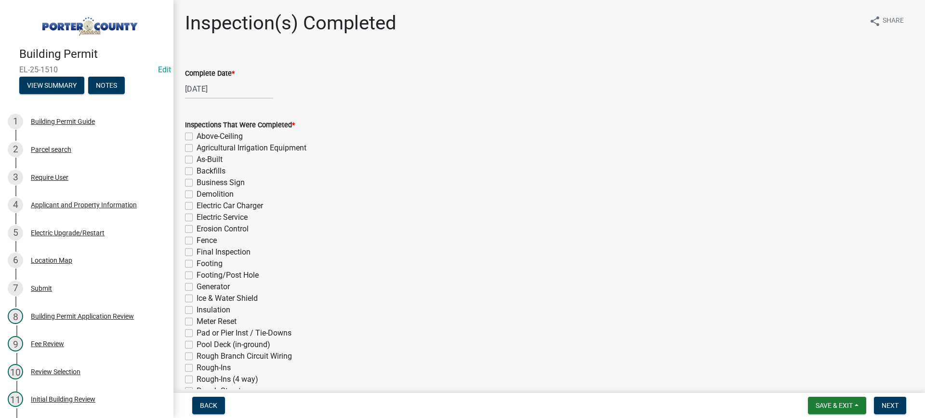
click at [197, 181] on label "Business Sign" at bounding box center [221, 183] width 48 height 12
click at [197, 181] on input "Business Sign" at bounding box center [200, 180] width 6 height 6
click at [197, 216] on label "Electric Service" at bounding box center [222, 218] width 51 height 12
click at [197, 216] on input "Electric Service" at bounding box center [200, 215] width 6 height 6
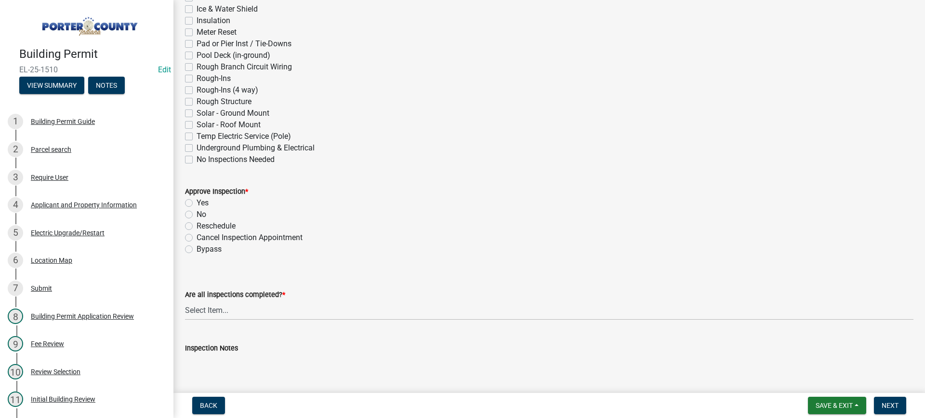
scroll to position [337, 0]
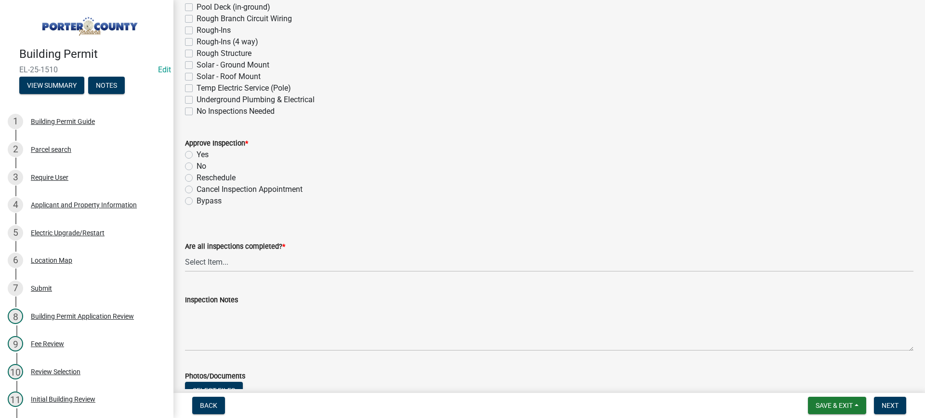
click at [197, 155] on label "Yes" at bounding box center [203, 155] width 12 height 12
click at [197, 155] on input "Yes" at bounding box center [200, 152] width 6 height 6
click at [245, 263] on select "Select Item... Yes - All Inspections Have Been Completed No - More Inspections …" at bounding box center [549, 262] width 729 height 20
click at [185, 252] on select "Select Item... Yes - All Inspections Have Been Completed No - More Inspections …" at bounding box center [549, 262] width 729 height 20
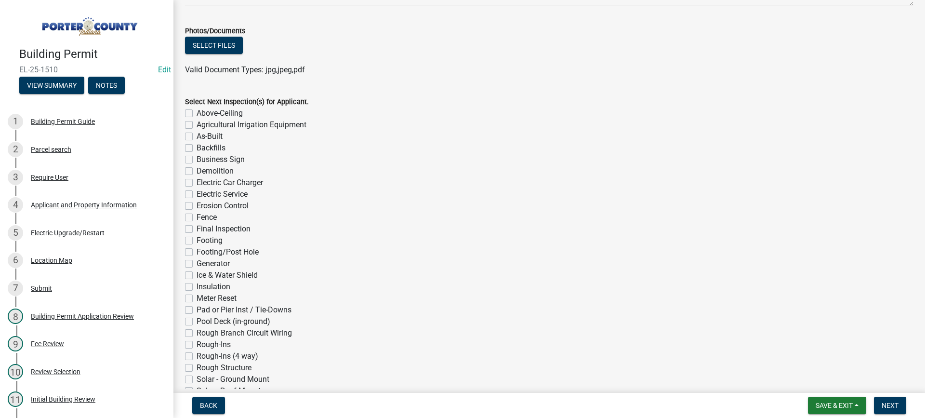
scroll to position [771, 0]
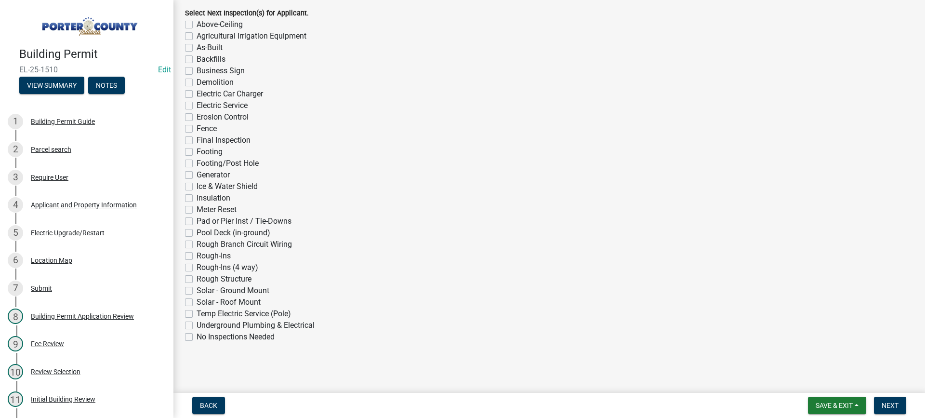
click at [197, 336] on label "No Inspections Needed" at bounding box center [236, 337] width 78 height 12
click at [197, 336] on input "No Inspections Needed" at bounding box center [200, 334] width 6 height 6
click at [888, 404] on span "Next" at bounding box center [890, 405] width 17 height 8
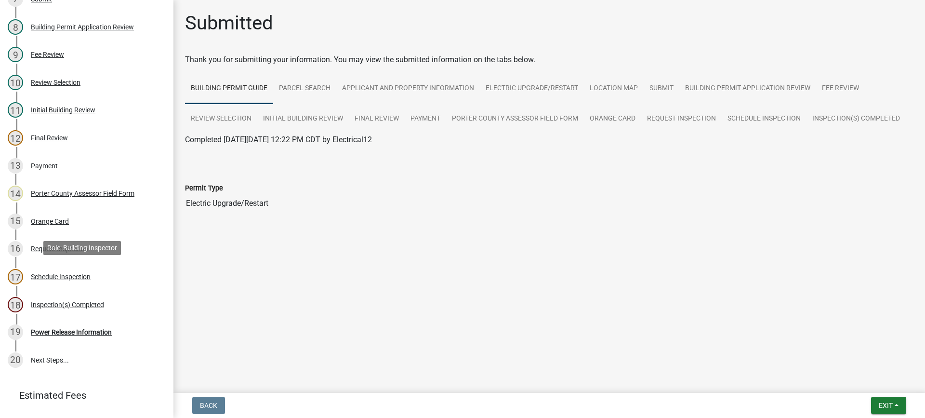
scroll to position [317, 0]
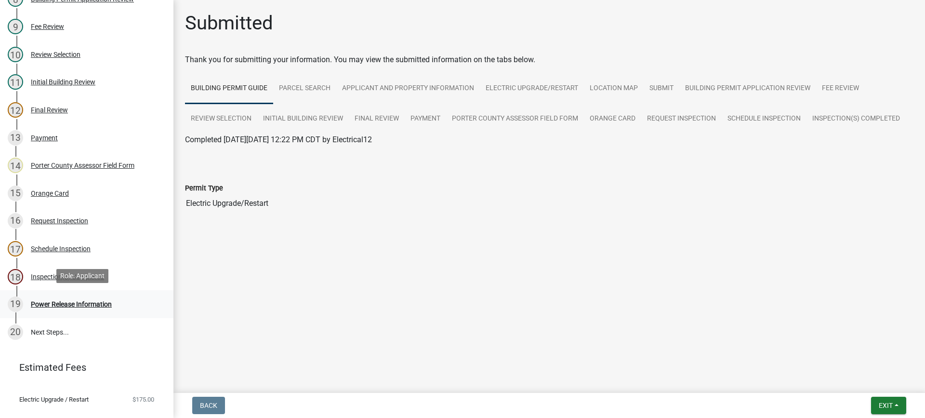
click at [90, 302] on div "Power Release Information" at bounding box center [71, 304] width 81 height 7
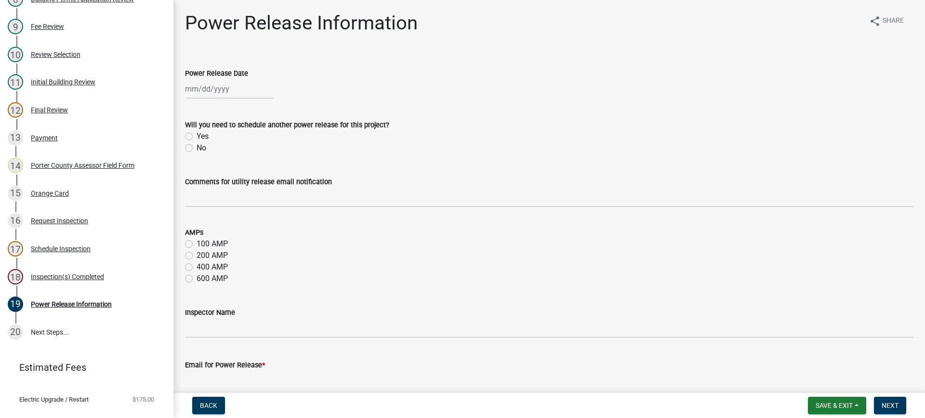
click at [214, 89] on div at bounding box center [229, 89] width 88 height 20
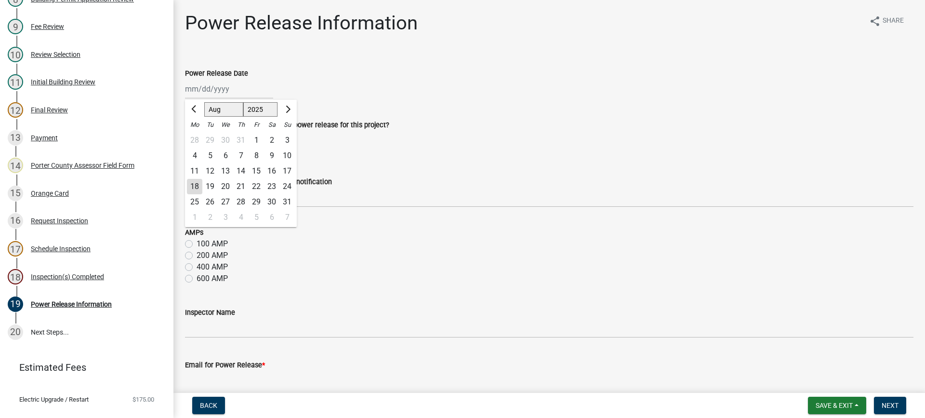
click at [197, 185] on div "18" at bounding box center [194, 186] width 15 height 15
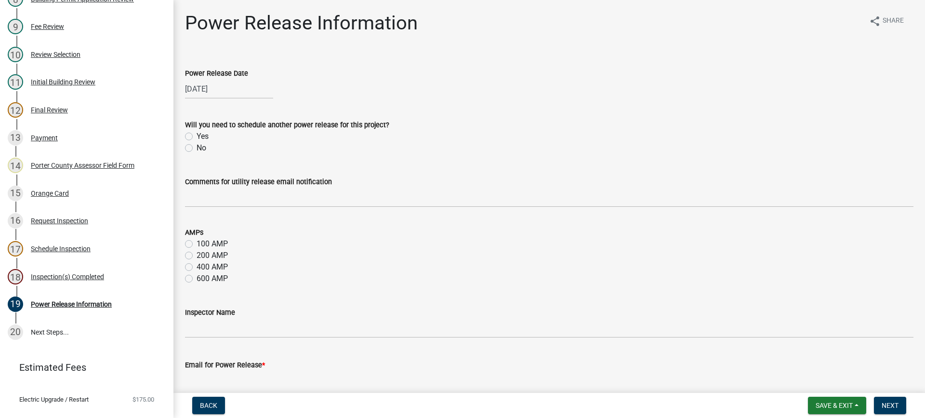
click at [197, 147] on label "No" at bounding box center [202, 148] width 10 height 12
click at [197, 147] on input "No" at bounding box center [200, 145] width 6 height 6
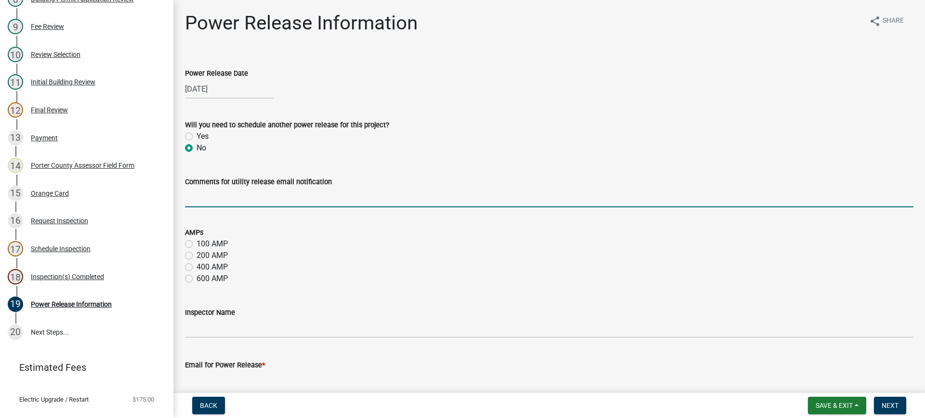
click at [217, 195] on input "Comments for utility release email notification" at bounding box center [549, 197] width 729 height 20
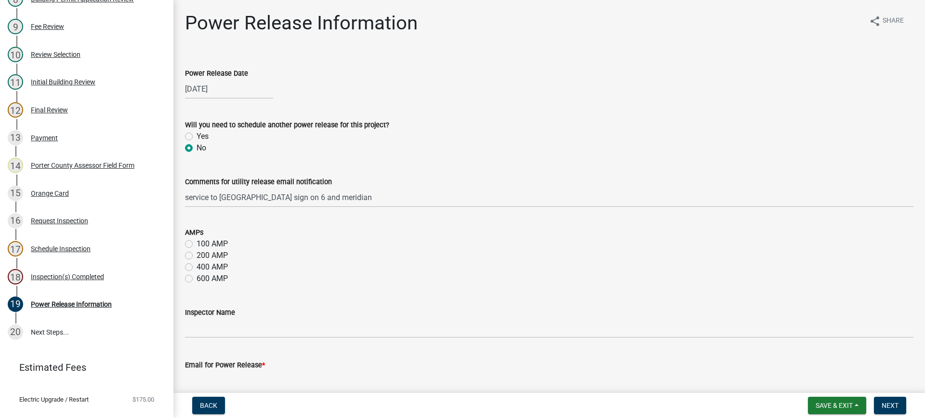
click at [197, 255] on label "200 AMP" at bounding box center [212, 256] width 31 height 12
click at [197, 255] on input "200 AMP" at bounding box center [200, 253] width 6 height 6
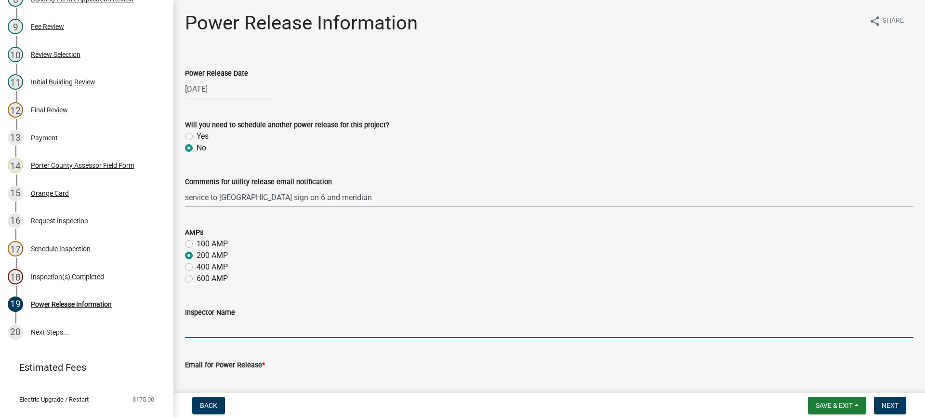
click at [205, 327] on input "Inspector Name" at bounding box center [549, 328] width 729 height 20
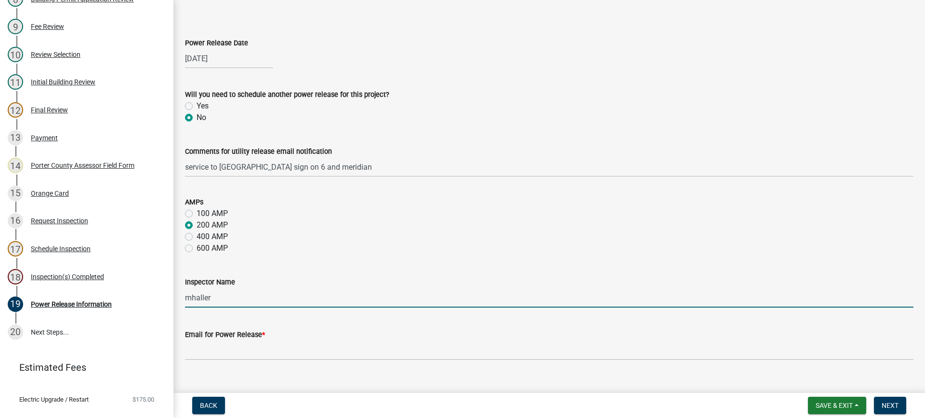
scroll to position [47, 0]
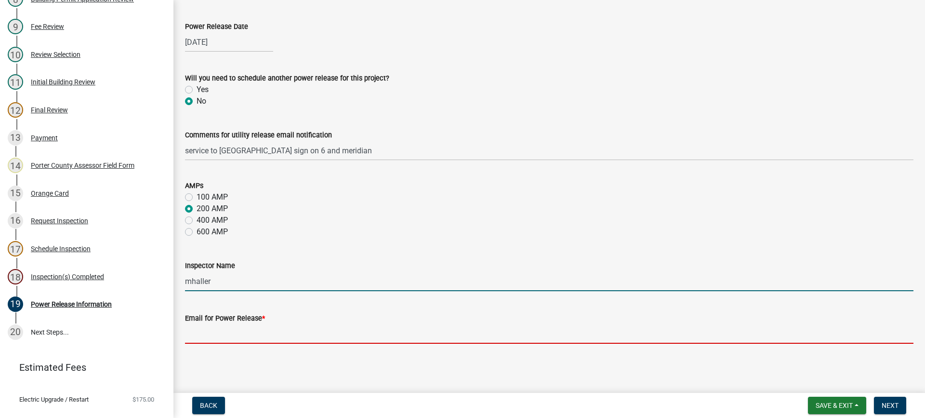
click at [265, 335] on input "Email for Power Release *" at bounding box center [549, 334] width 729 height 20
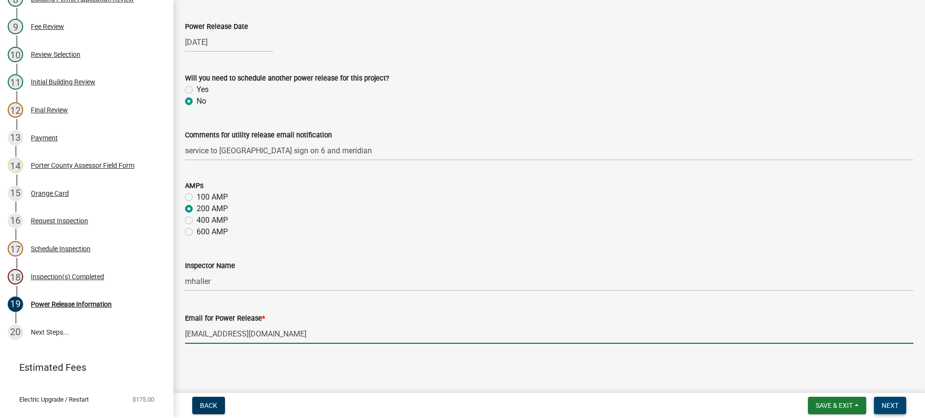
click at [884, 405] on span "Next" at bounding box center [890, 405] width 17 height 8
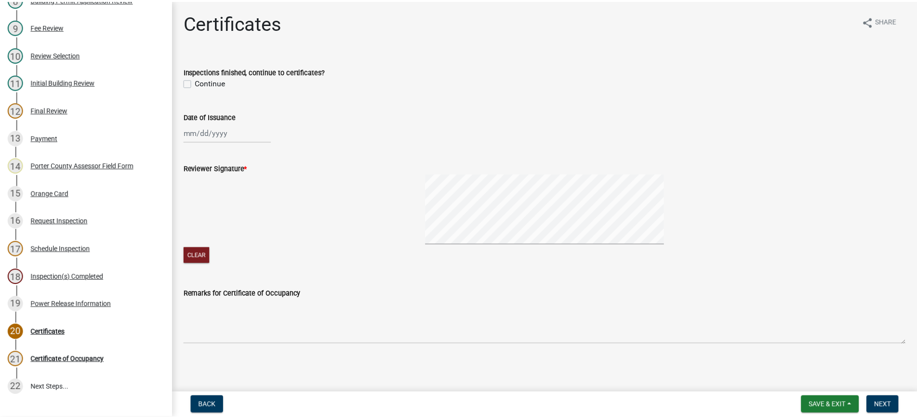
scroll to position [373, 0]
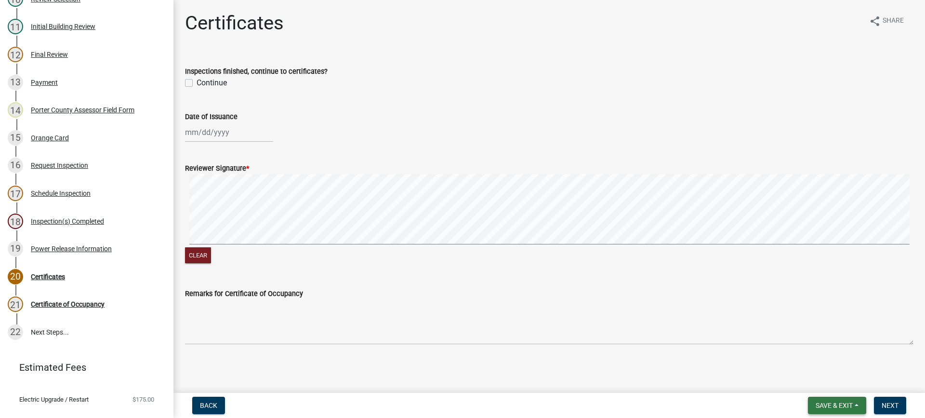
click at [831, 406] on span "Save & Exit" at bounding box center [834, 405] width 37 height 8
click at [828, 383] on button "Save & Exit" at bounding box center [827, 380] width 77 height 23
